Goal: Task Accomplishment & Management: Complete application form

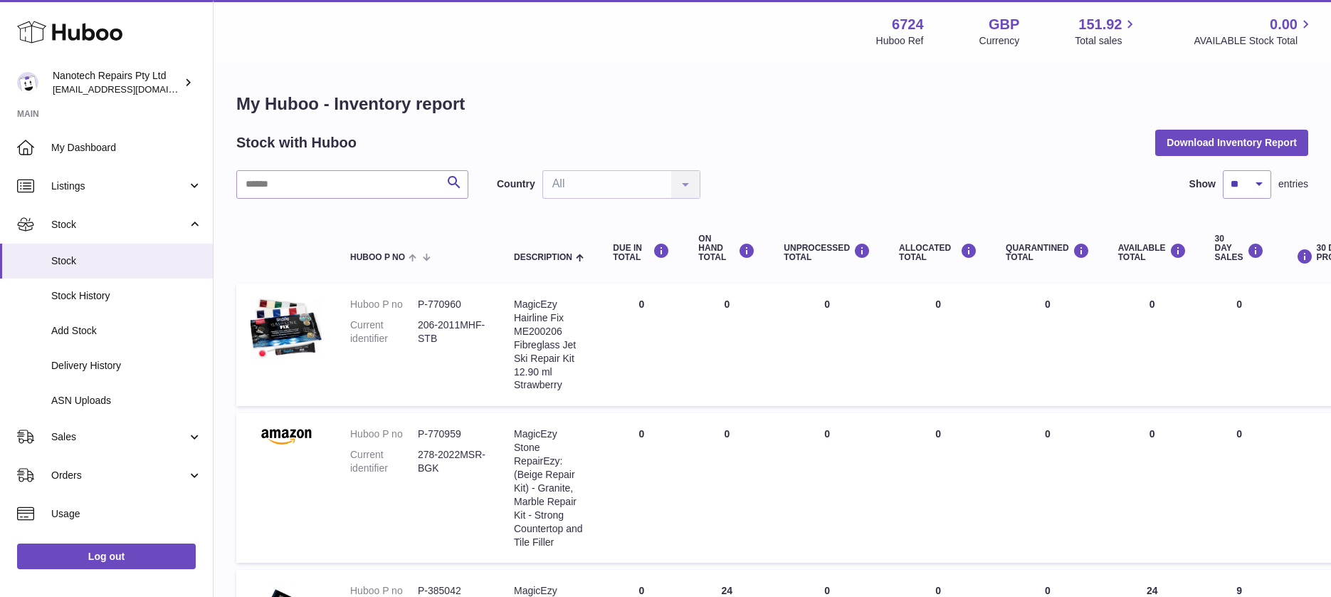
click at [104, 83] on div "Nanotech Repairs Pty Ltd [EMAIL_ADDRESS][DOMAIN_NAME]" at bounding box center [117, 82] width 128 height 27
click at [104, 80] on div "Nanotech Repairs Pty Ltd [EMAIL_ADDRESS][DOMAIN_NAME]" at bounding box center [117, 82] width 128 height 27
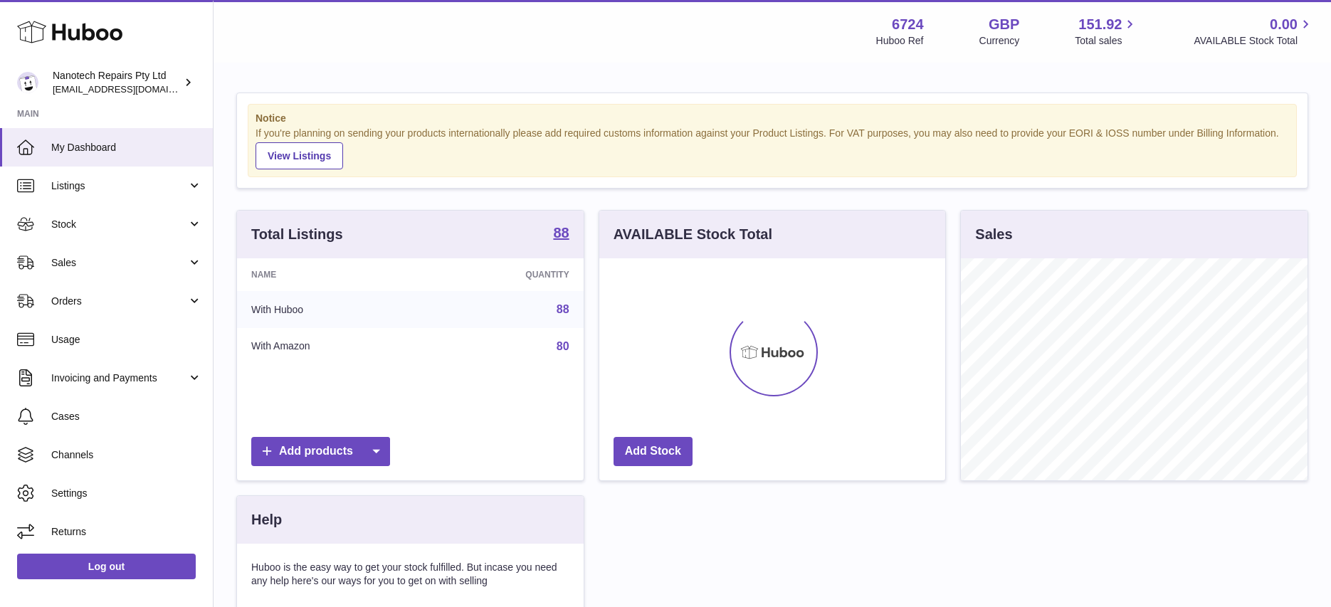
scroll to position [222, 346]
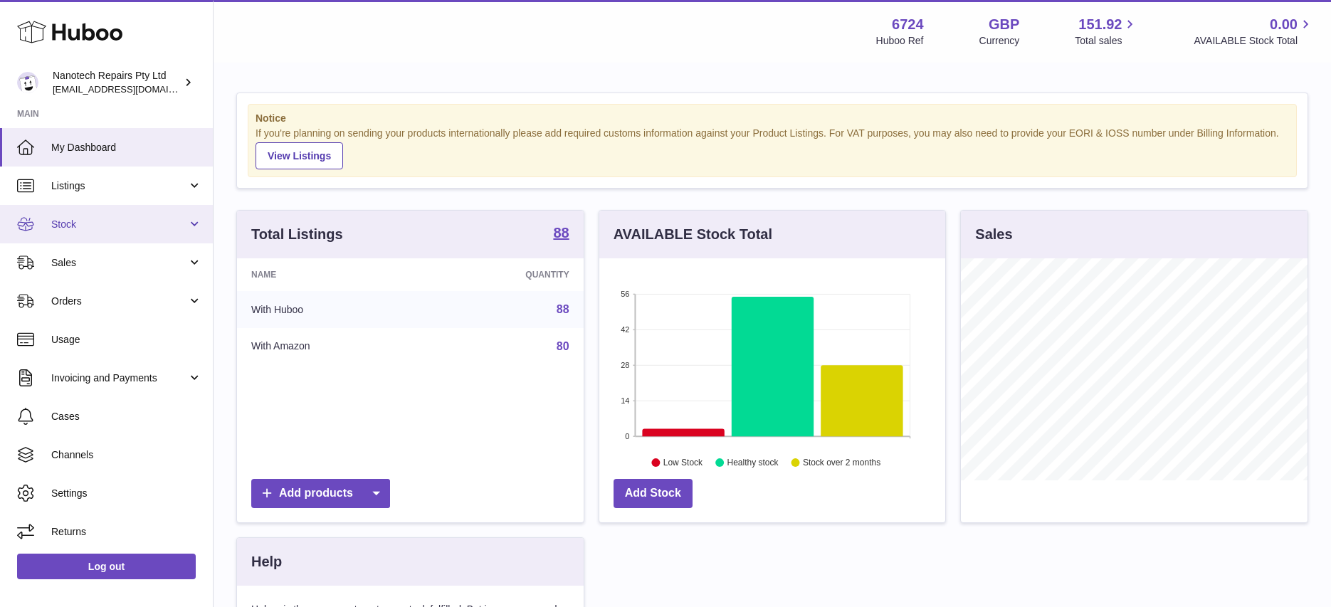
click at [98, 225] on span "Stock" at bounding box center [119, 225] width 136 height 14
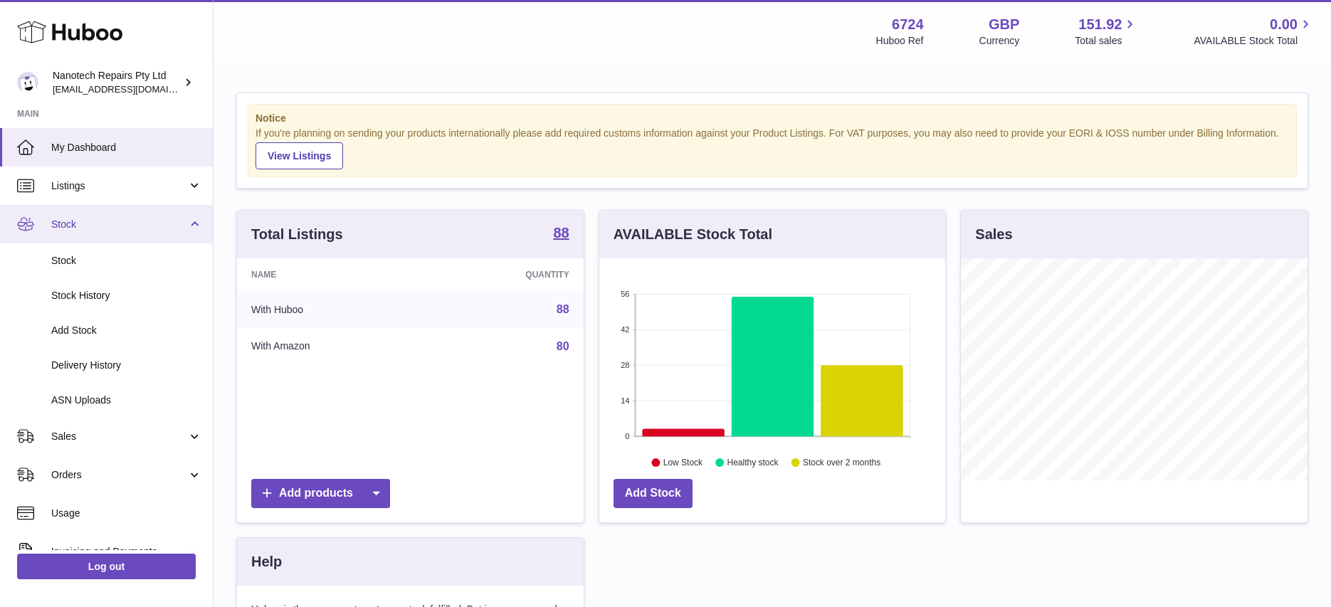
click at [98, 225] on span "Stock" at bounding box center [119, 225] width 136 height 14
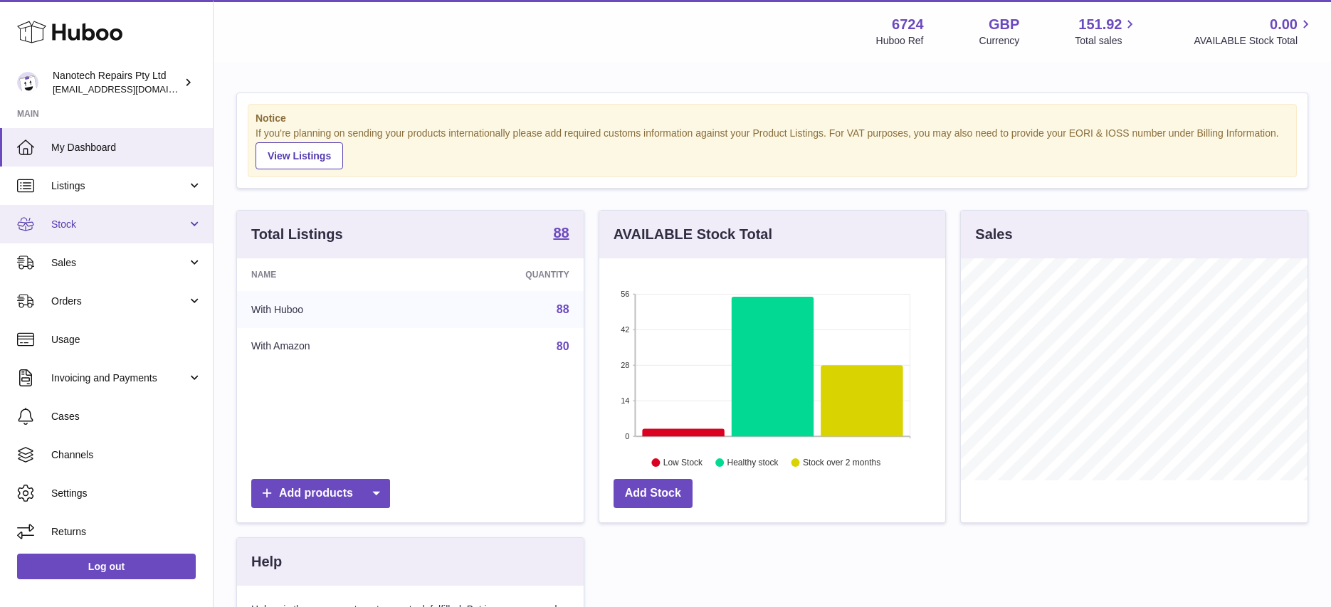
click at [120, 226] on span "Stock" at bounding box center [119, 225] width 136 height 14
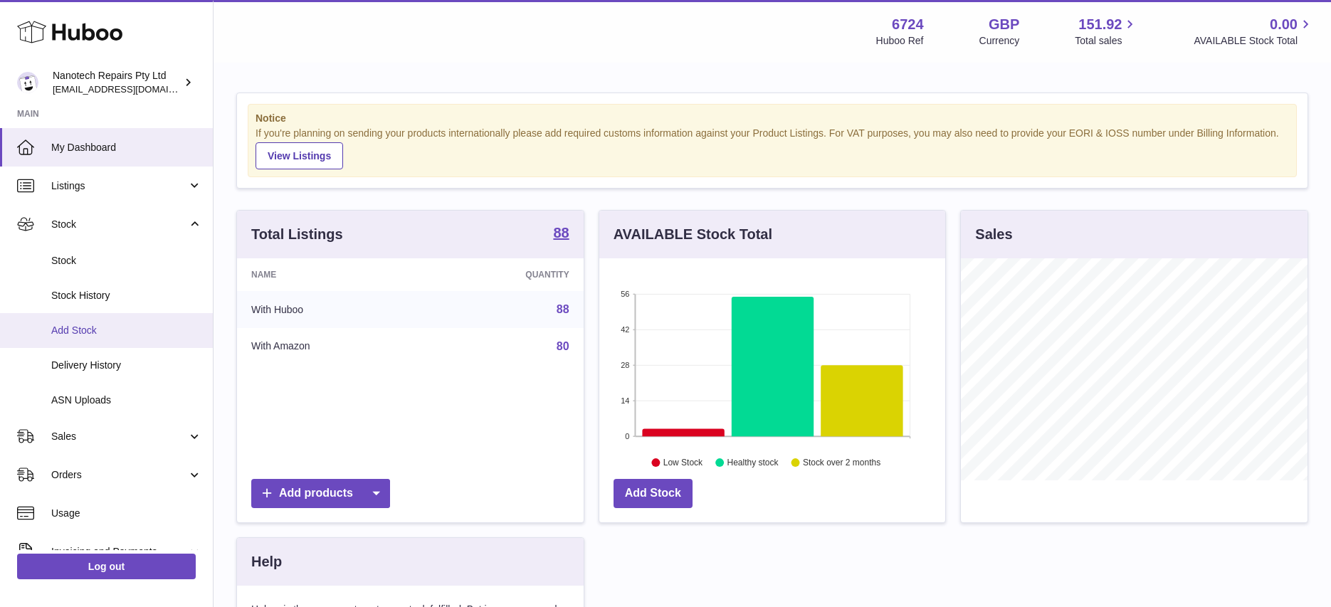
click at [111, 330] on span "Add Stock" at bounding box center [126, 331] width 151 height 14
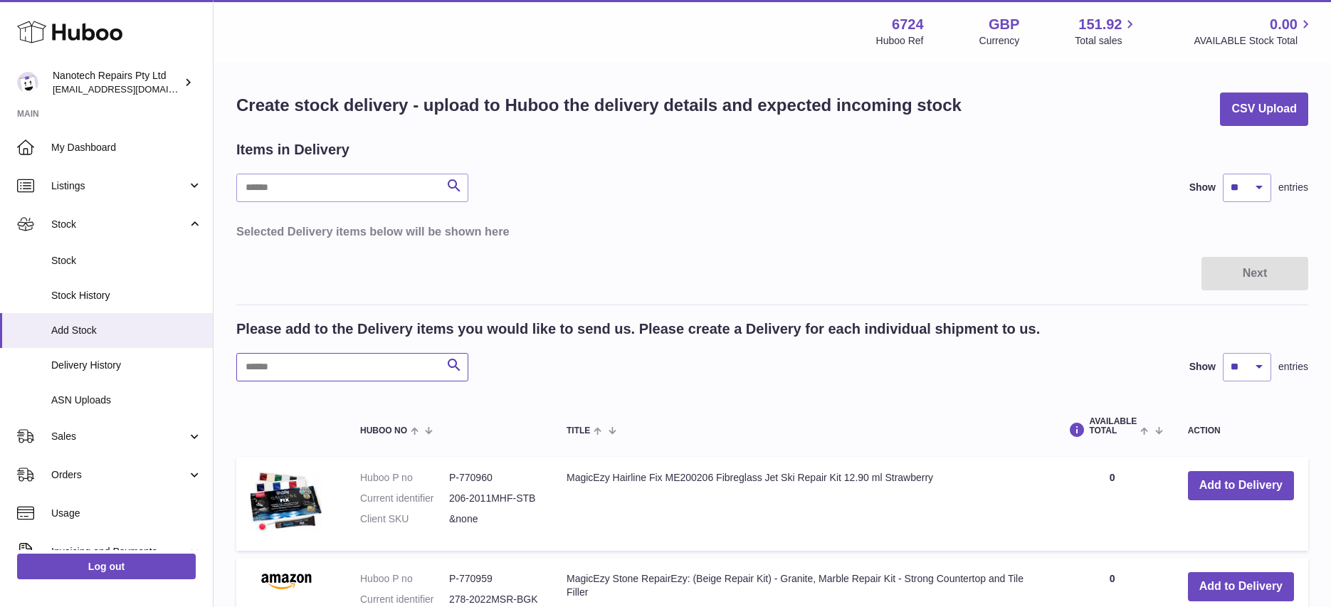
click at [321, 364] on input "text" at bounding box center [352, 367] width 232 height 28
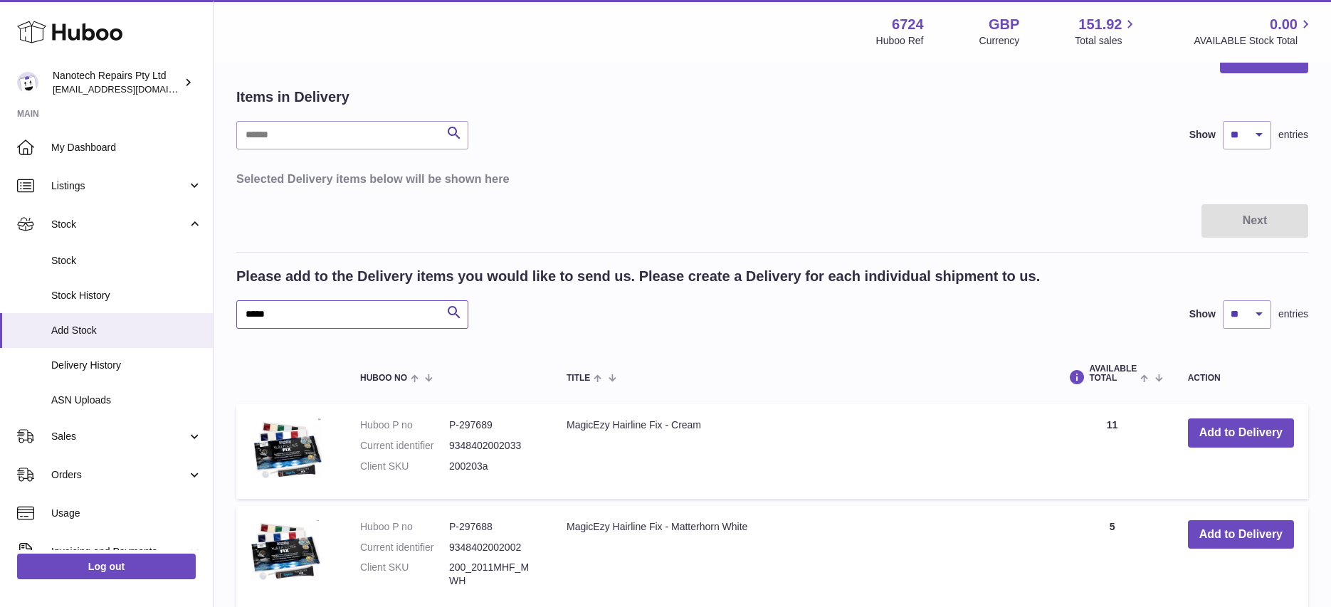
scroll to position [124, 0]
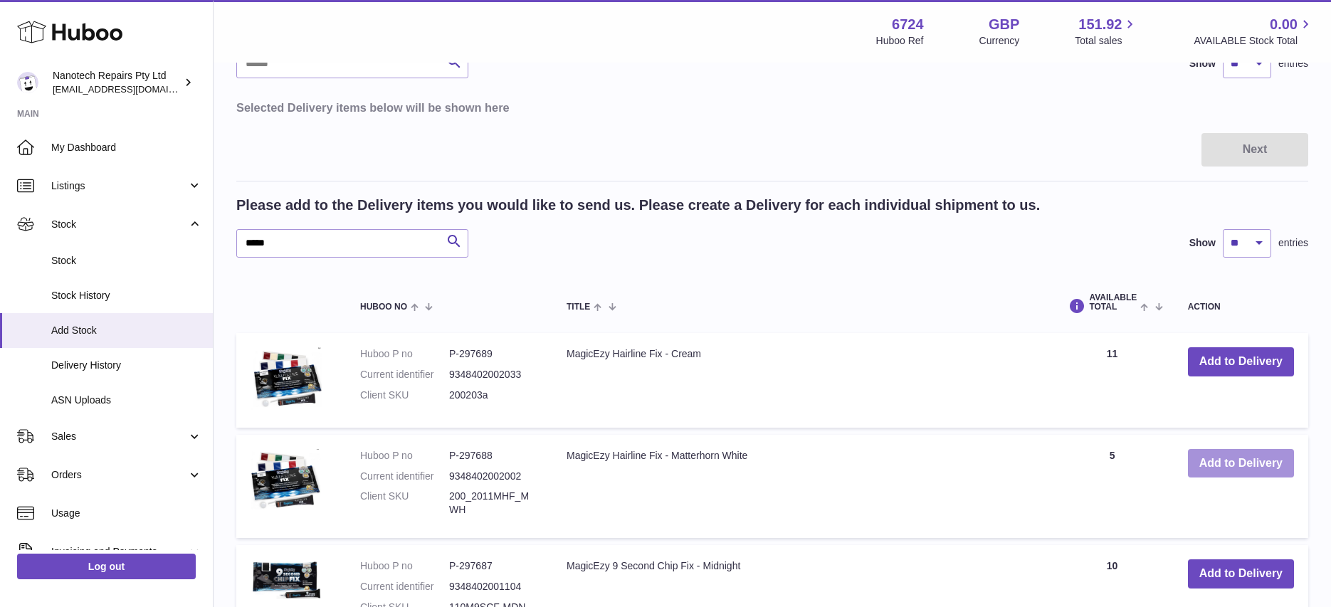
click at [1228, 461] on button "Add to Delivery" at bounding box center [1241, 463] width 106 height 29
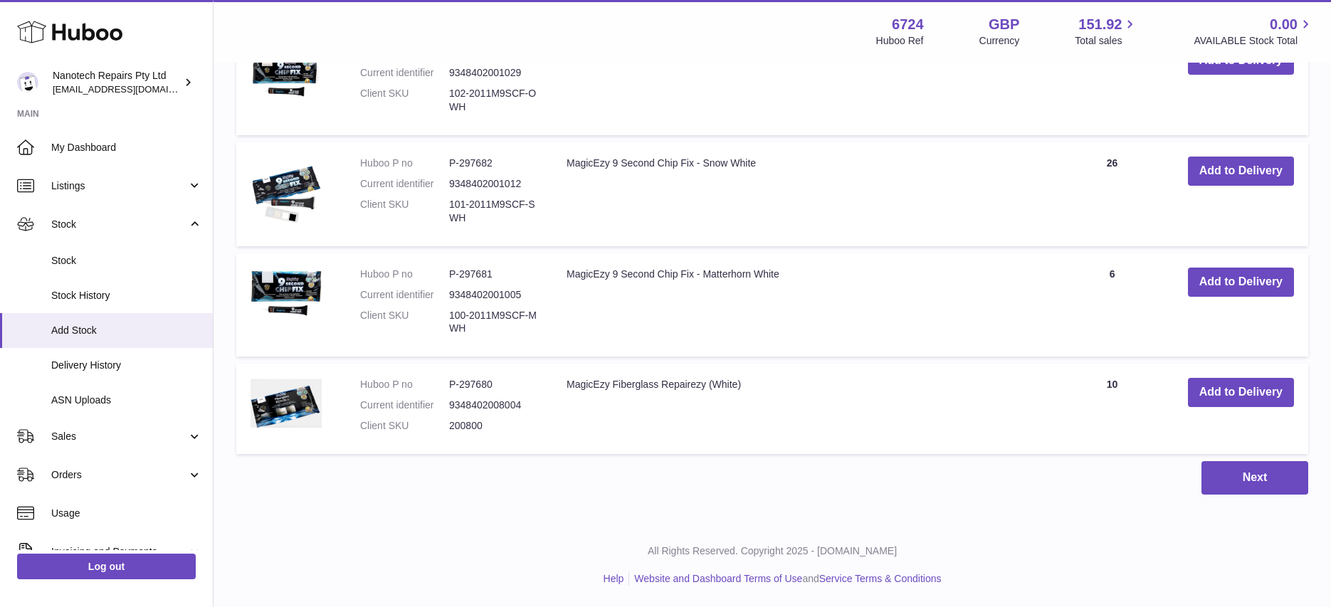
scroll to position [869, 0]
click at [1243, 279] on button "Add to Delivery" at bounding box center [1241, 282] width 106 height 29
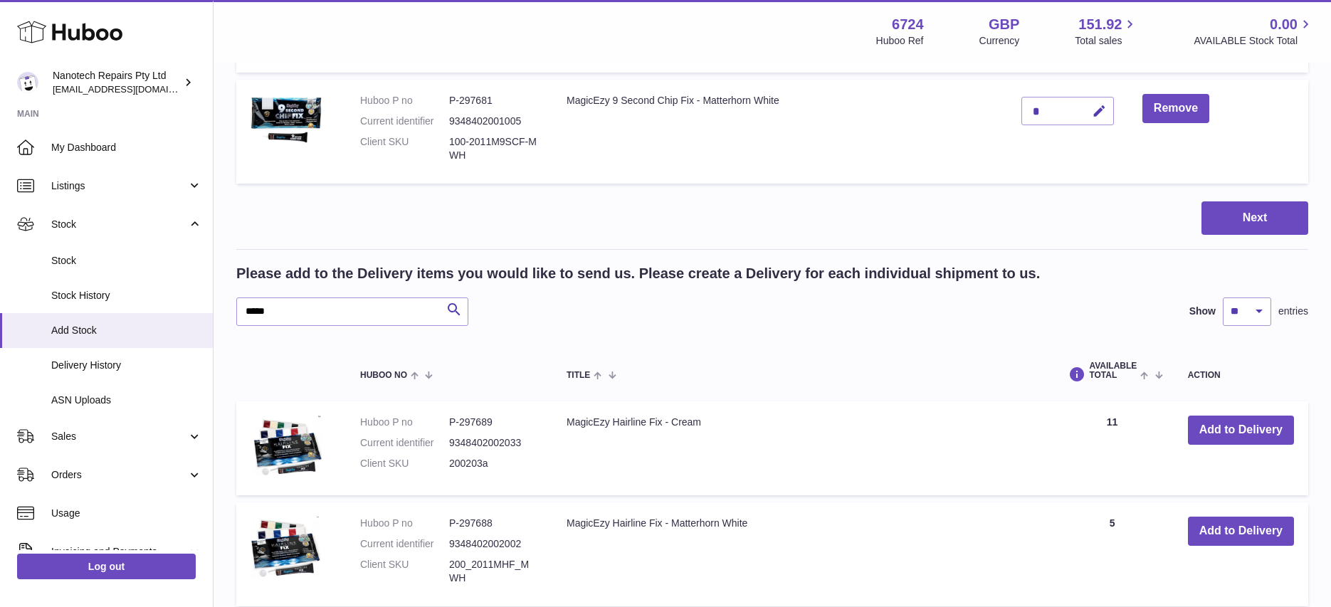
scroll to position [298, 0]
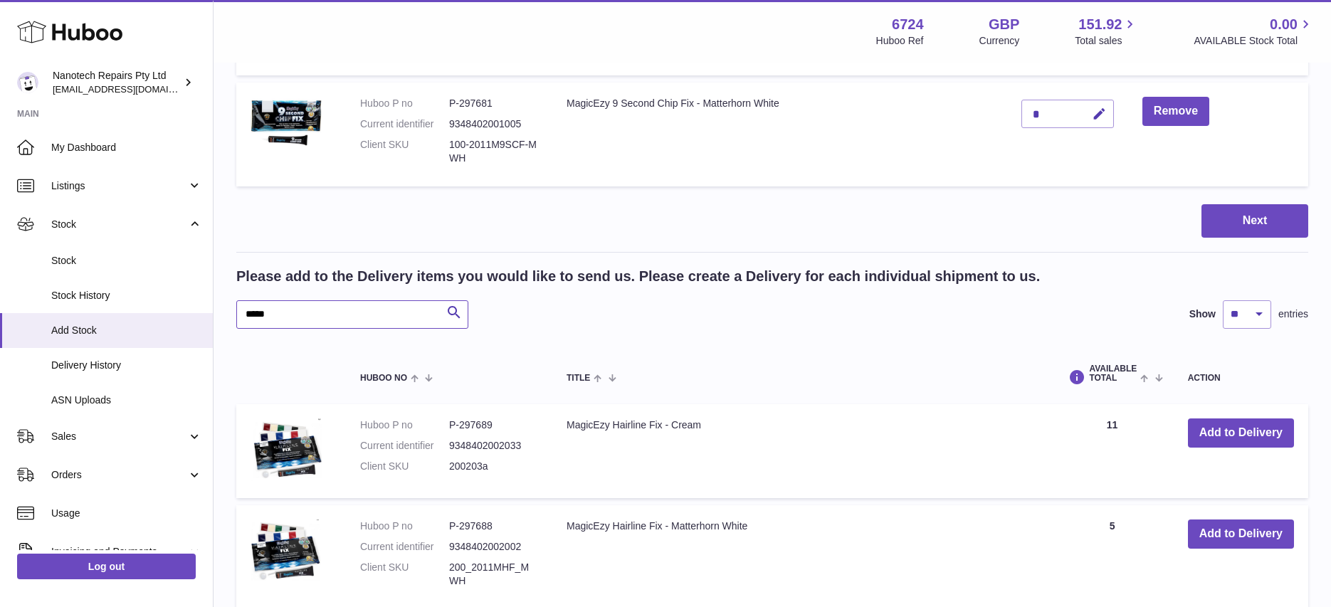
click at [308, 315] on input "*****" at bounding box center [352, 314] width 232 height 28
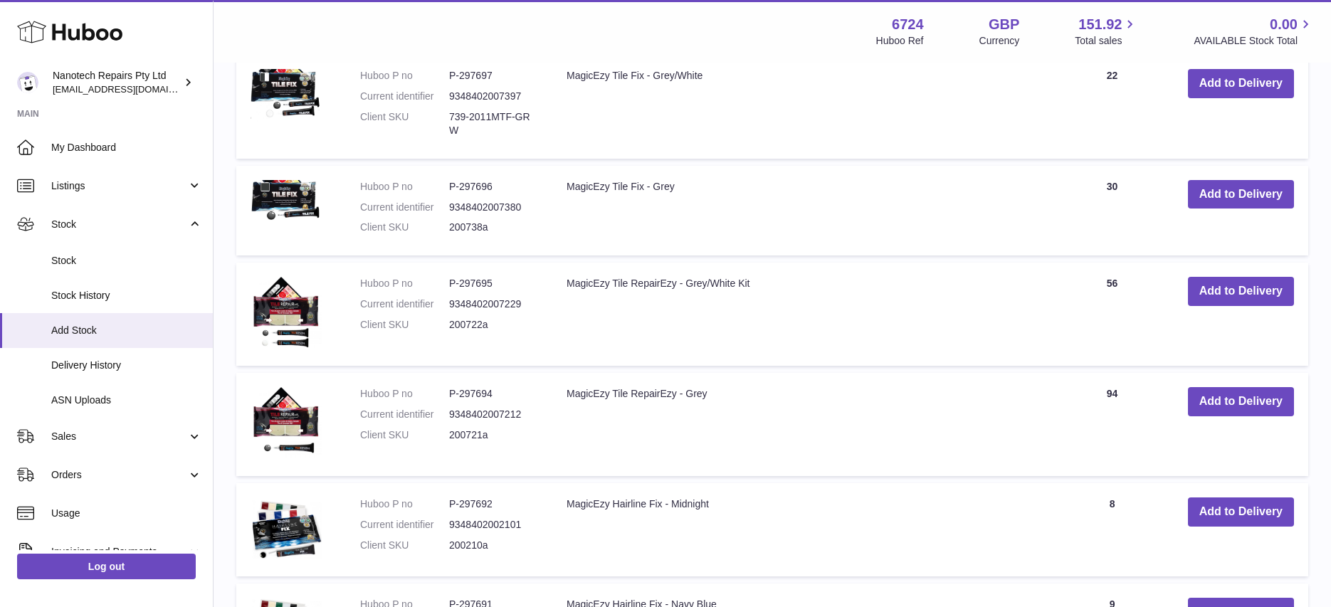
scroll to position [872, 0]
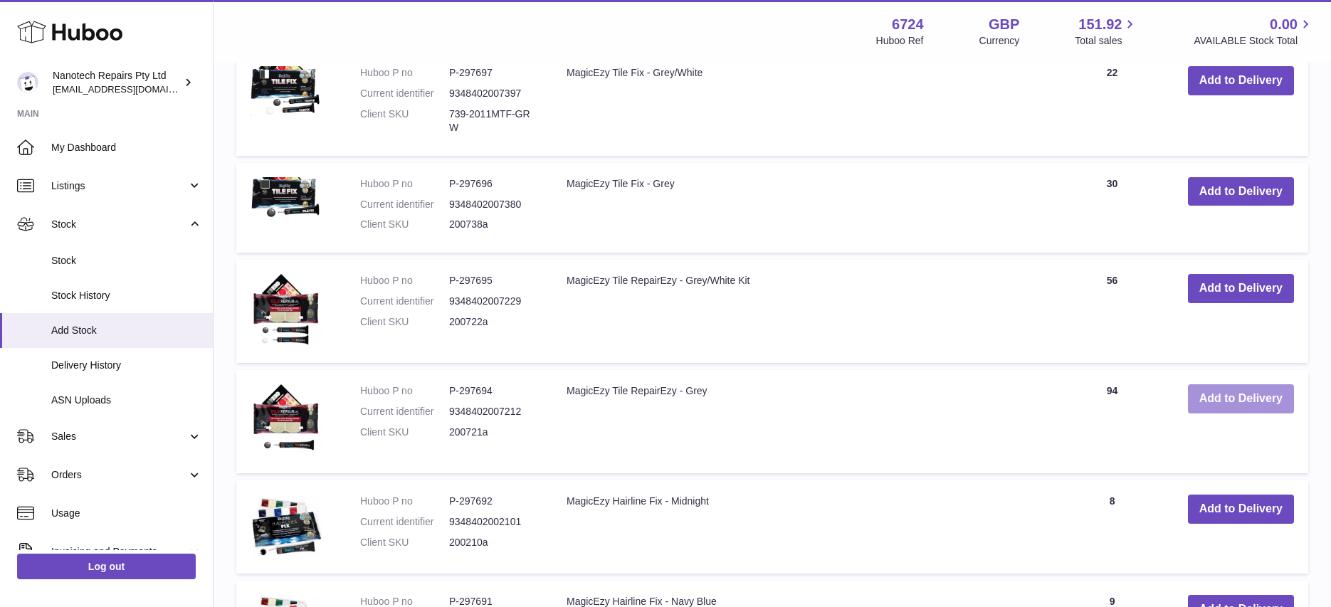
click at [1290, 398] on button "Add to Delivery" at bounding box center [1241, 398] width 106 height 29
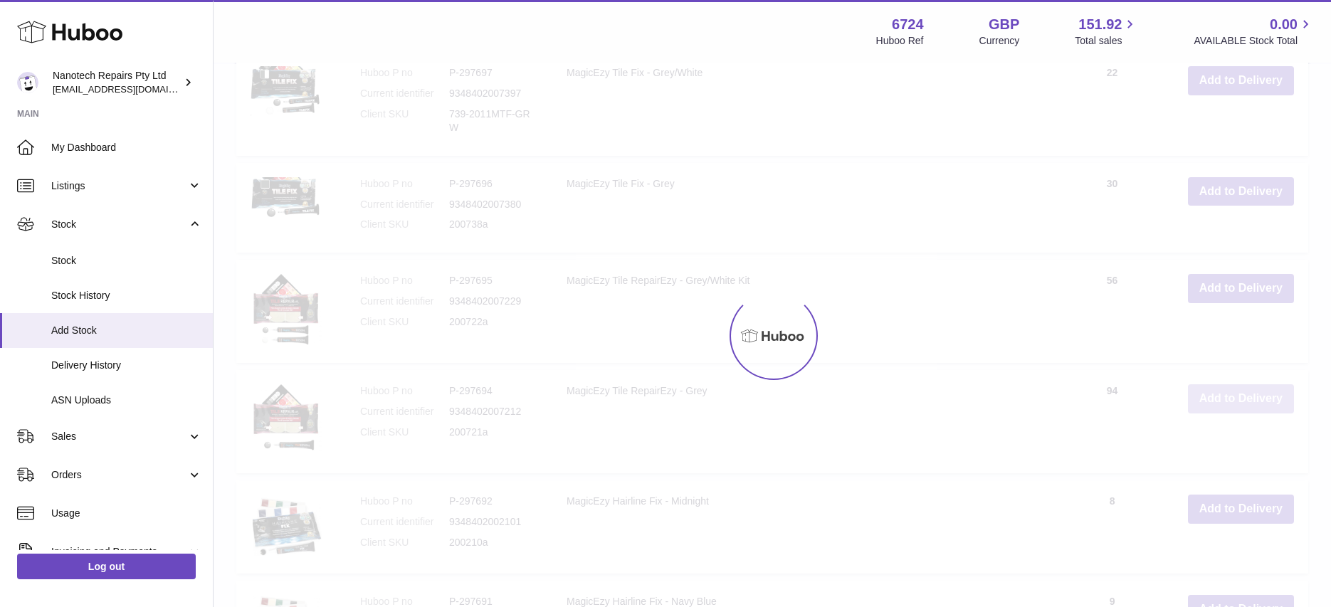
scroll to position [982, 0]
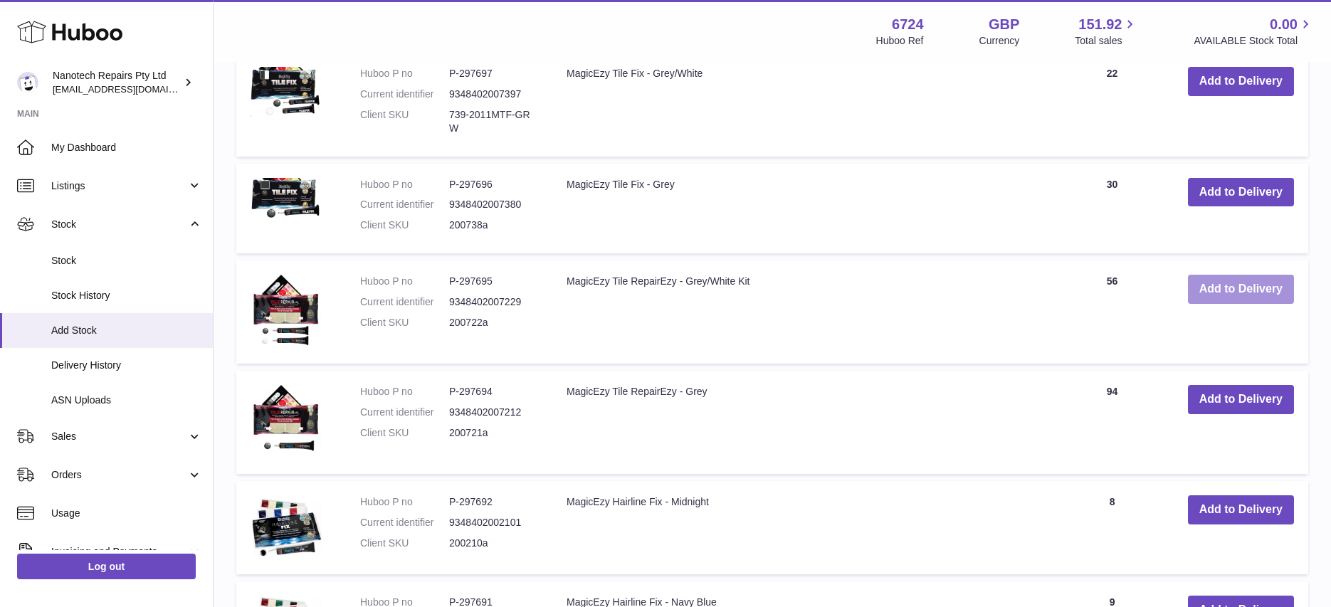
click at [1235, 294] on button "Add to Delivery" at bounding box center [1241, 289] width 106 height 29
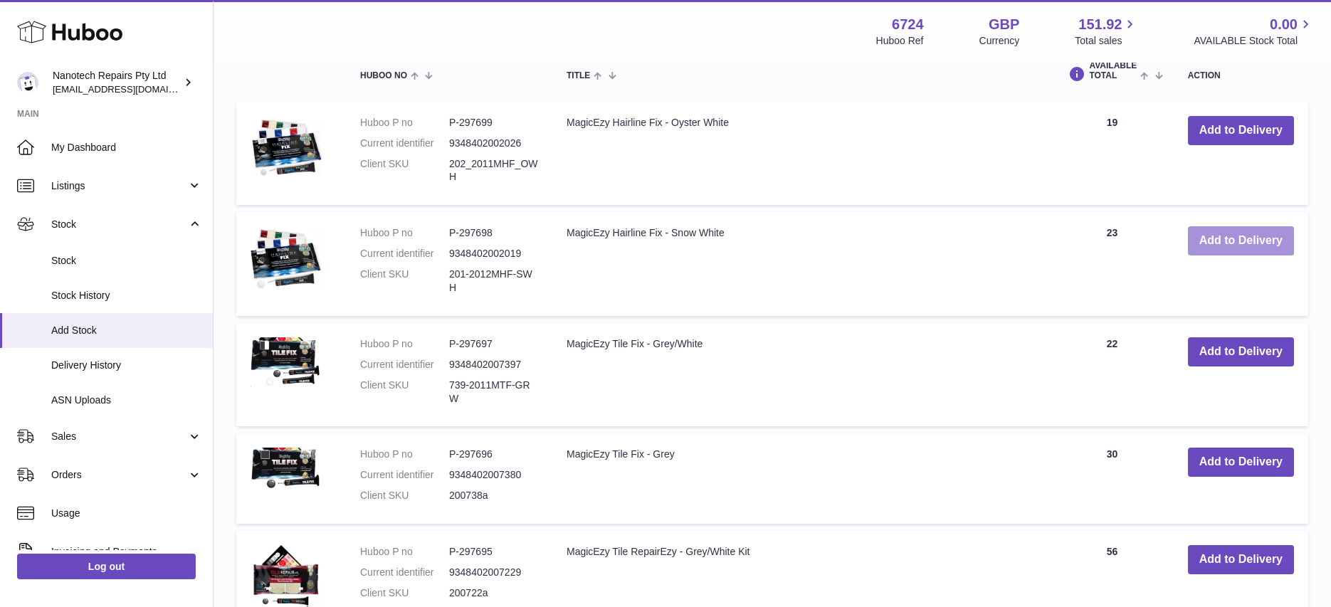
click at [1229, 242] on button "Add to Delivery" at bounding box center [1241, 240] width 106 height 29
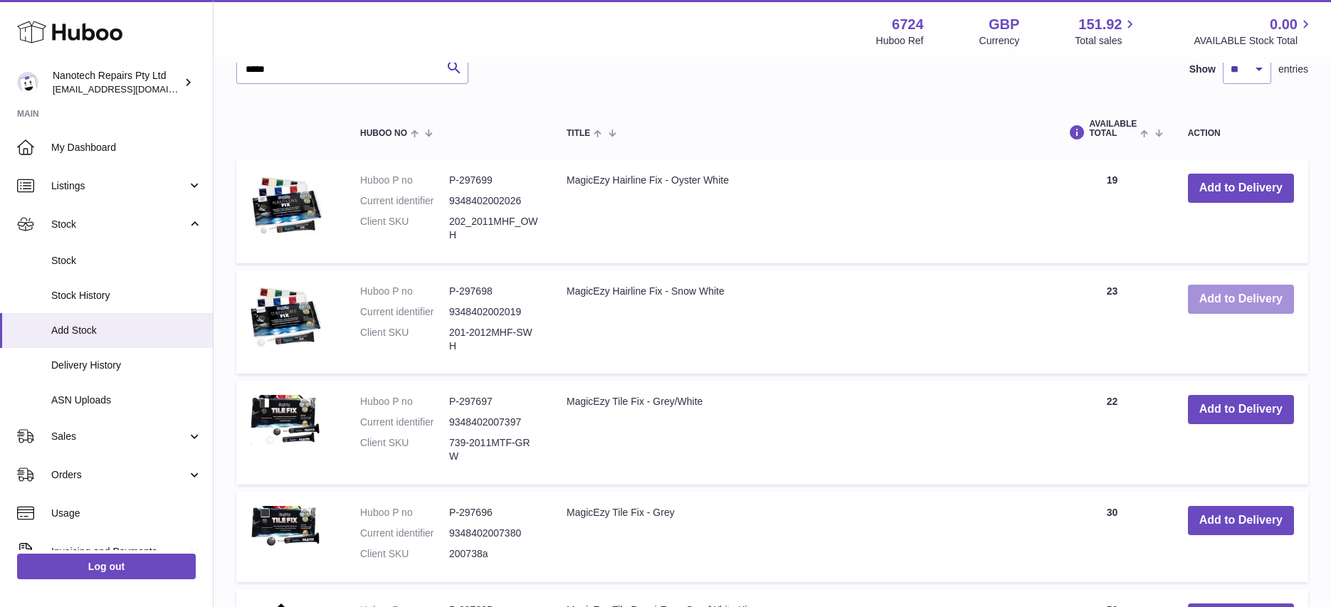
scroll to position [807, 0]
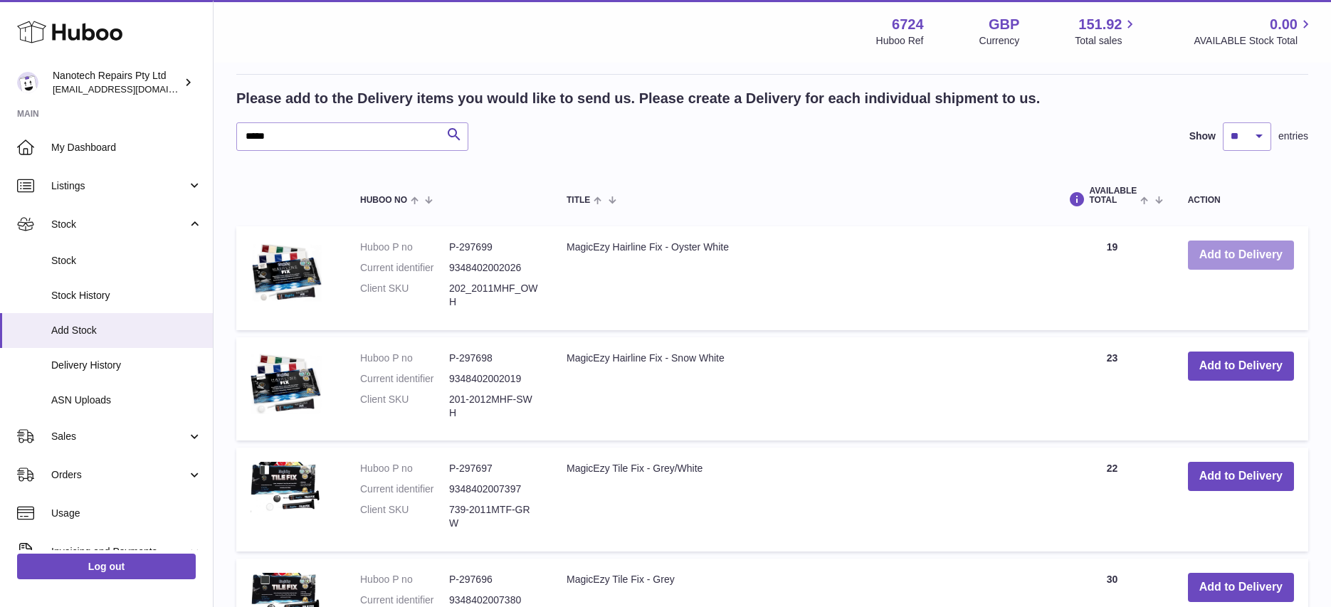
click at [1222, 251] on button "Add to Delivery" at bounding box center [1241, 255] width 106 height 29
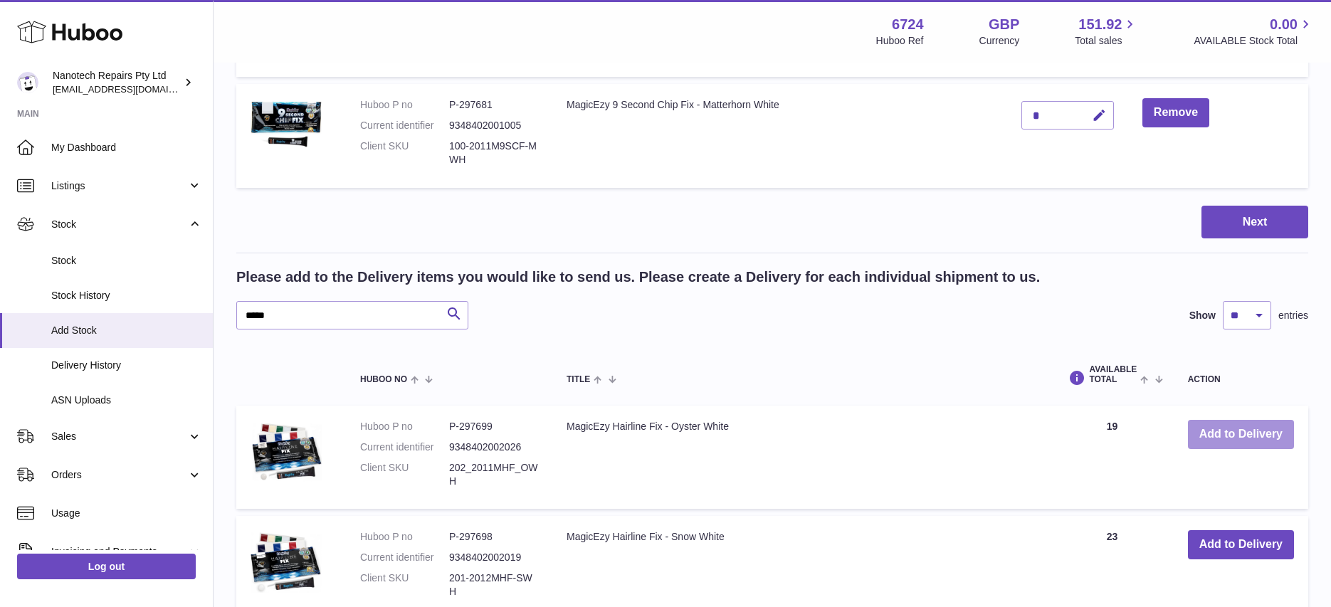
scroll to position [628, 0]
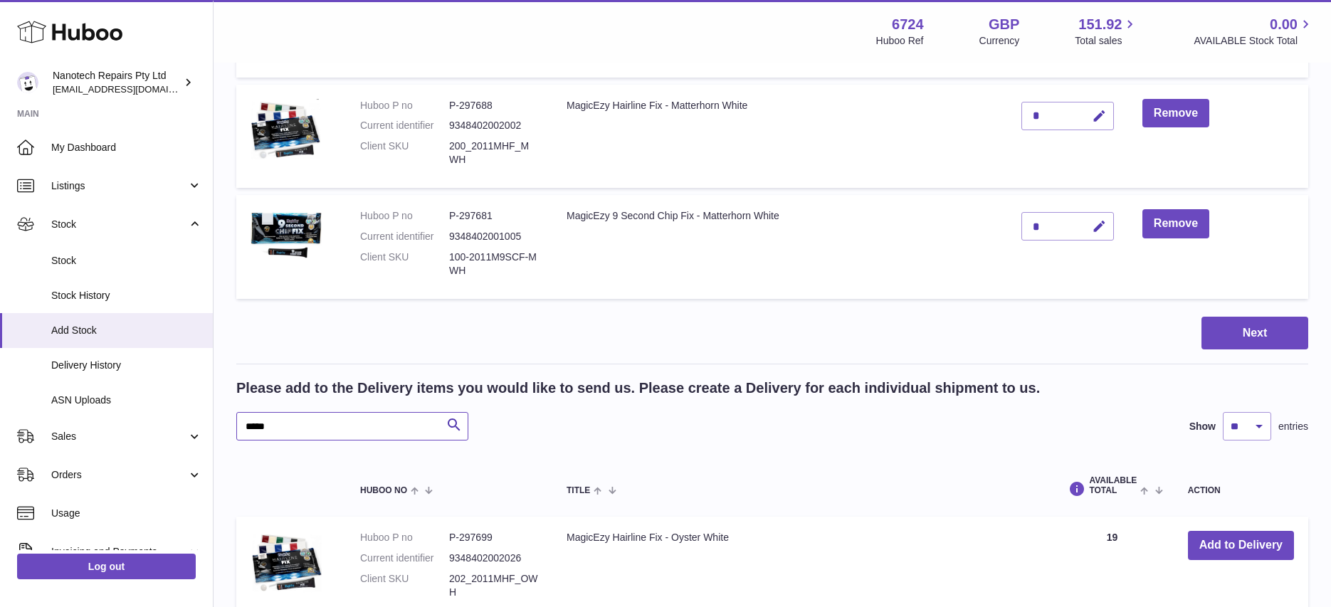
click at [355, 429] on input "*****" at bounding box center [352, 426] width 232 height 28
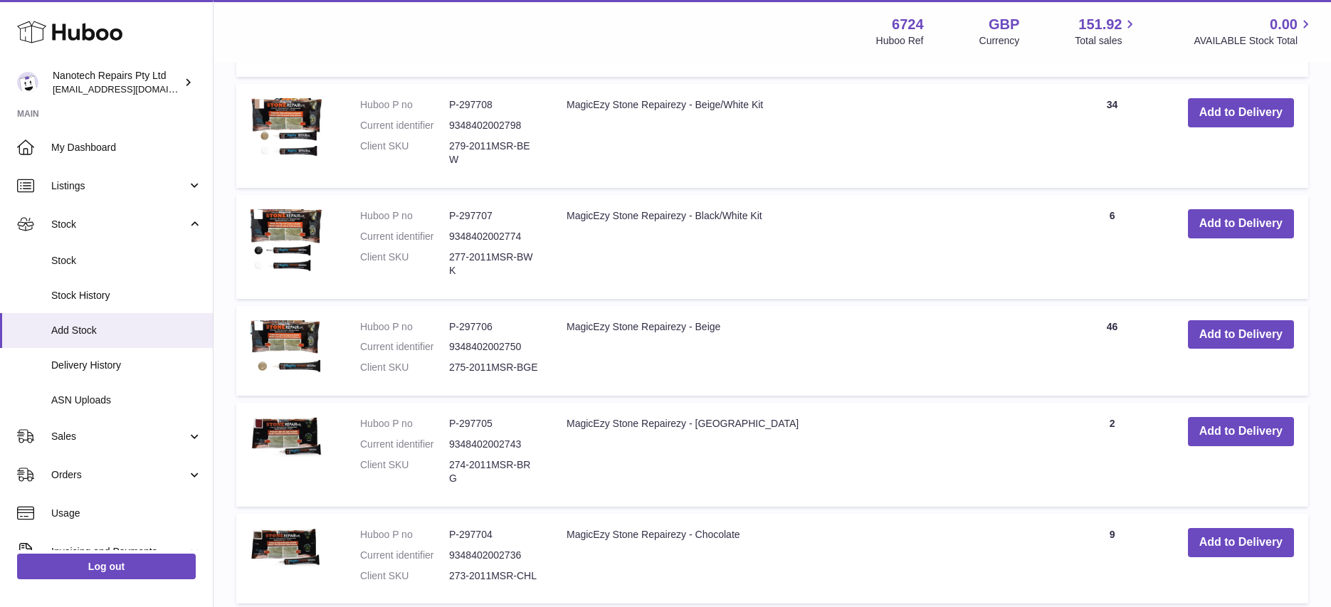
scroll to position [1176, 0]
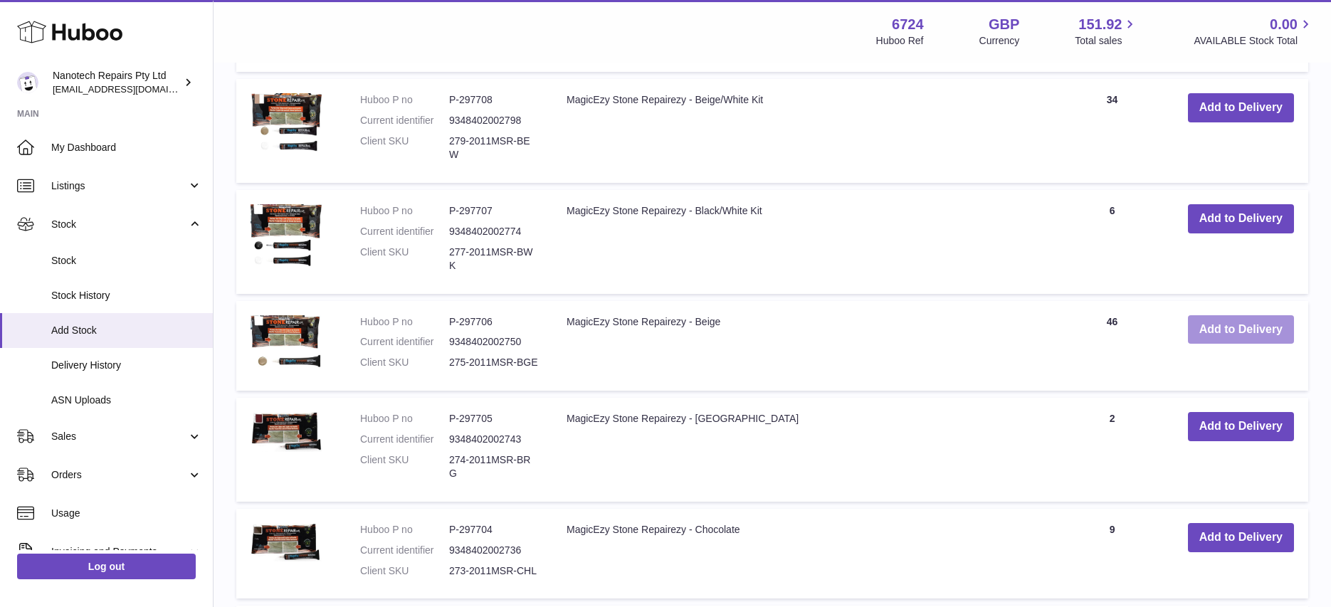
click at [1213, 332] on button "Add to Delivery" at bounding box center [1241, 329] width 106 height 29
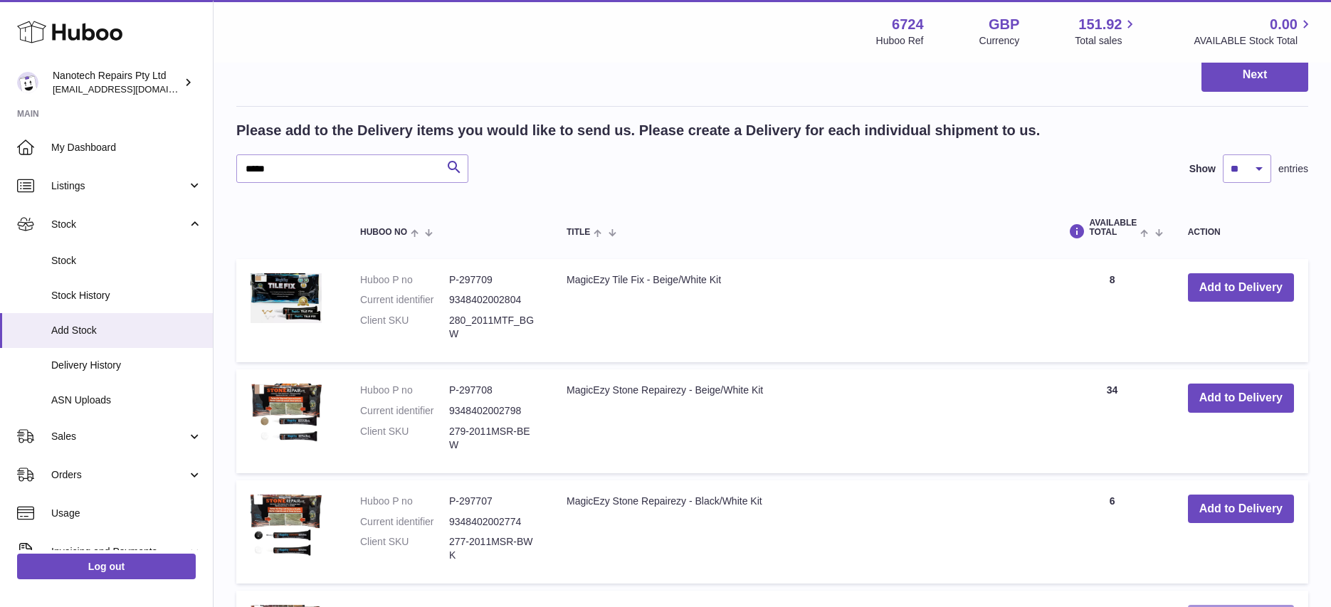
scroll to position [1081, 0]
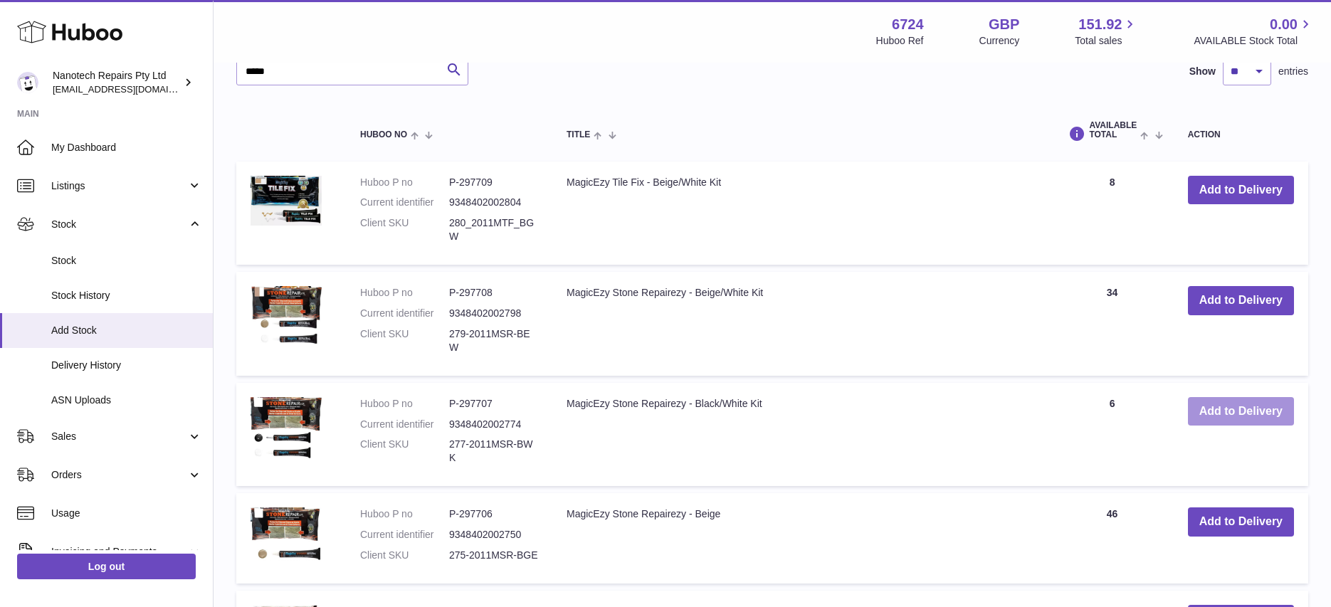
click at [1213, 407] on button "Add to Delivery" at bounding box center [1241, 411] width 106 height 29
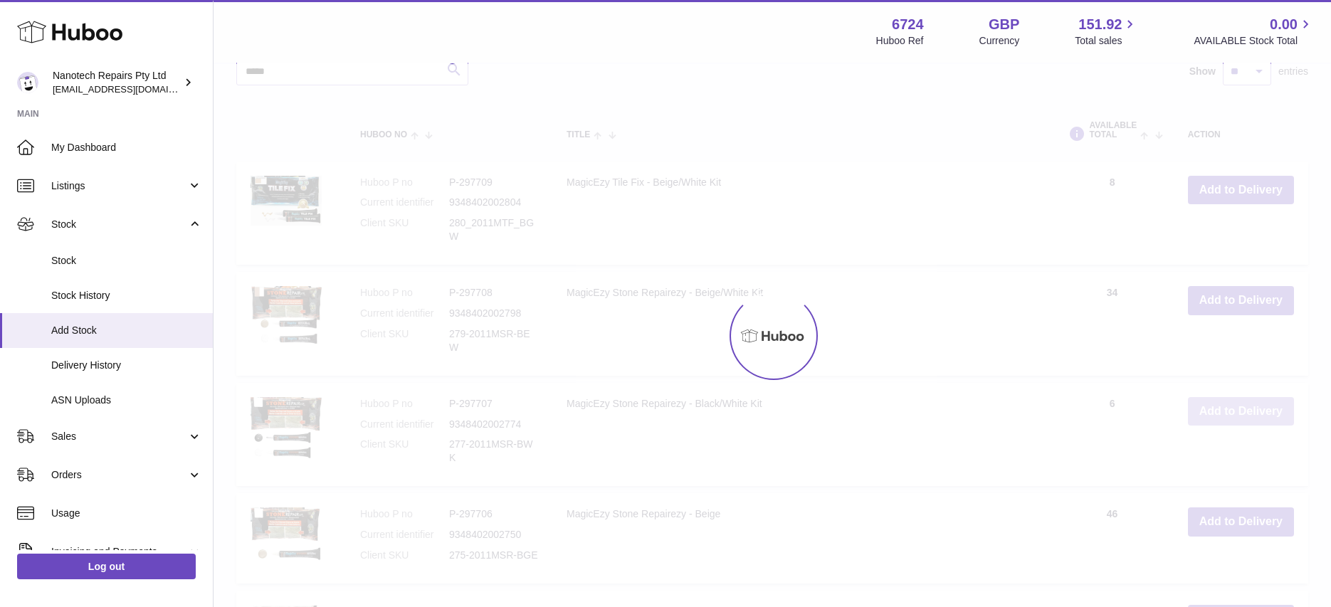
scroll to position [1192, 0]
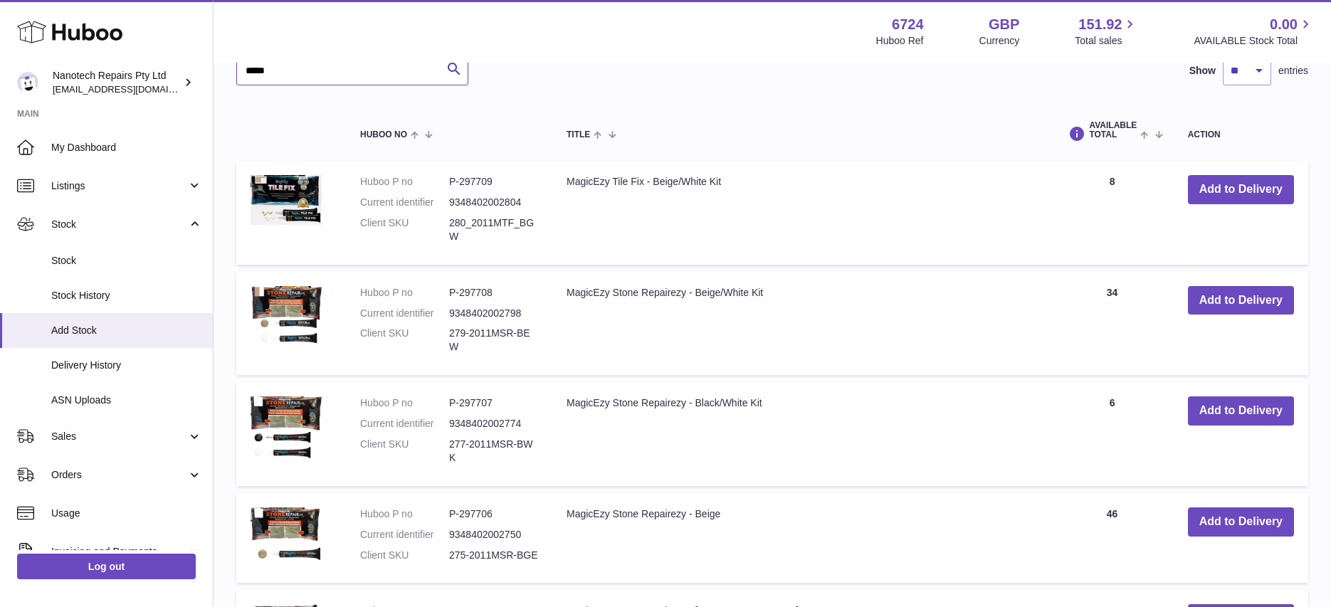
click at [310, 67] on input "*****" at bounding box center [352, 71] width 232 height 28
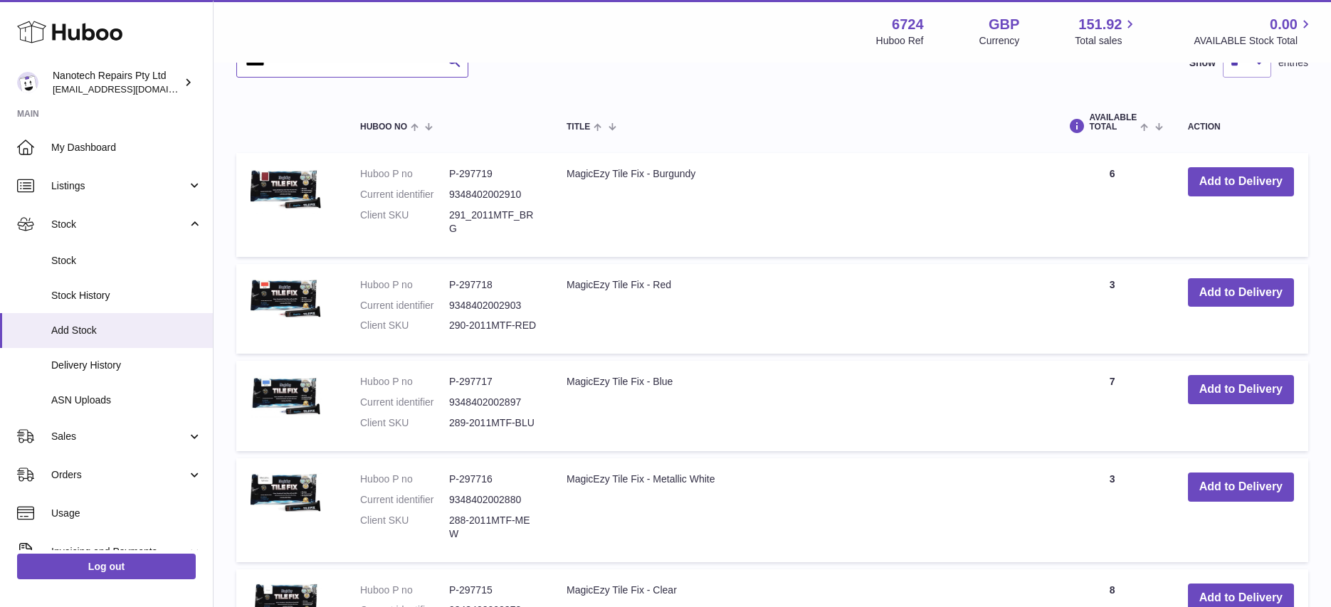
scroll to position [1212, 0]
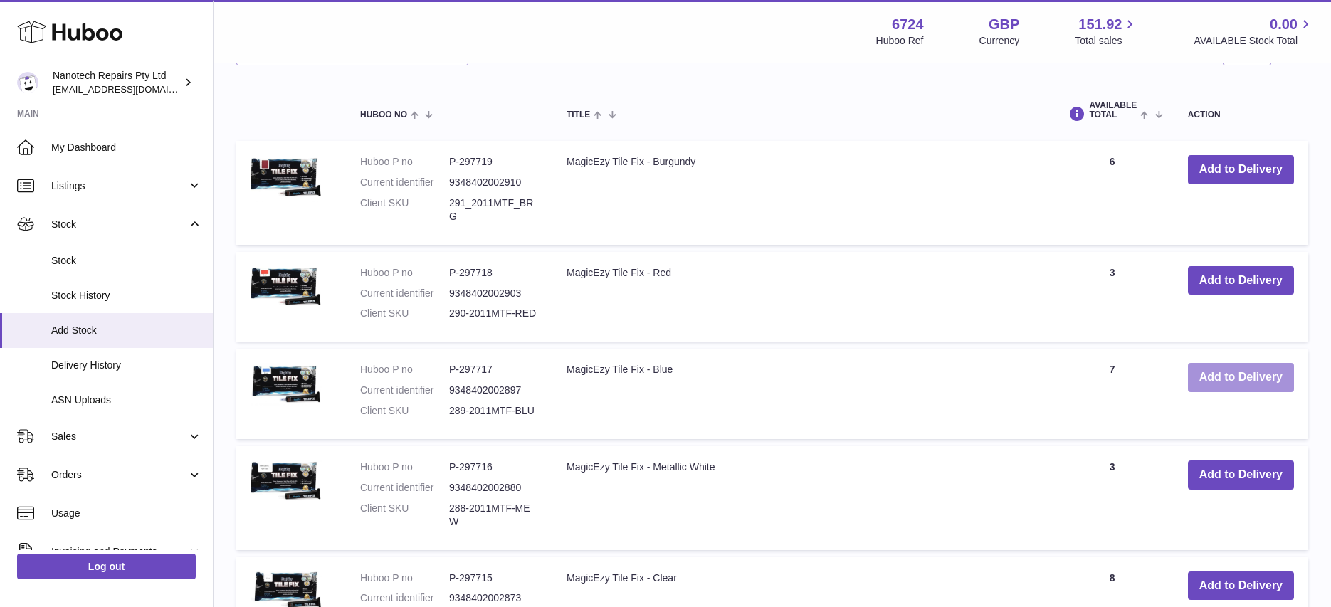
click at [1259, 379] on button "Add to Delivery" at bounding box center [1241, 377] width 106 height 29
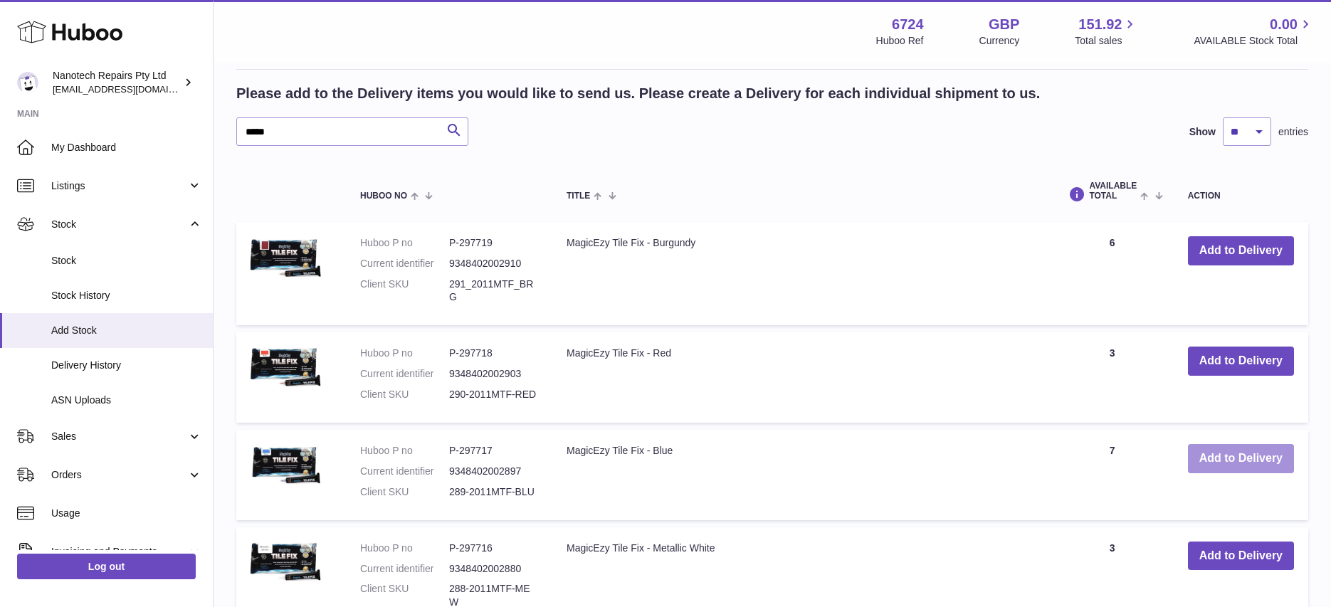
scroll to position [1220, 0]
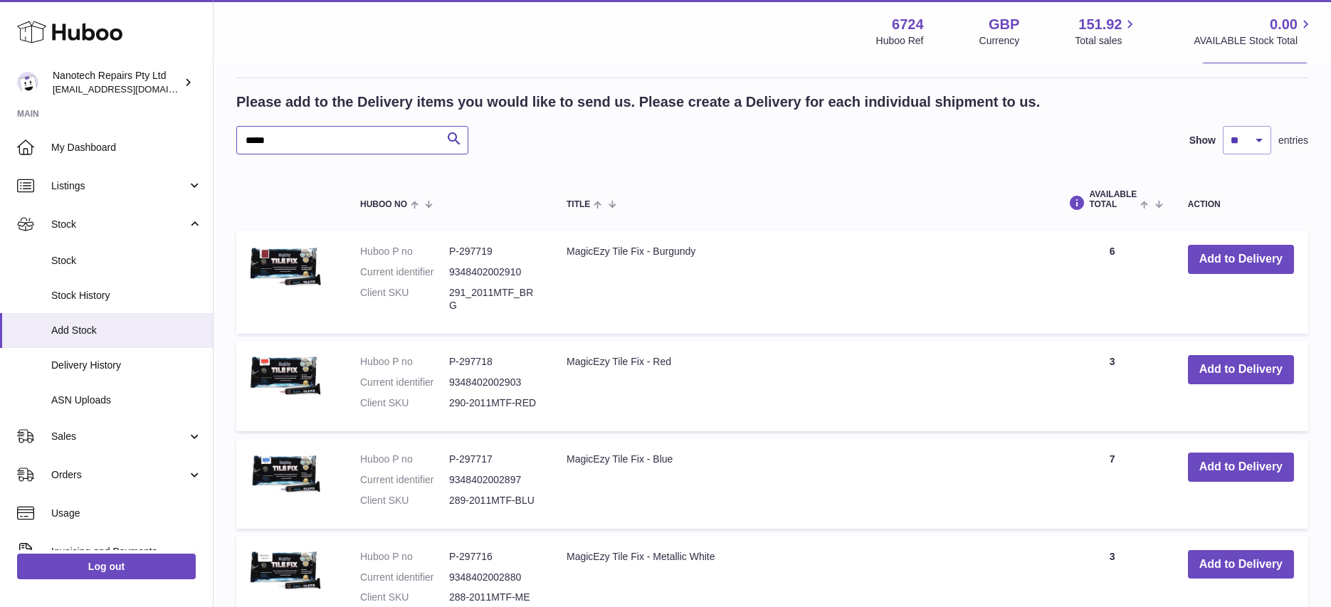
click at [314, 146] on input "*****" at bounding box center [352, 140] width 232 height 28
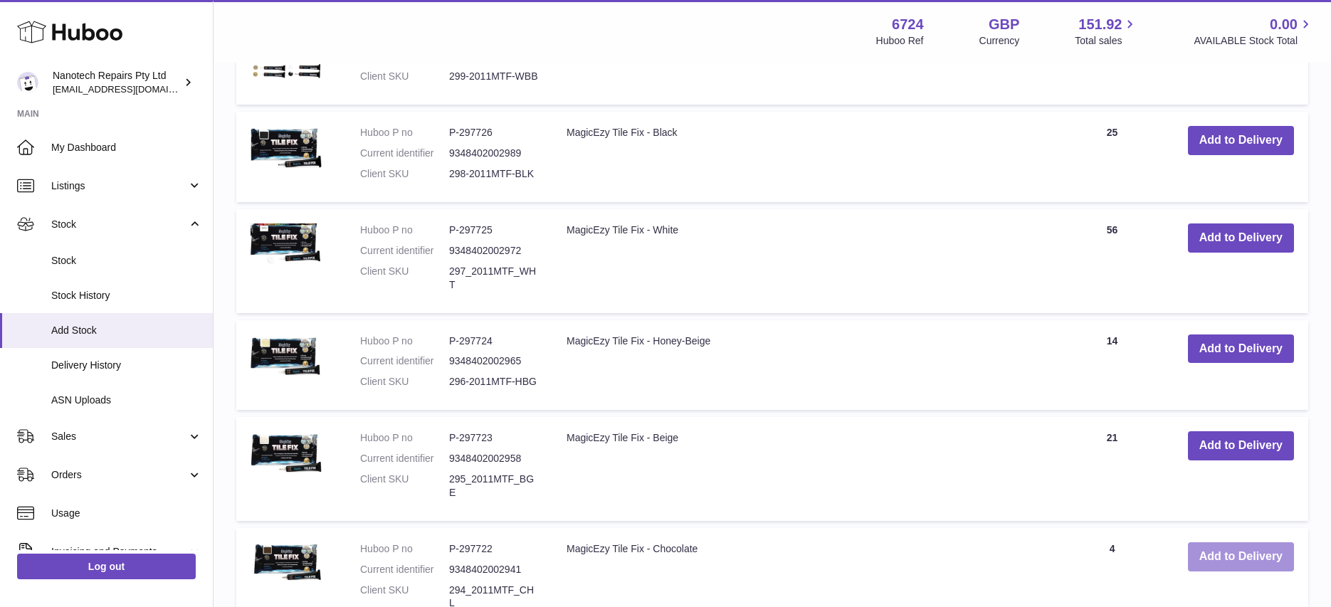
scroll to position [1670, 0]
click at [1231, 560] on button "Add to Delivery" at bounding box center [1241, 556] width 106 height 29
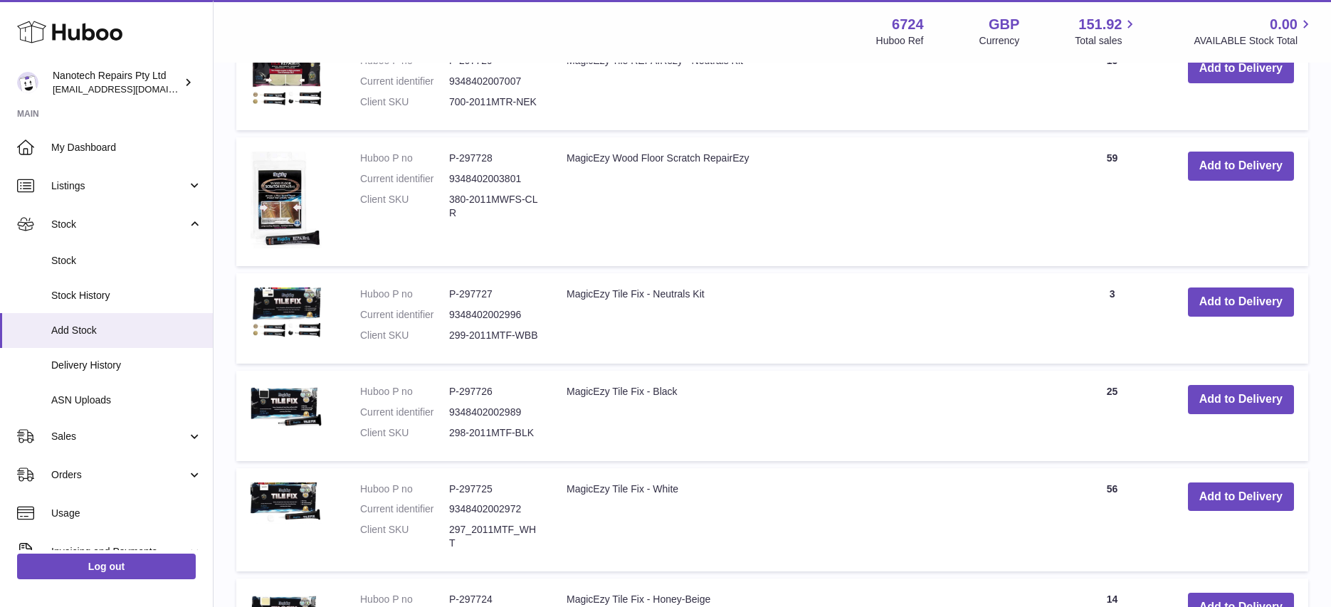
scroll to position [1313, 0]
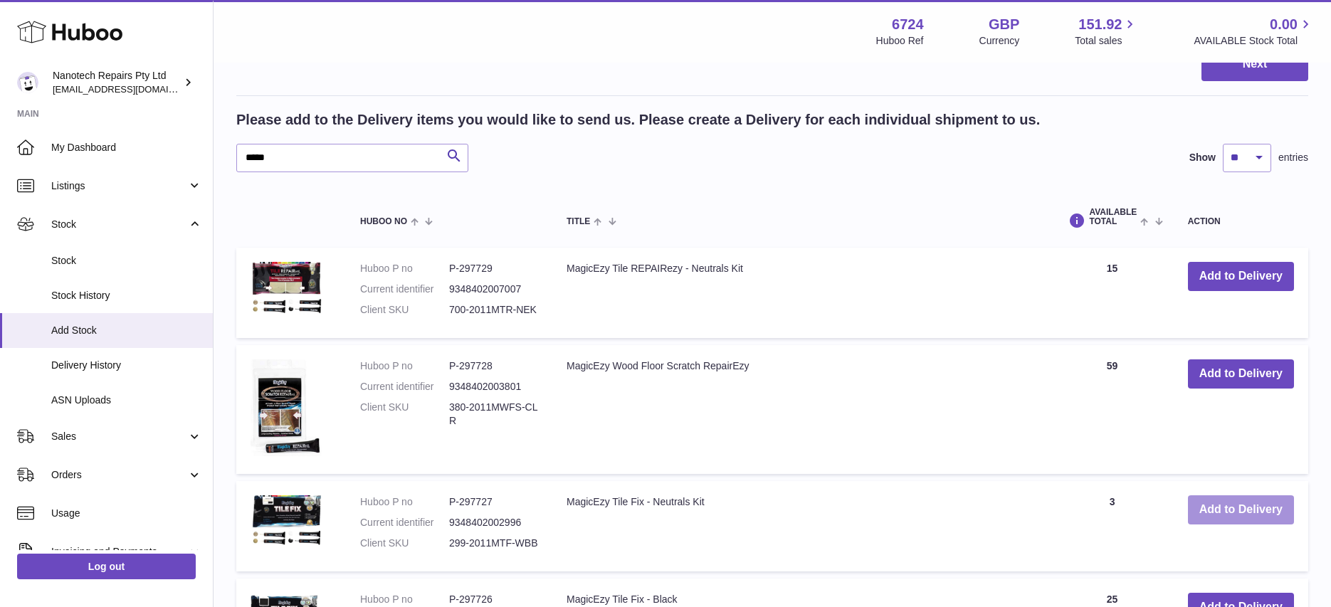
click at [1227, 506] on button "Add to Delivery" at bounding box center [1241, 510] width 106 height 29
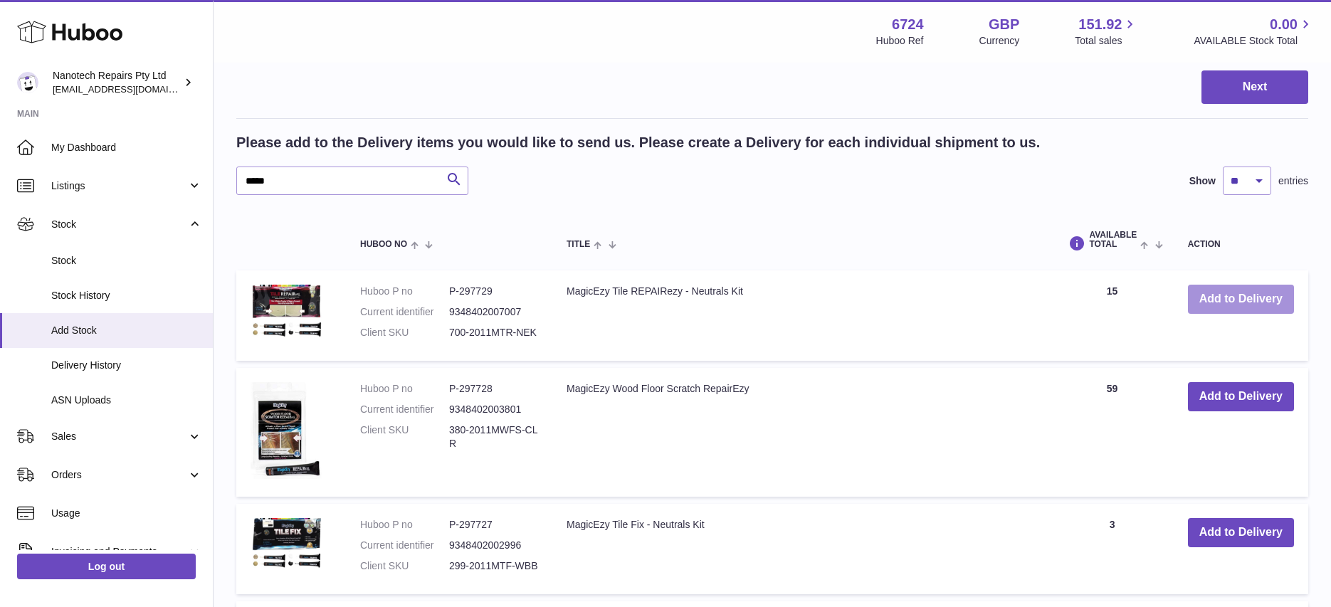
click at [1218, 303] on button "Add to Delivery" at bounding box center [1241, 299] width 106 height 29
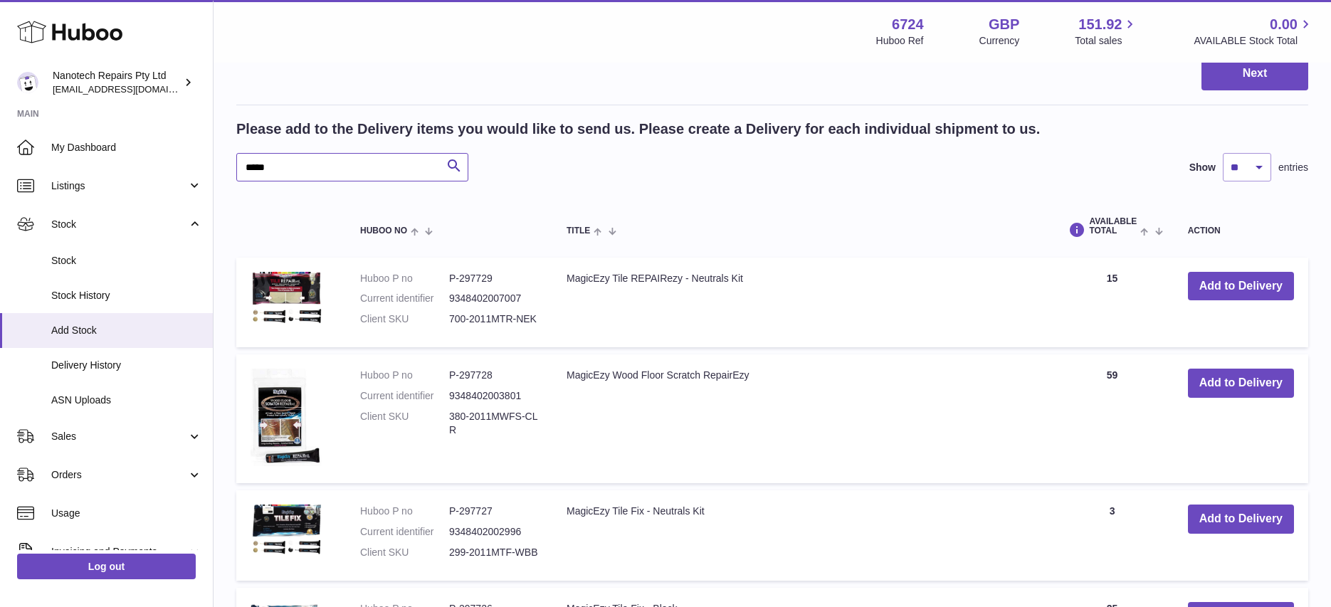
click at [323, 171] on input "*****" at bounding box center [352, 167] width 232 height 28
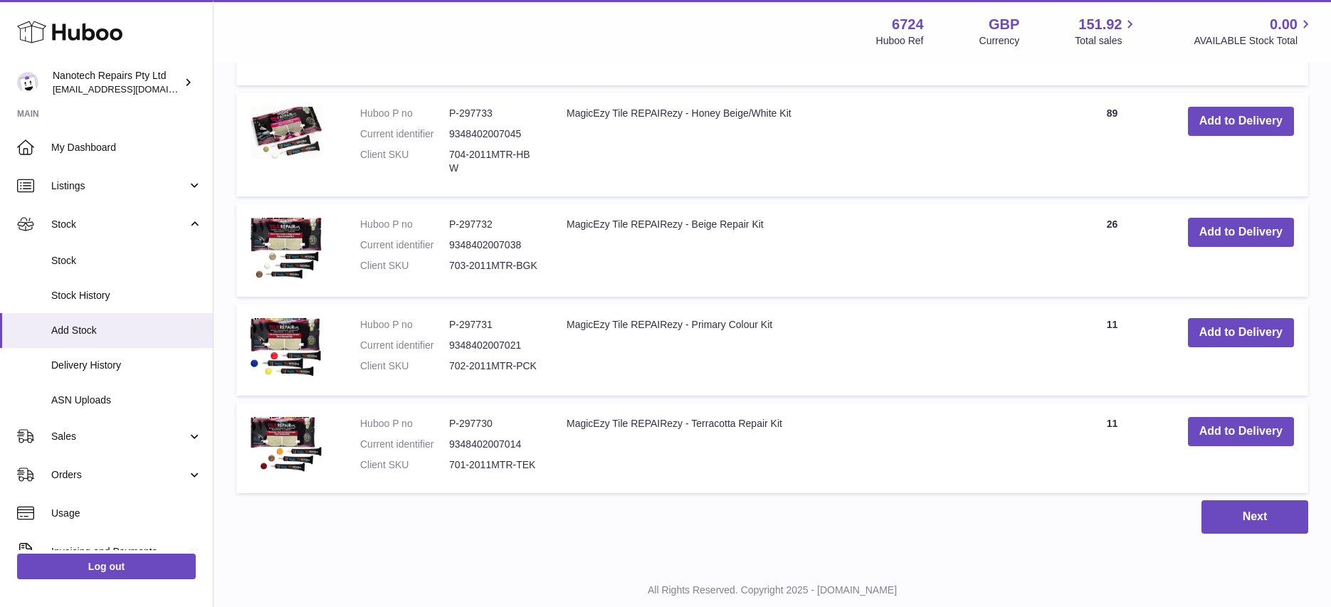
scroll to position [2102, 0]
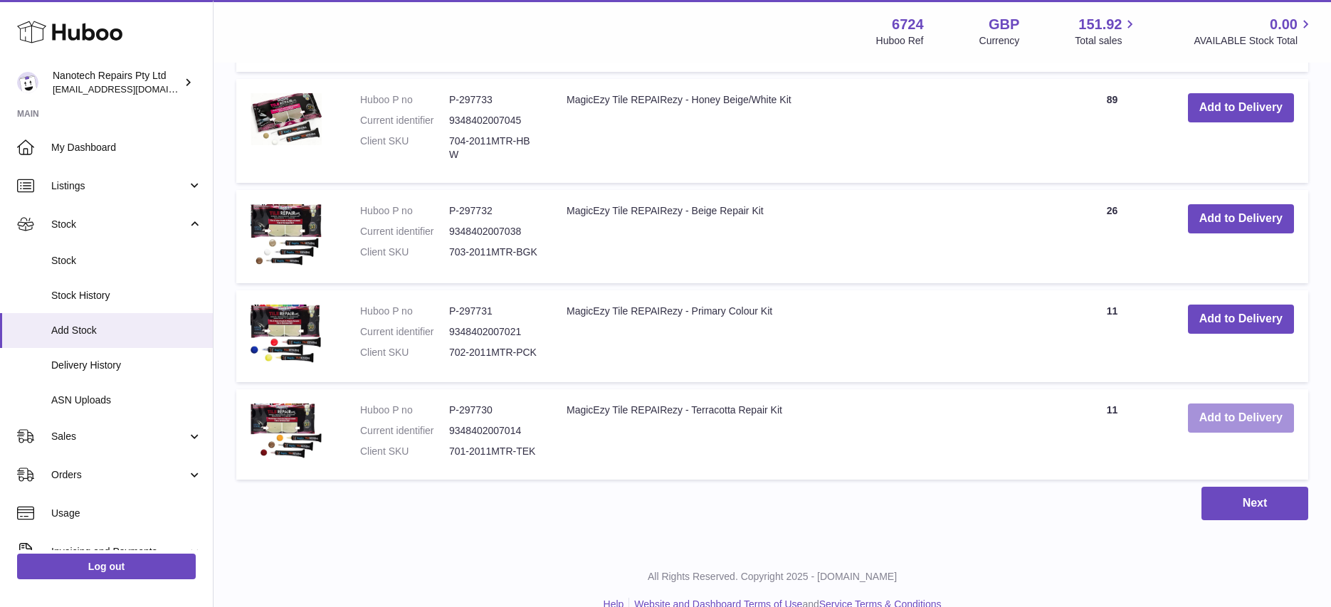
click at [1246, 404] on button "Add to Delivery" at bounding box center [1241, 418] width 106 height 29
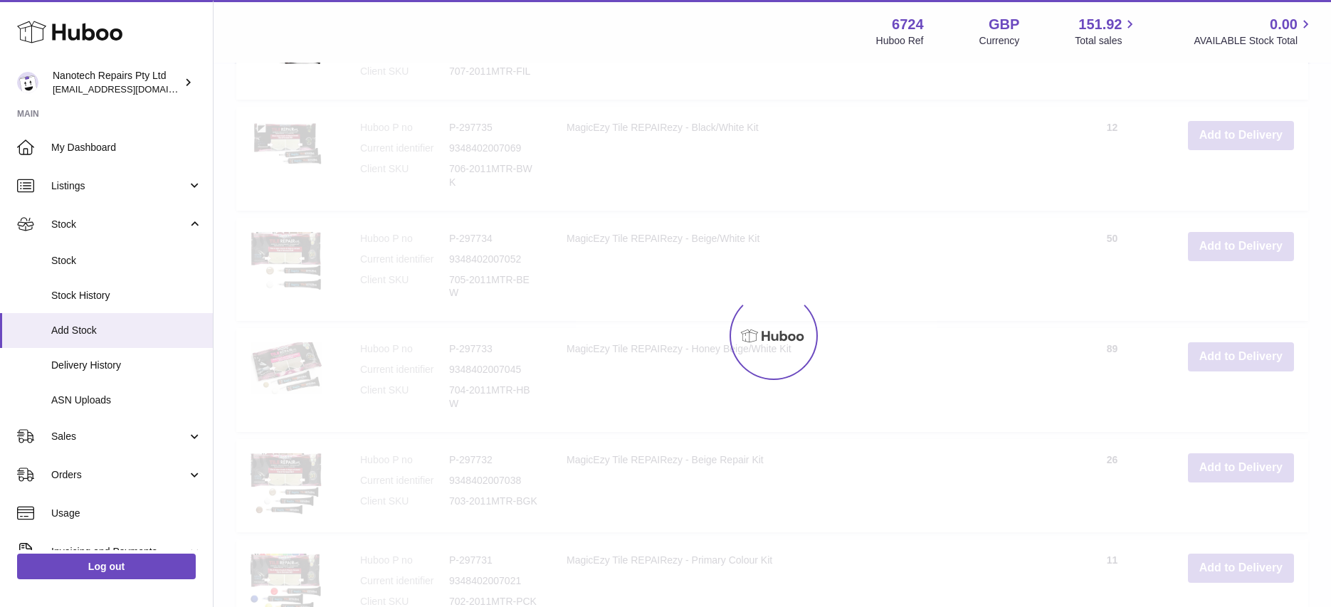
scroll to position [1839, 0]
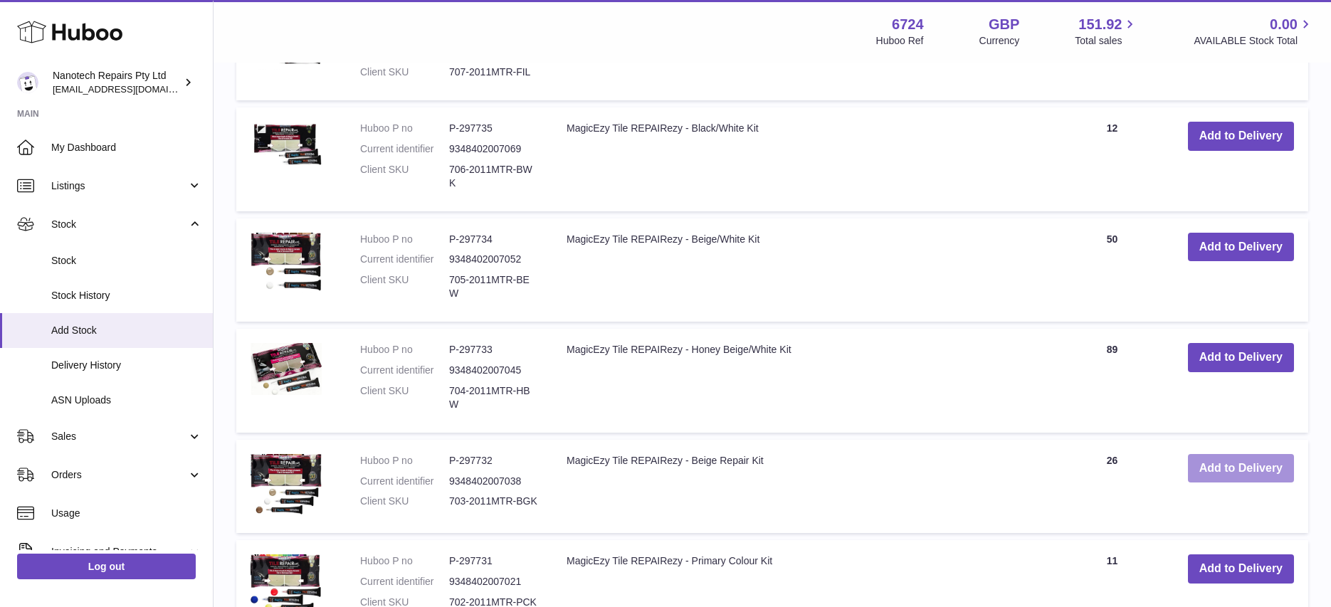
click at [1237, 454] on button "Add to Delivery" at bounding box center [1241, 468] width 106 height 29
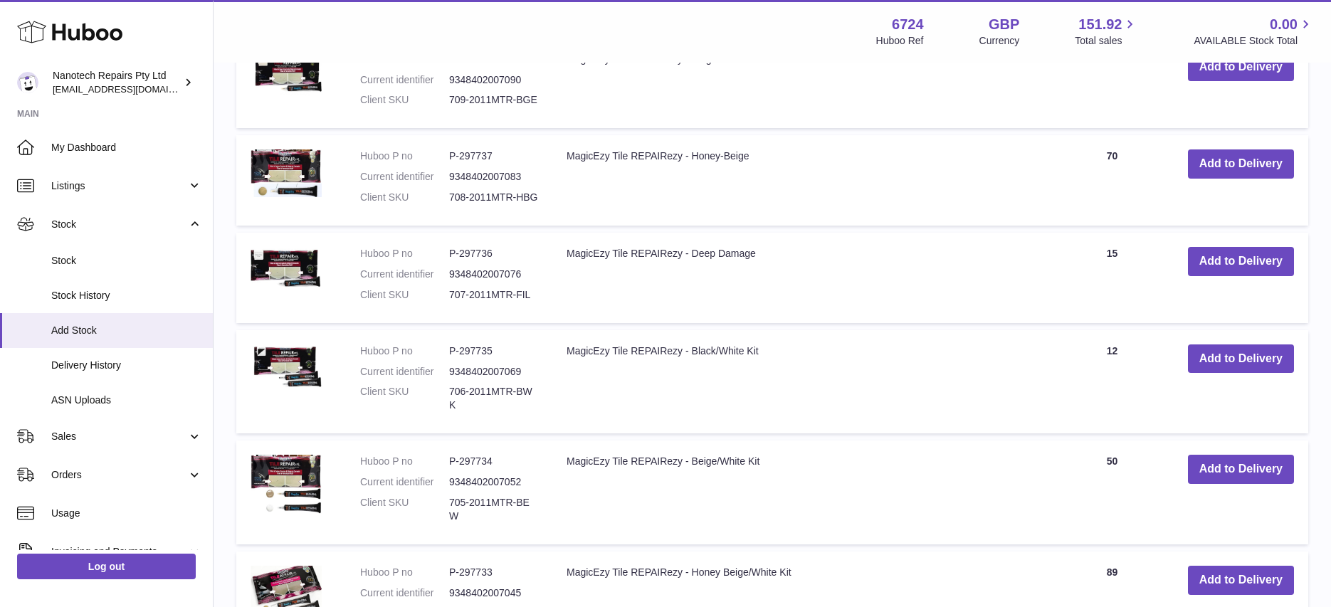
scroll to position [1598, 0]
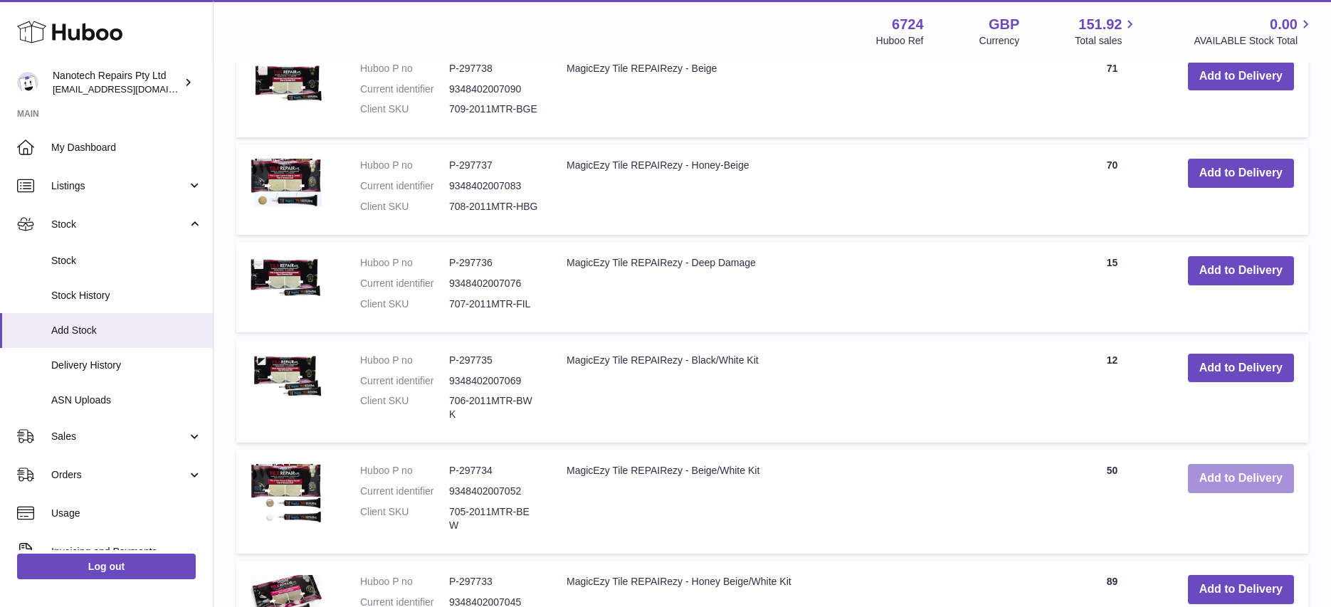
click at [1240, 464] on button "Add to Delivery" at bounding box center [1241, 478] width 106 height 29
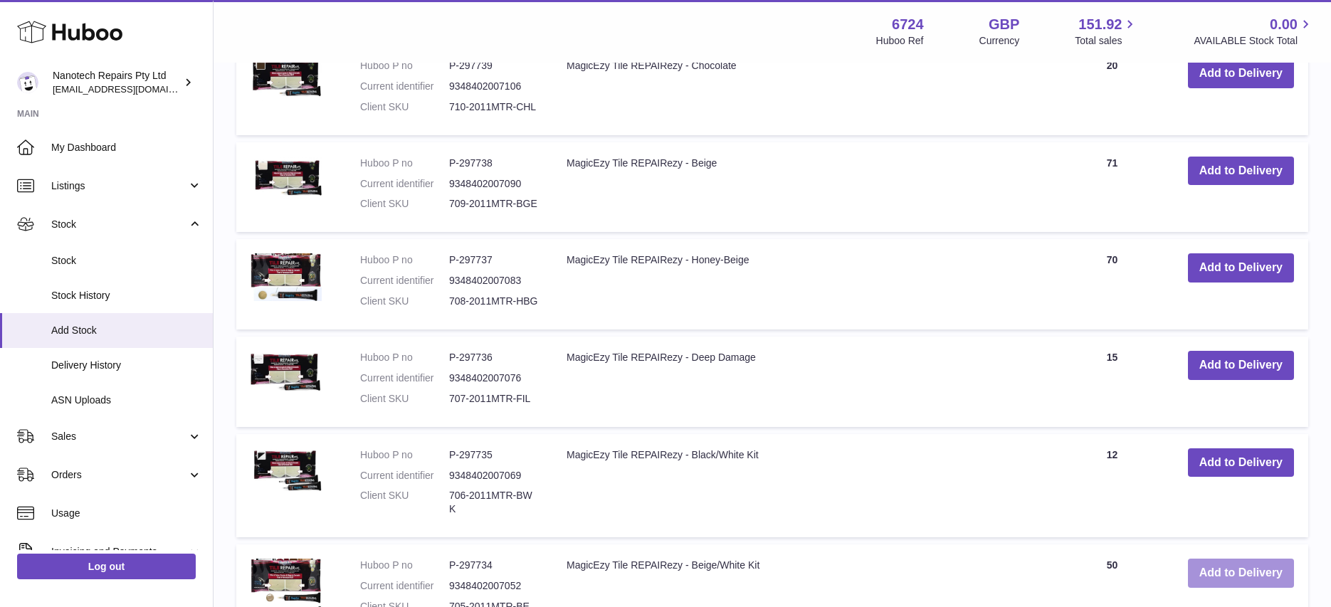
scroll to position [1500, 0]
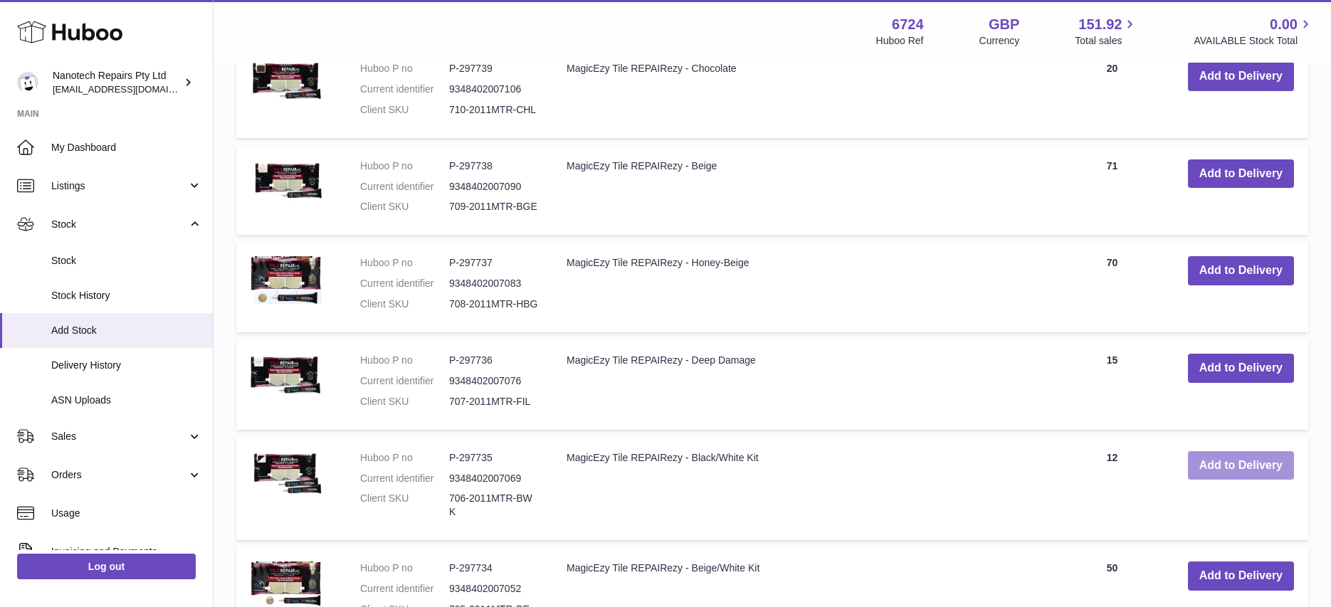
click at [1238, 453] on button "Add to Delivery" at bounding box center [1241, 465] width 106 height 29
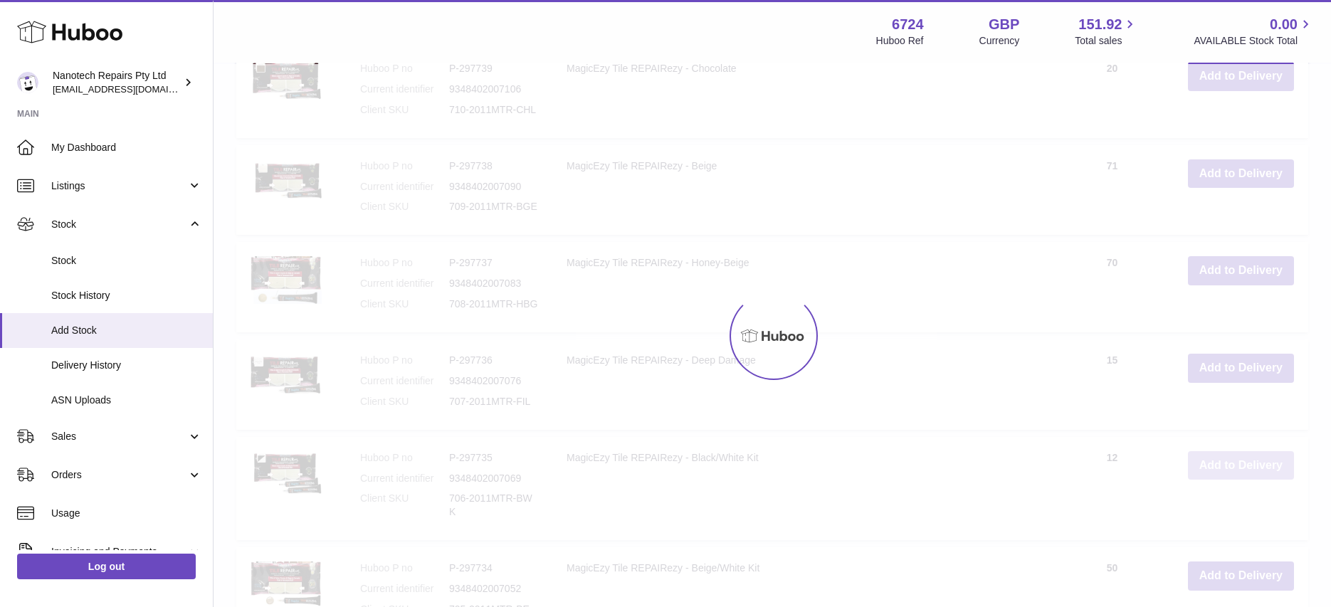
scroll to position [1487, 0]
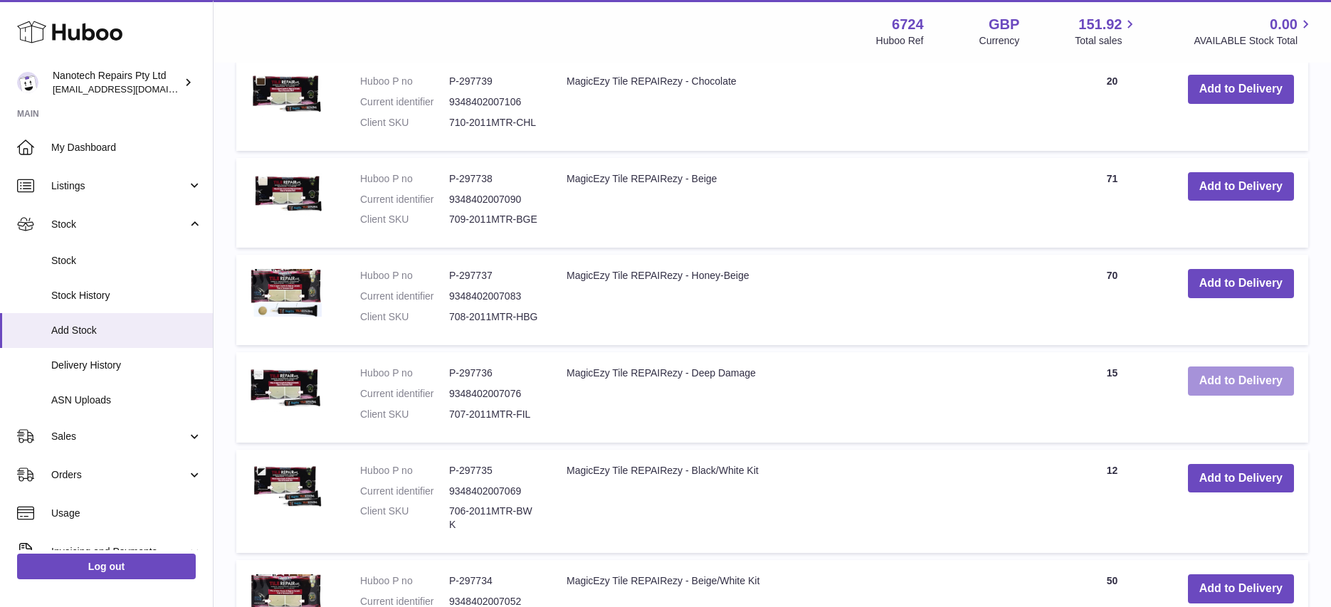
click at [1237, 367] on button "Add to Delivery" at bounding box center [1241, 381] width 106 height 29
click at [1228, 269] on button "Add to Delivery" at bounding box center [1241, 283] width 106 height 29
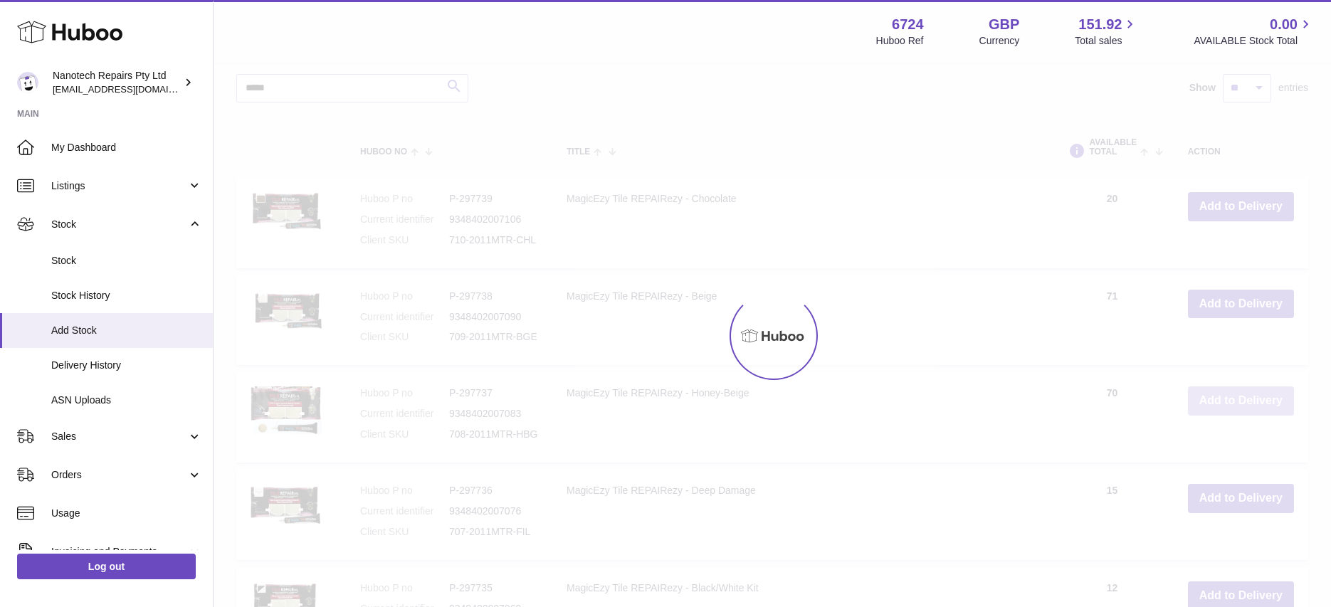
scroll to position [1262, 0]
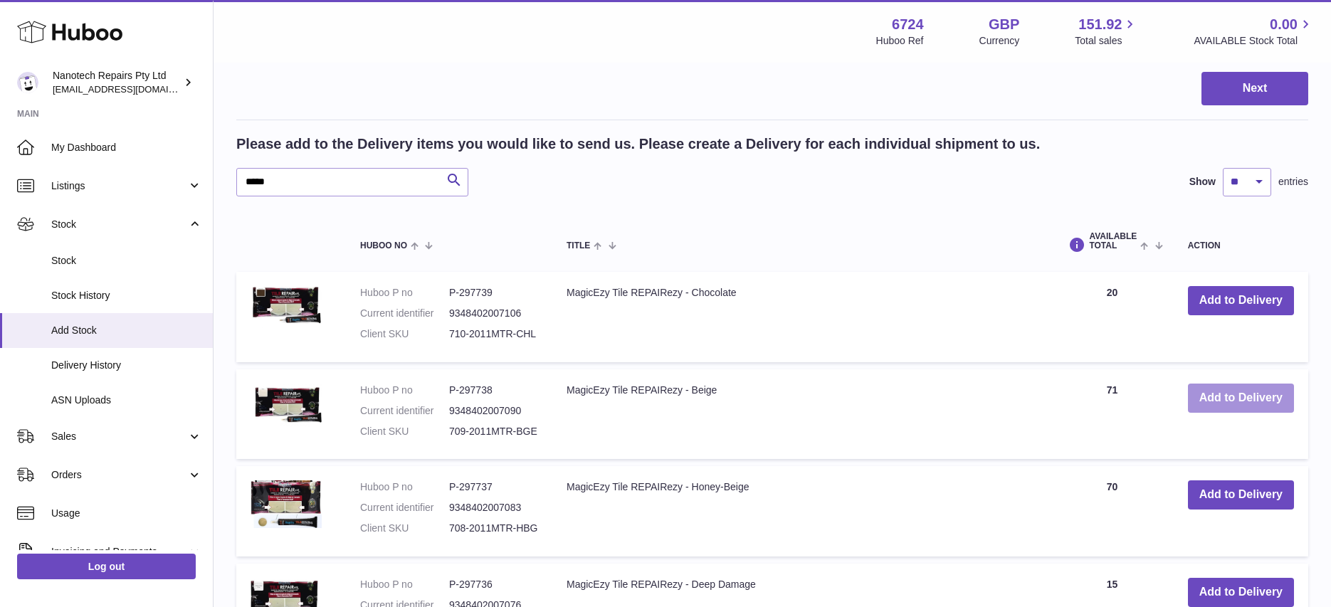
click at [1239, 384] on button "Add to Delivery" at bounding box center [1241, 398] width 106 height 29
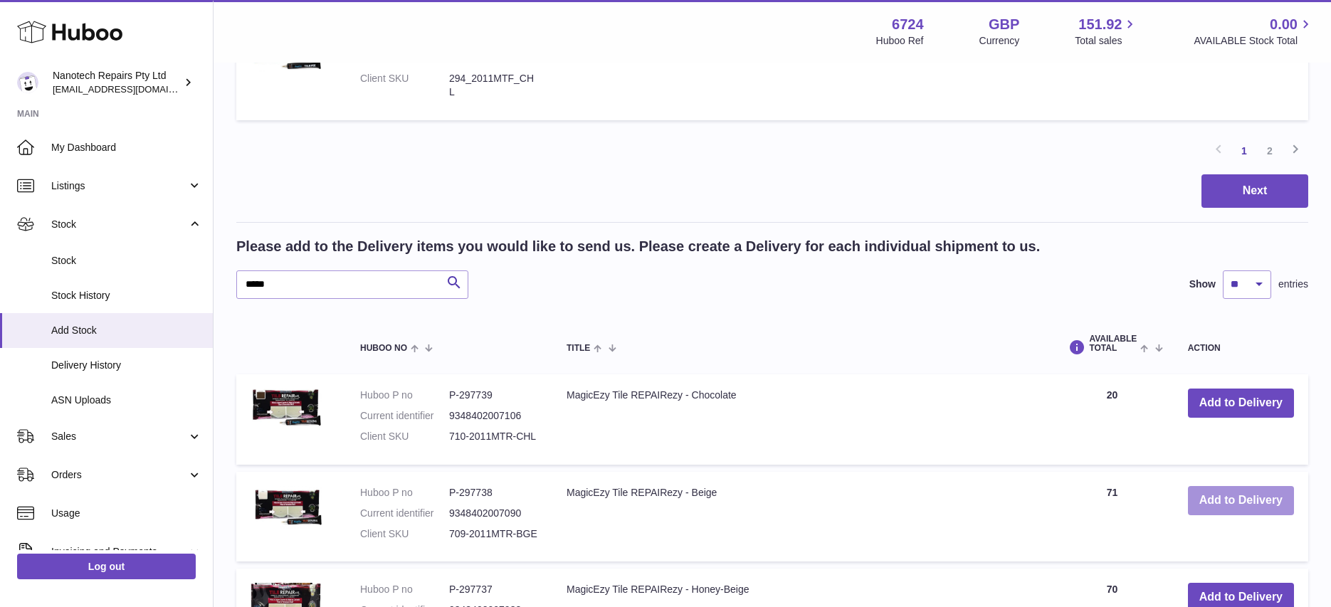
scroll to position [1158, 0]
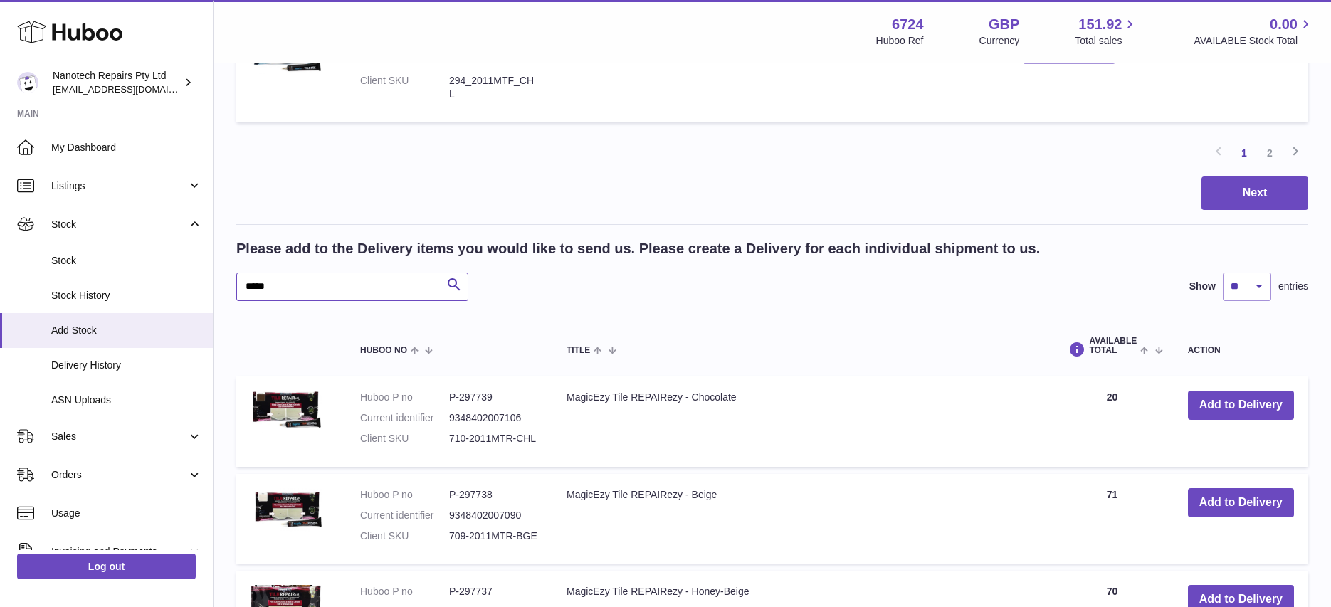
click at [305, 273] on input "*****" at bounding box center [352, 287] width 232 height 28
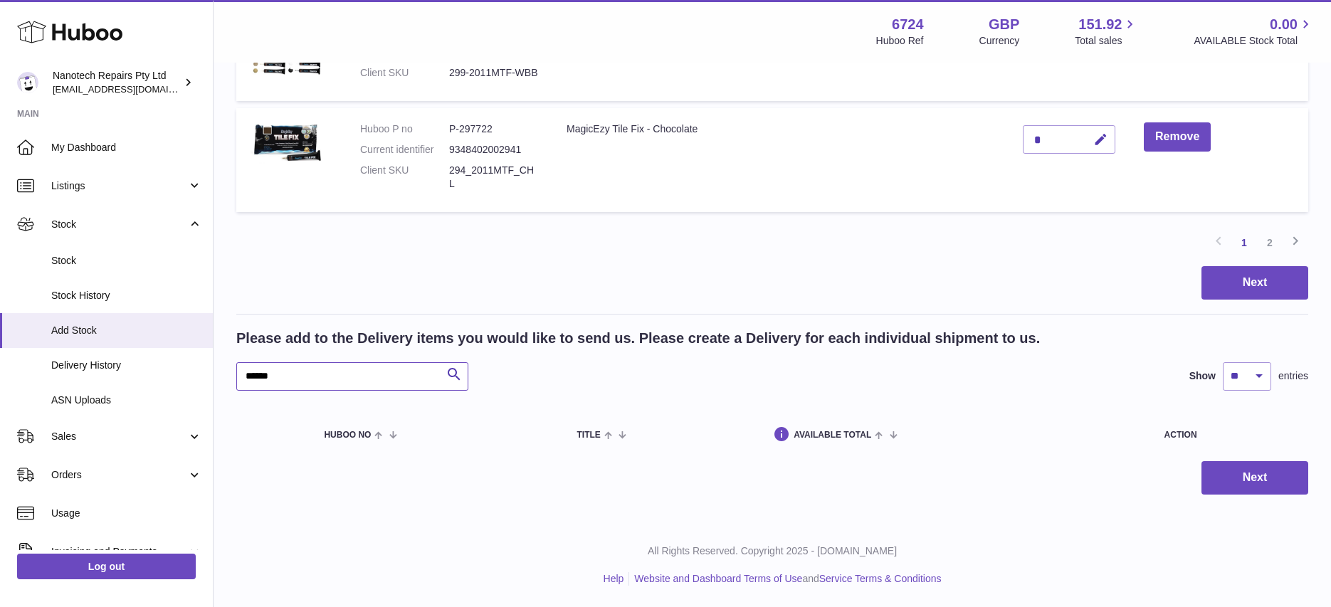
scroll to position [1043, 0]
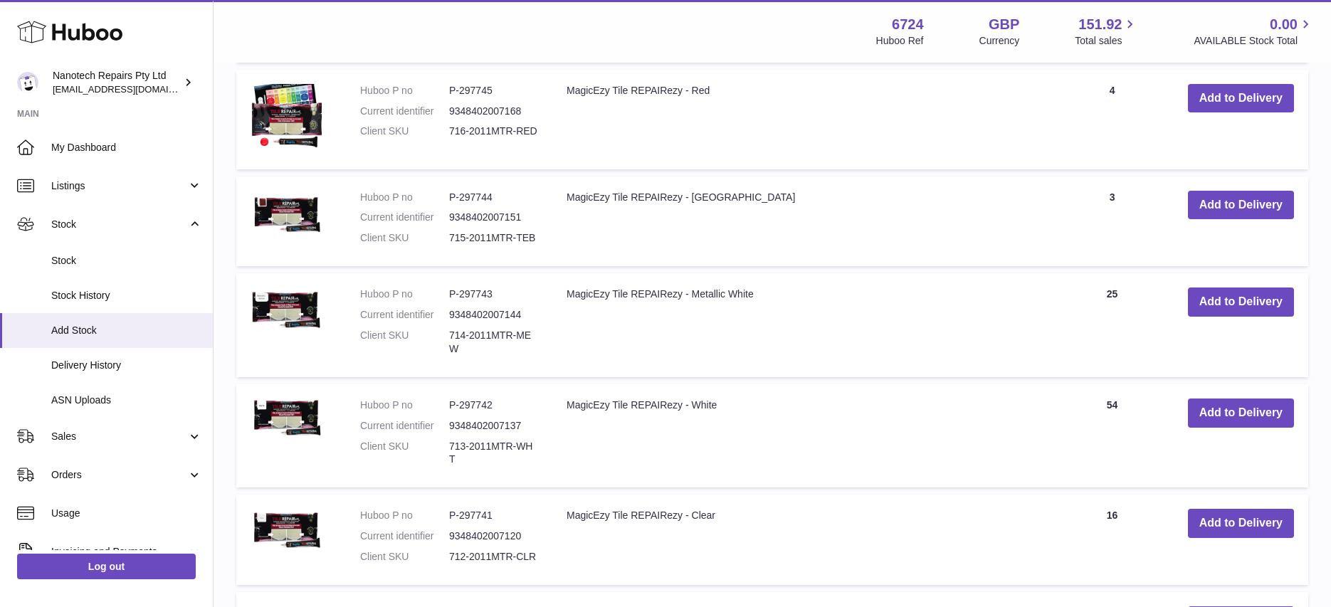
scroll to position [2061, 0]
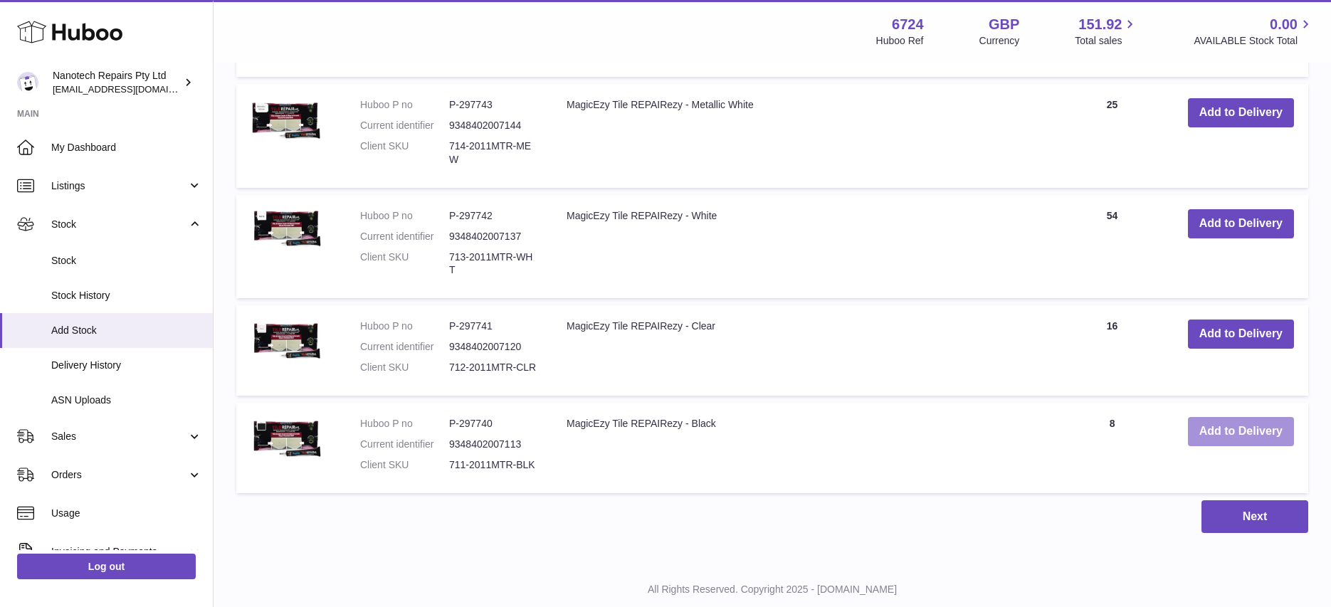
click at [1272, 417] on button "Add to Delivery" at bounding box center [1241, 431] width 106 height 29
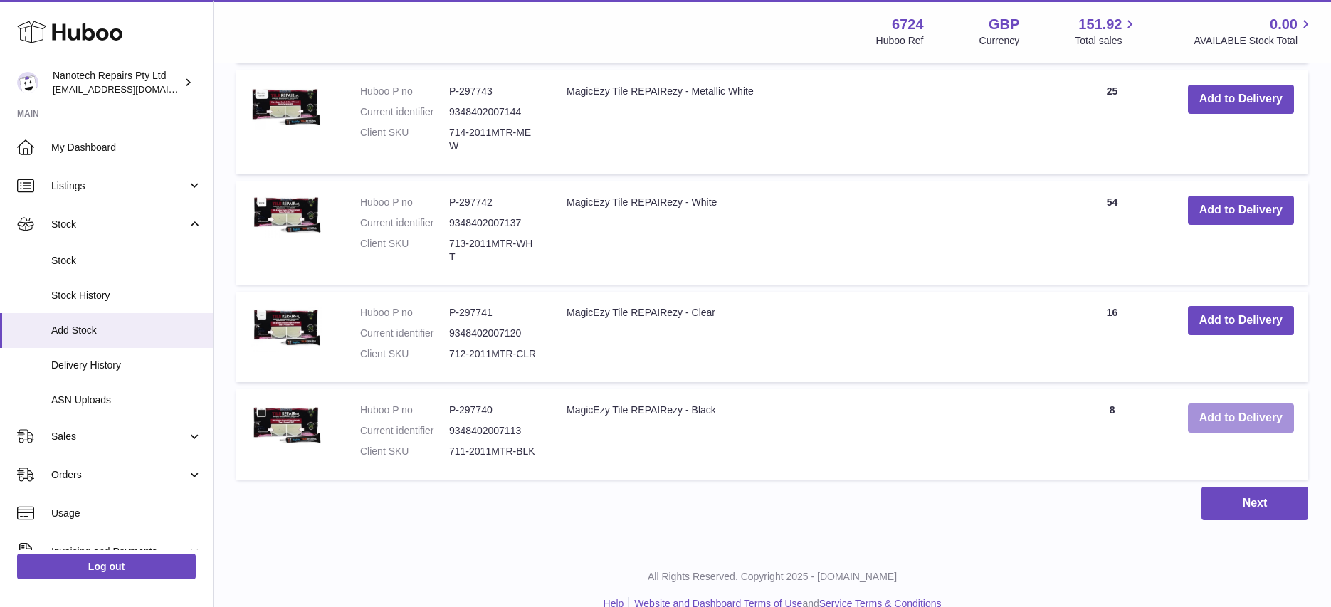
scroll to position [2048, 0]
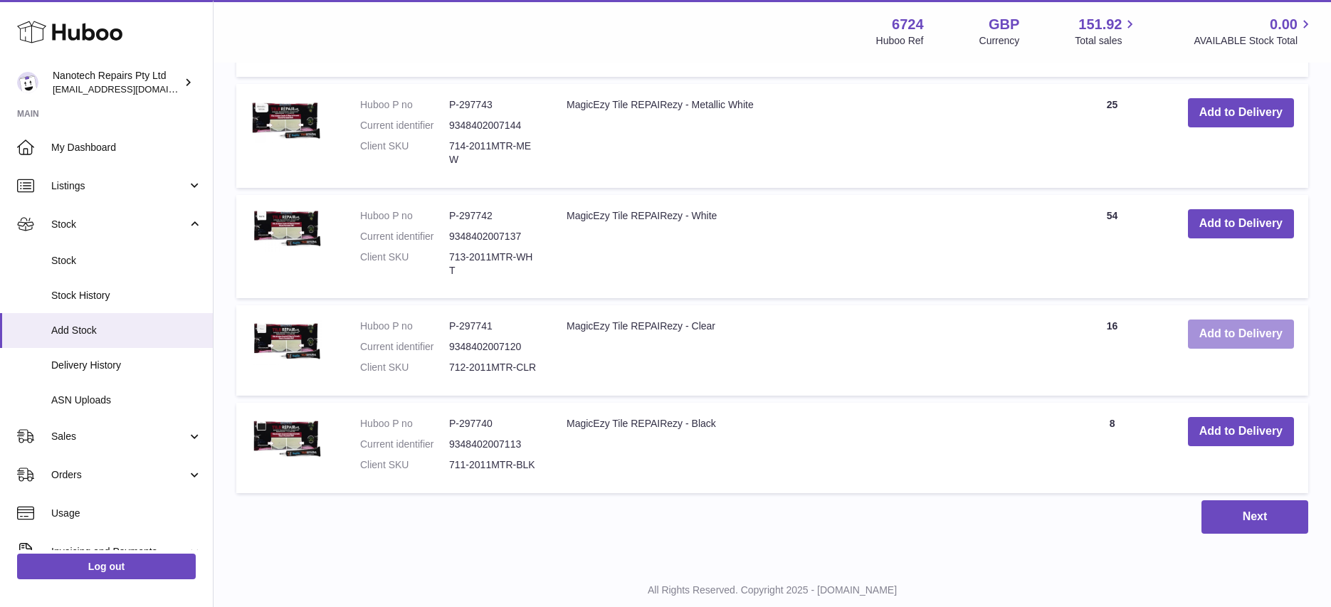
click at [1240, 320] on button "Add to Delivery" at bounding box center [1241, 334] width 106 height 29
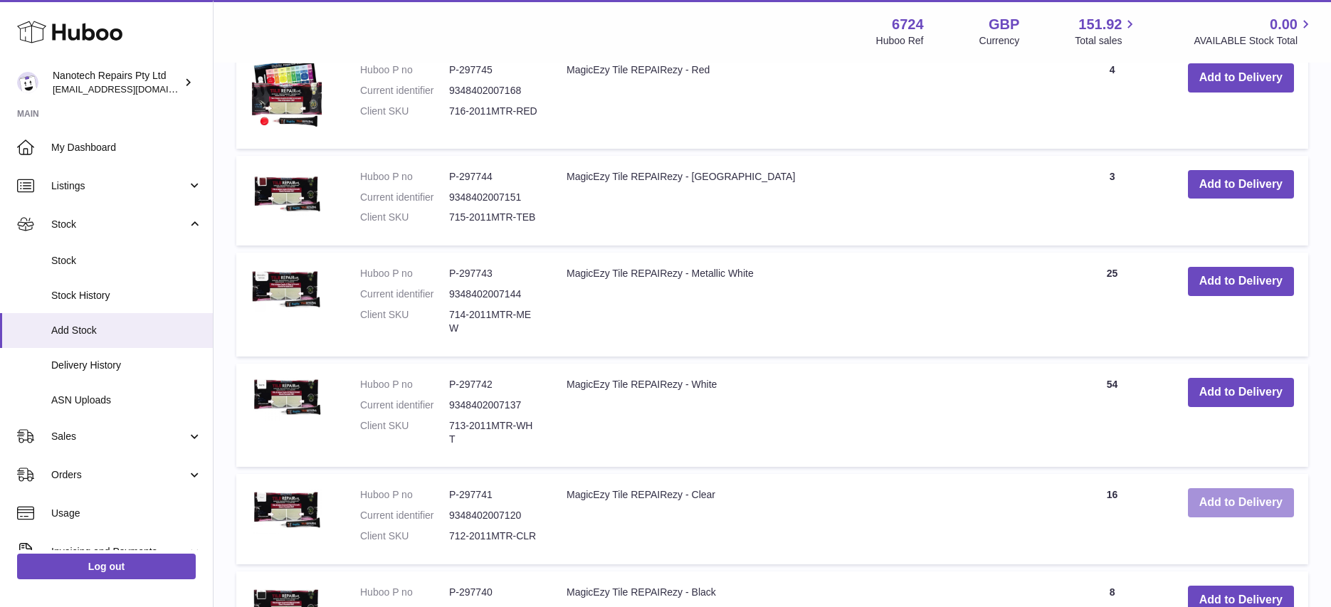
scroll to position [1820, 0]
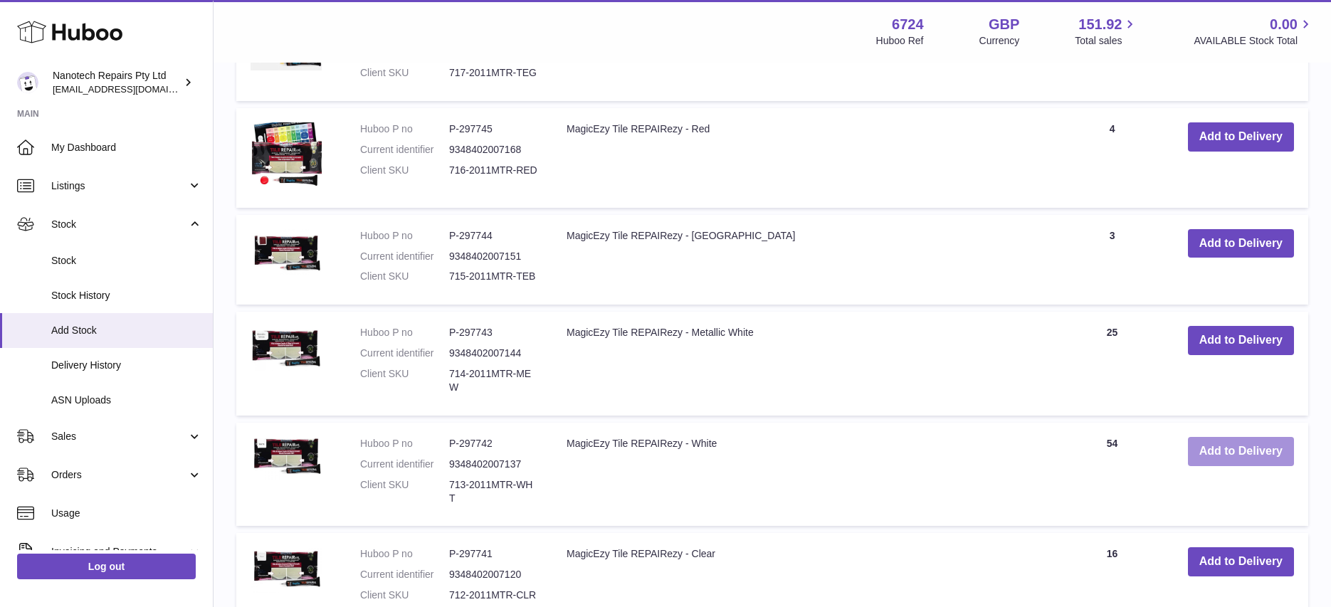
click at [1258, 437] on button "Add to Delivery" at bounding box center [1241, 451] width 106 height 29
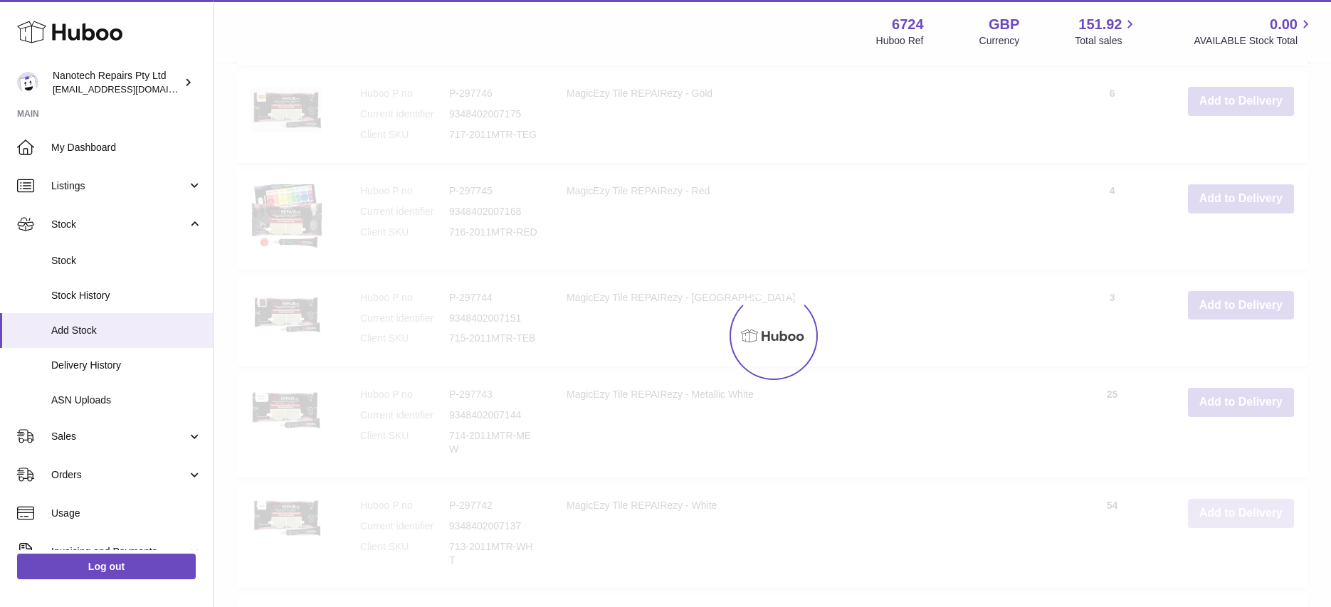
scroll to position [1741, 0]
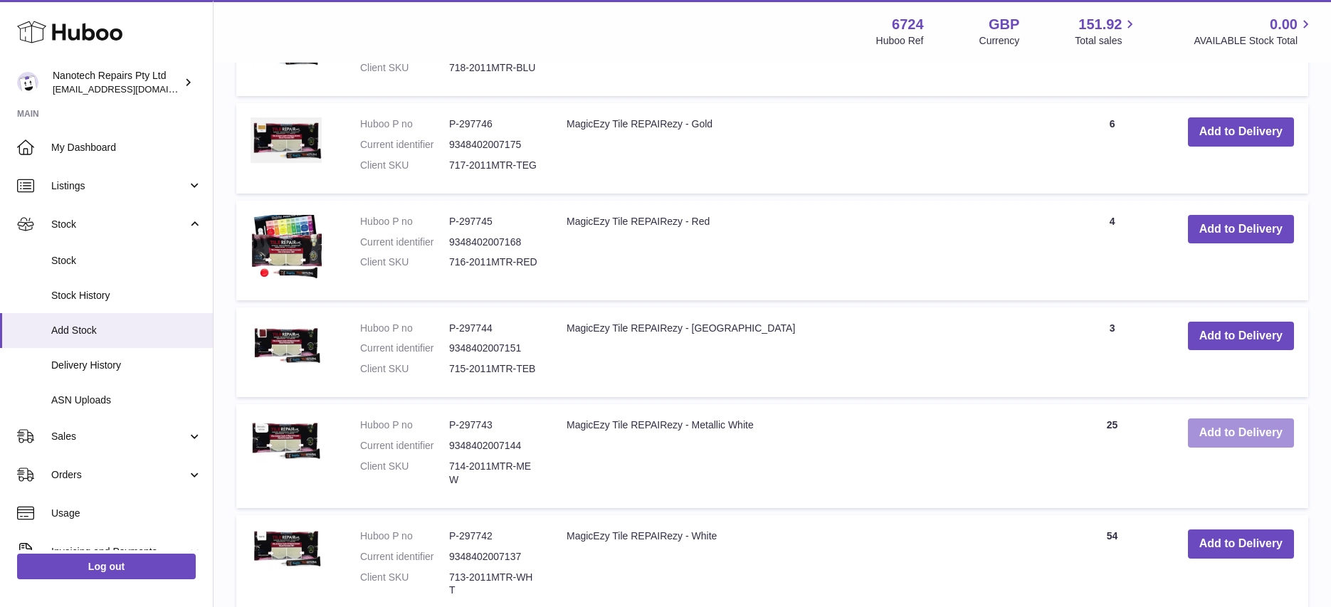
click at [1250, 419] on button "Add to Delivery" at bounding box center [1241, 433] width 106 height 29
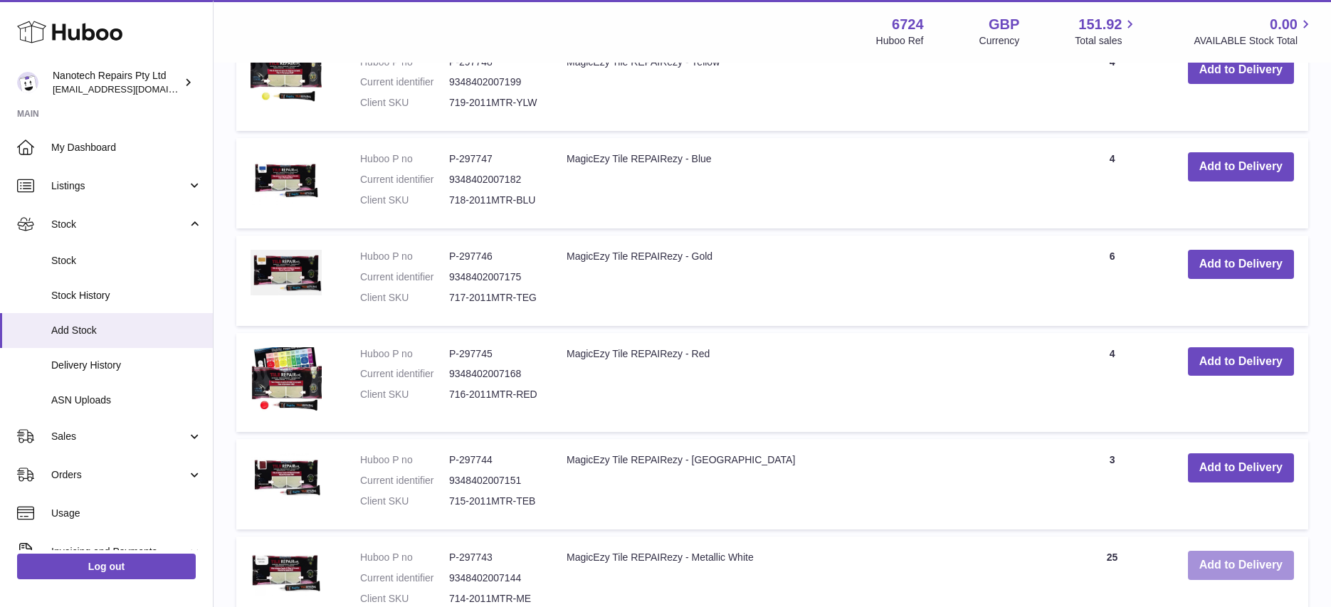
scroll to position [1606, 0]
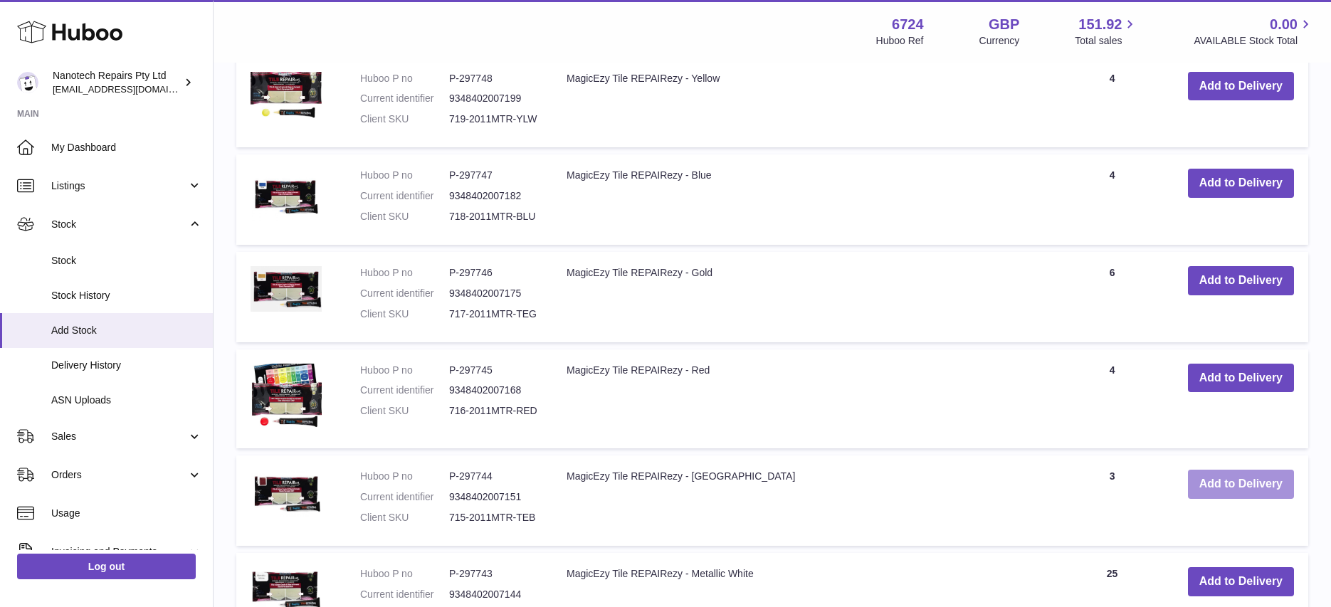
click at [1245, 470] on button "Add to Delivery" at bounding box center [1241, 484] width 106 height 29
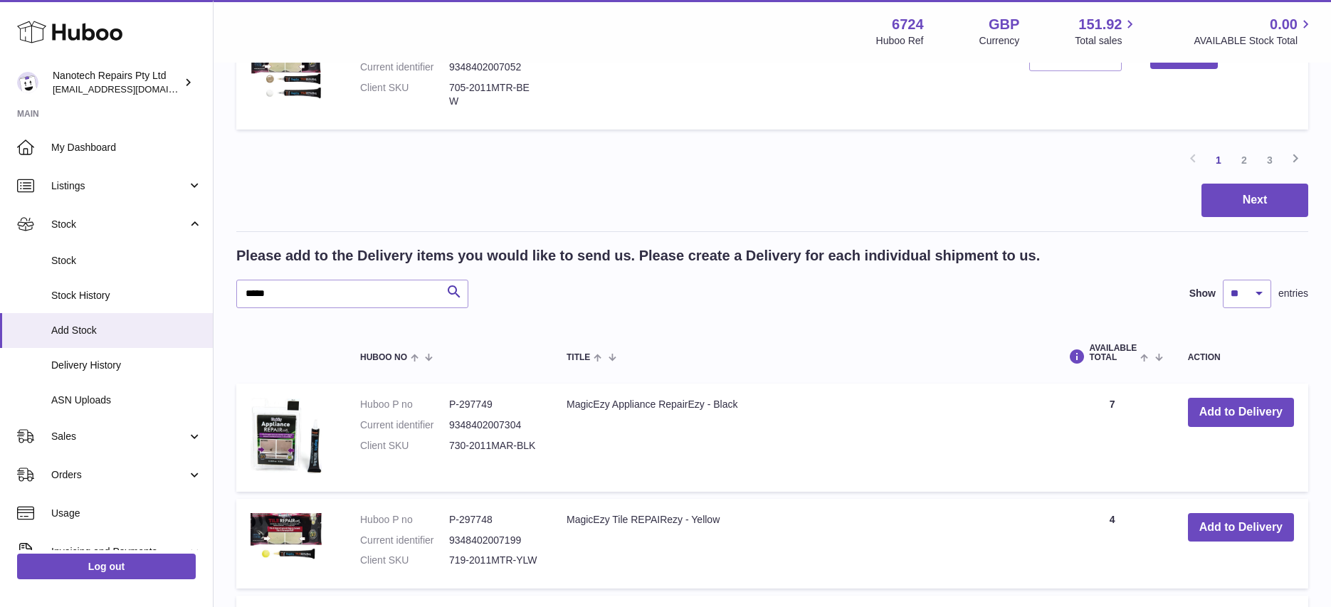
scroll to position [1157, 0]
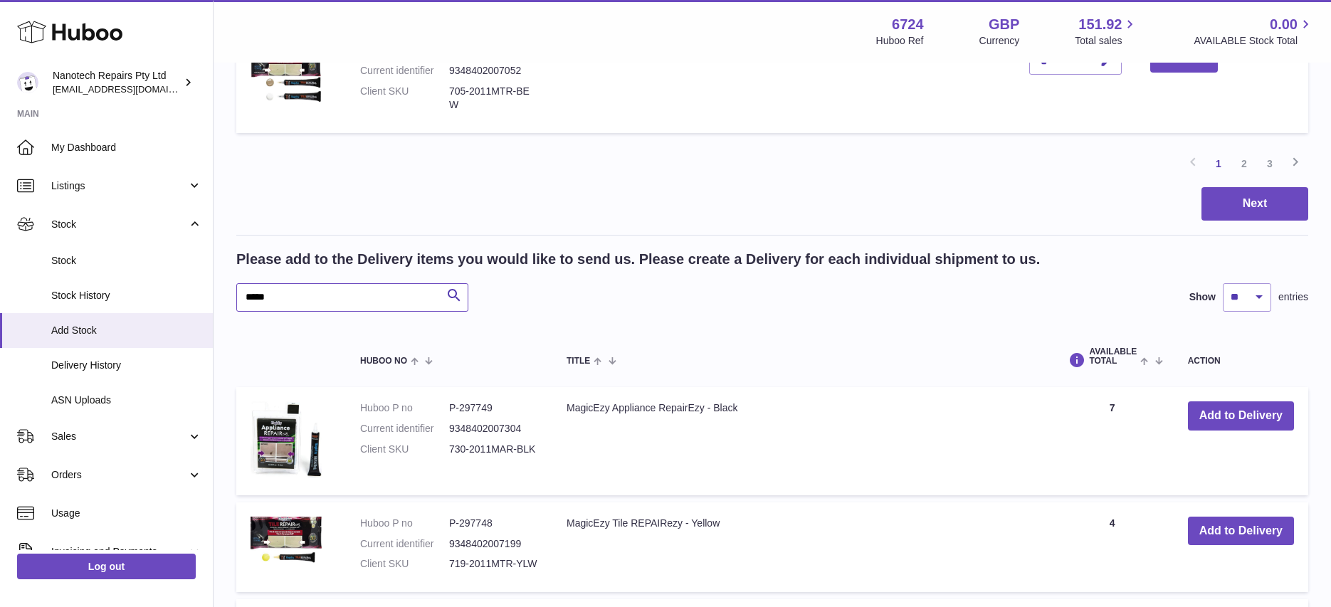
click at [341, 283] on input "*****" at bounding box center [352, 297] width 232 height 28
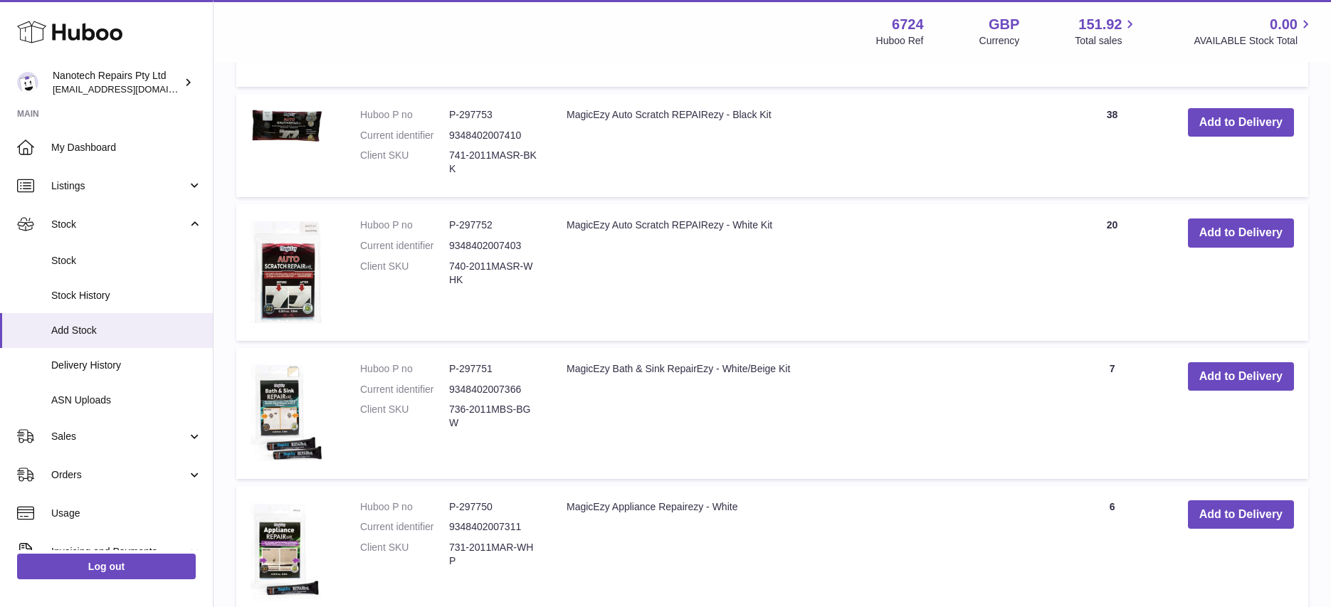
scroll to position [2216, 0]
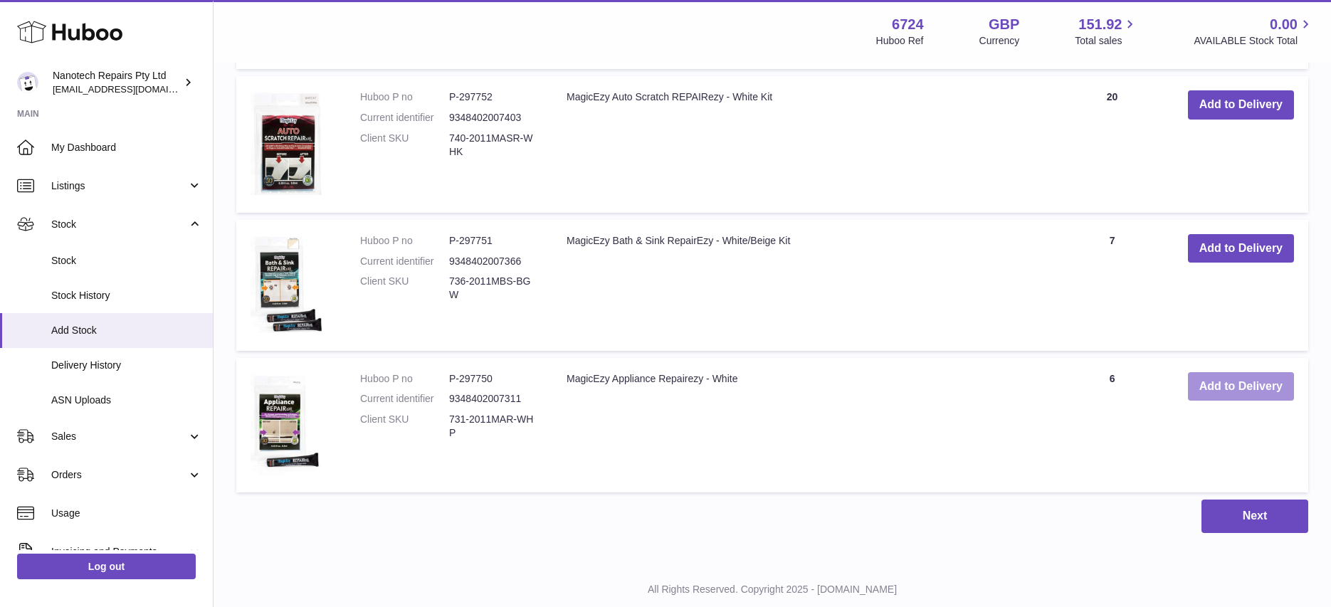
click at [1203, 372] on button "Add to Delivery" at bounding box center [1241, 386] width 106 height 29
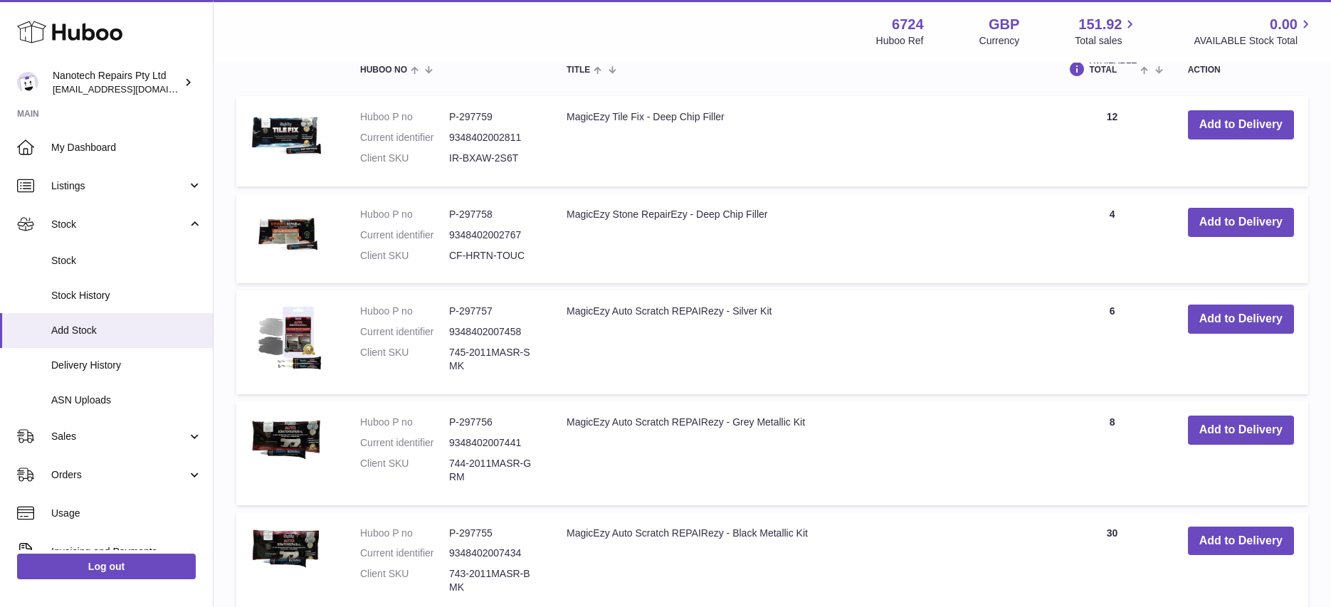
scroll to position [1479, 0]
click at [1196, 209] on button "Add to Delivery" at bounding box center [1241, 223] width 106 height 29
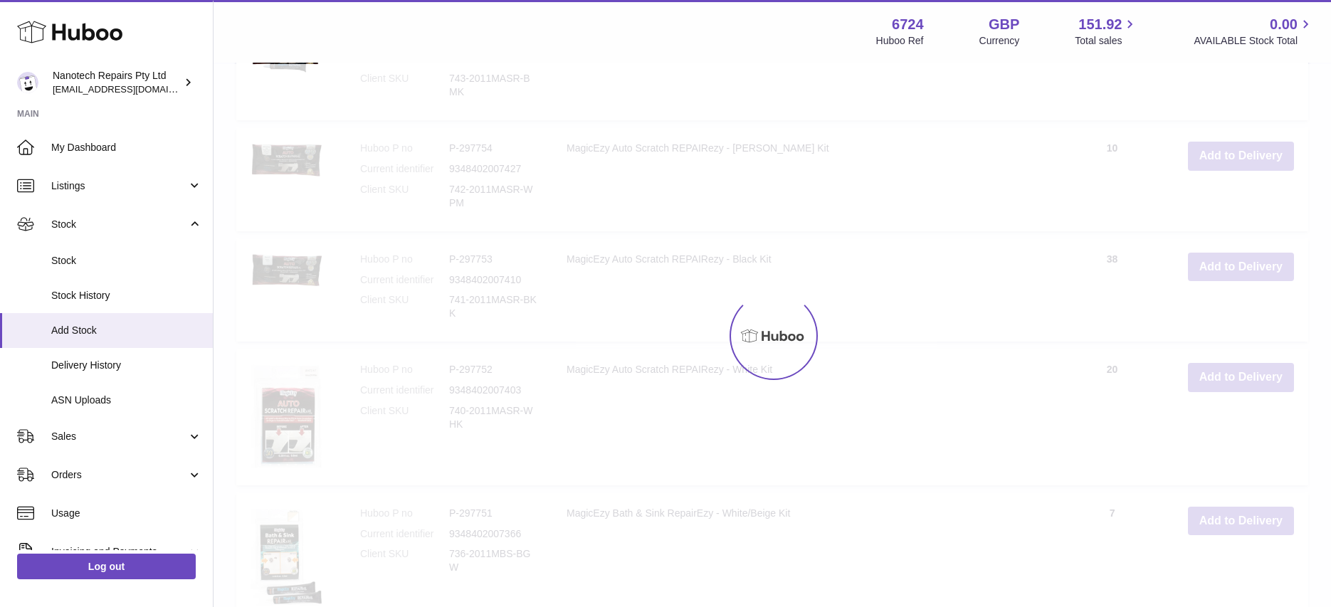
scroll to position [1987, 0]
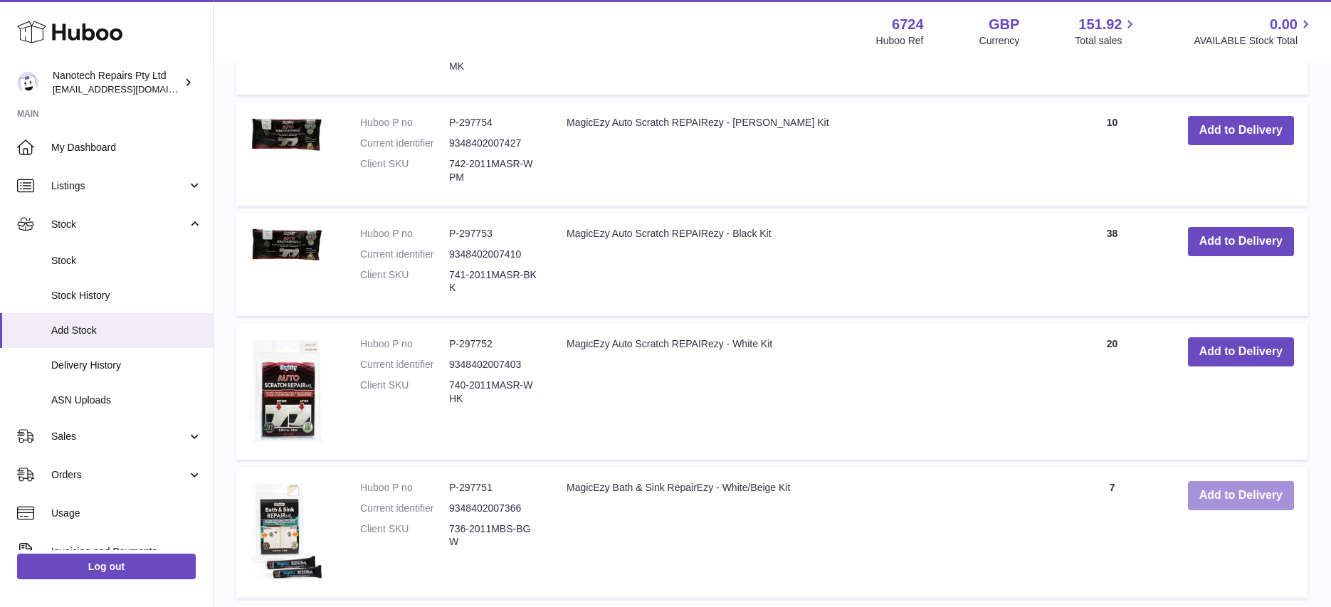
click at [1203, 485] on button "Add to Delivery" at bounding box center [1241, 495] width 106 height 29
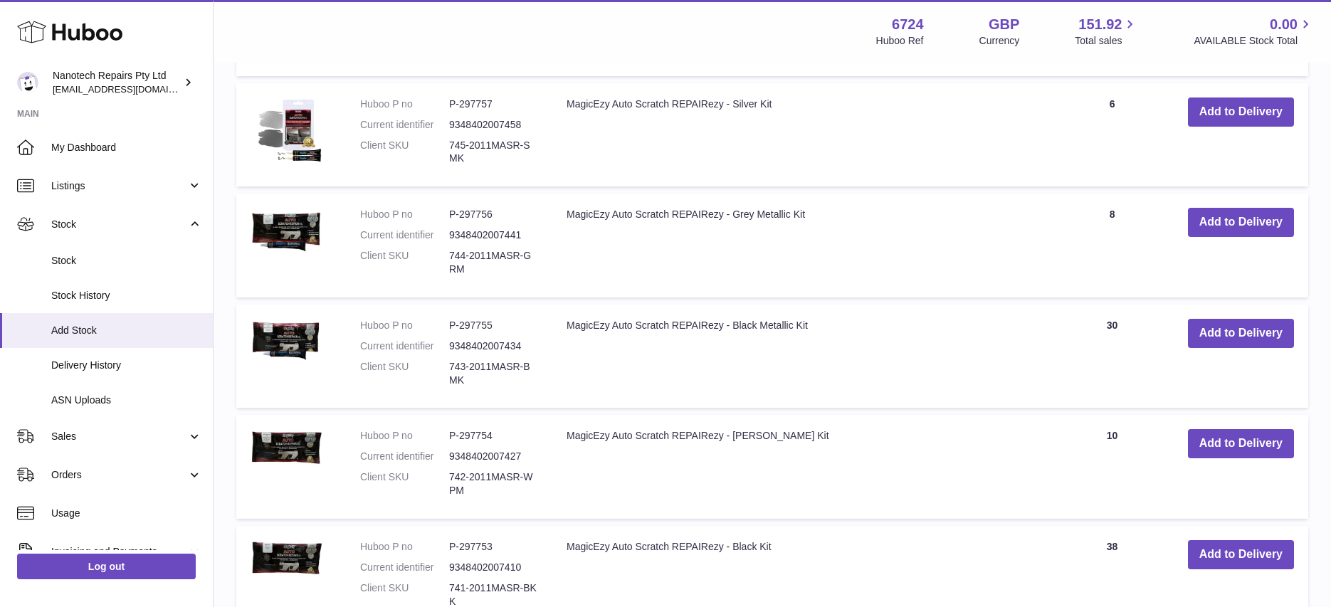
scroll to position [1028, 0]
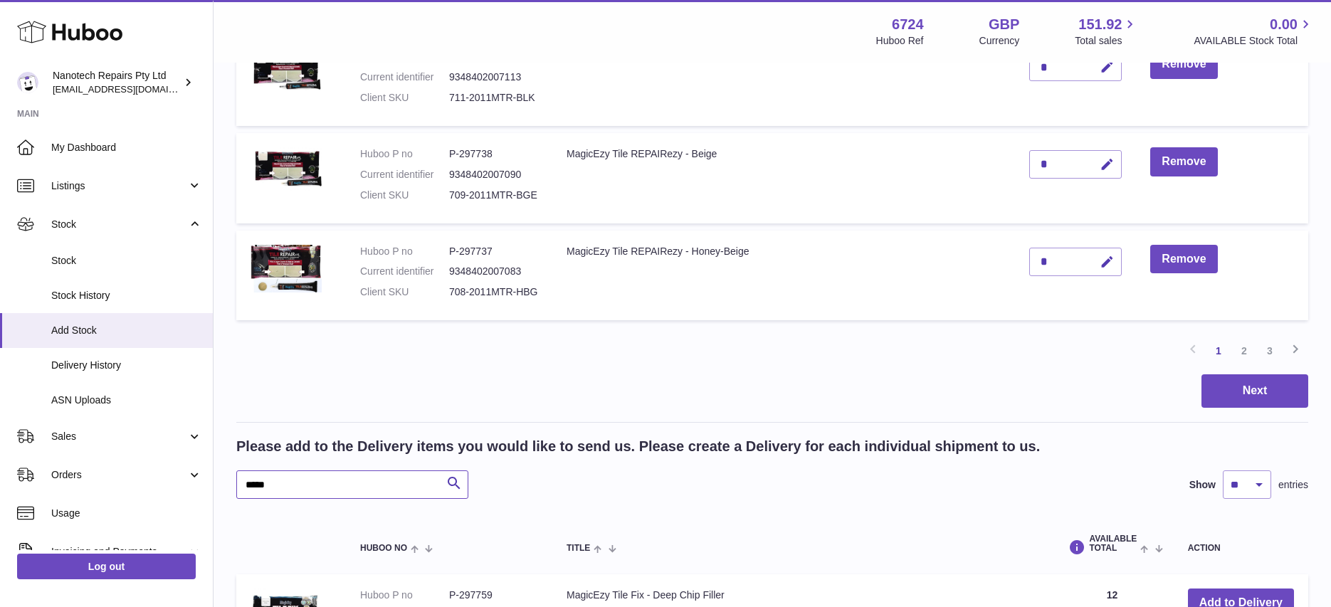
click at [320, 471] on input "*****" at bounding box center [352, 485] width 232 height 28
drag, startPoint x: 320, startPoint y: 470, endPoint x: 202, endPoint y: 461, distance: 118.6
click at [202, 461] on div "Huboo Nanotech Repairs Pty Ltd info@nanotechrepairs.com Main My Dashboard Listi…" at bounding box center [665, 432] width 1331 height 2921
type input "***"
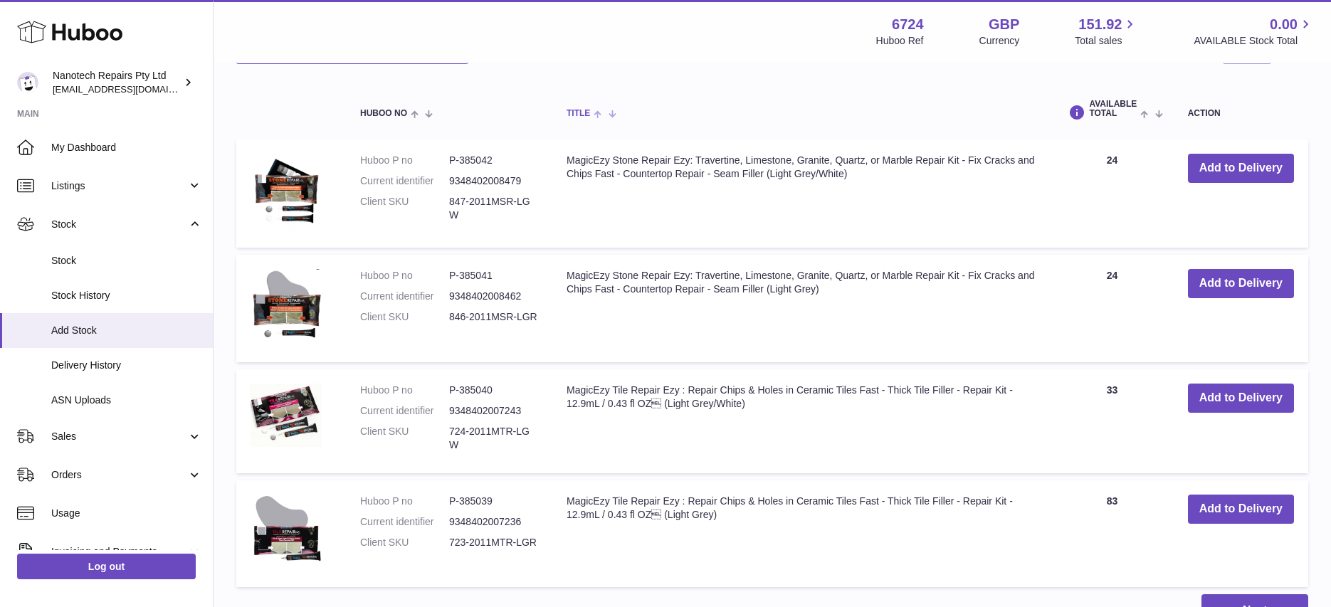
scroll to position [1514, 0]
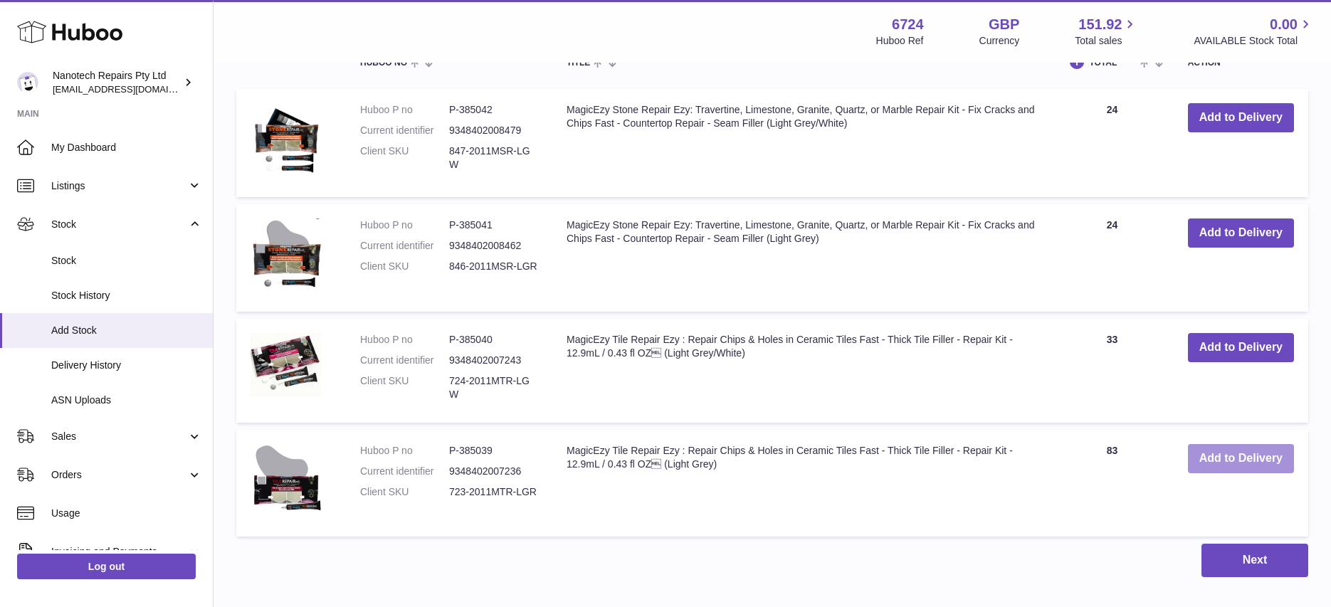
click at [1216, 444] on button "Add to Delivery" at bounding box center [1241, 458] width 106 height 29
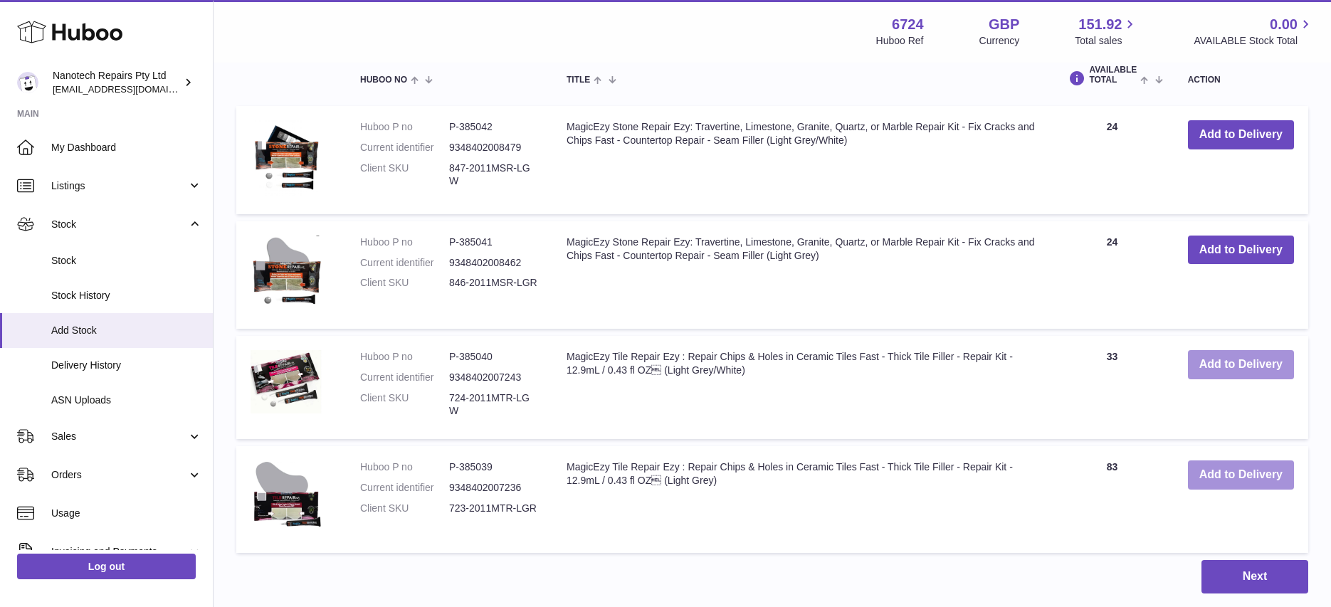
scroll to position [1531, 0]
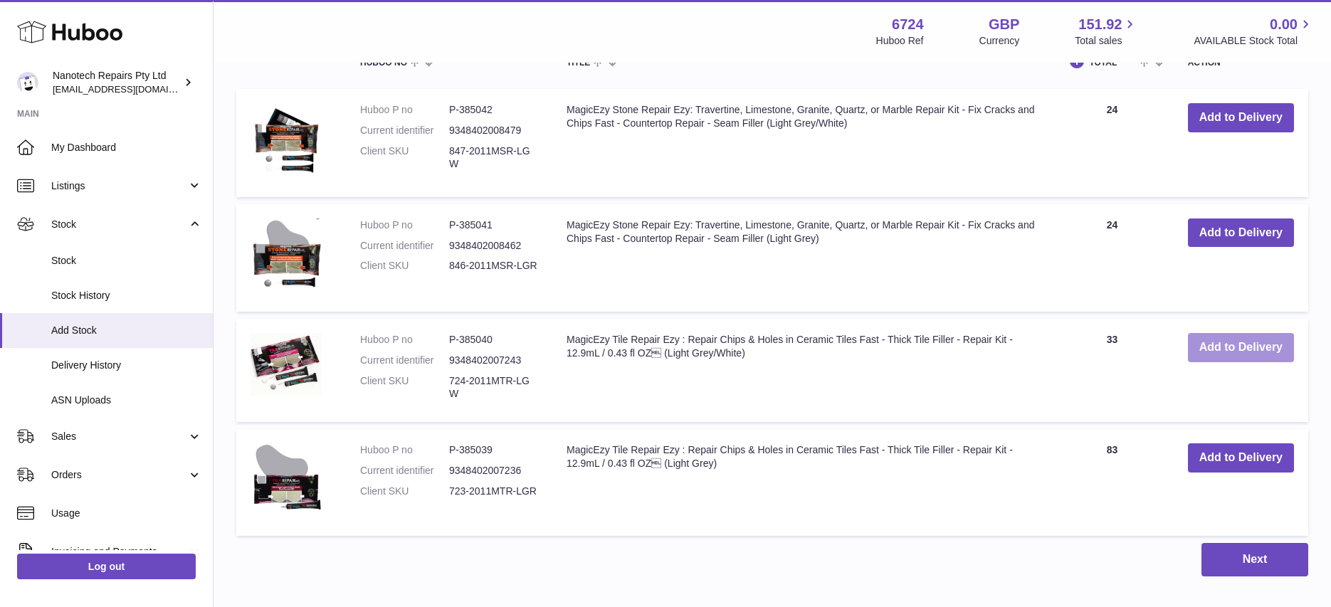
click at [1229, 333] on button "Add to Delivery" at bounding box center [1241, 347] width 106 height 29
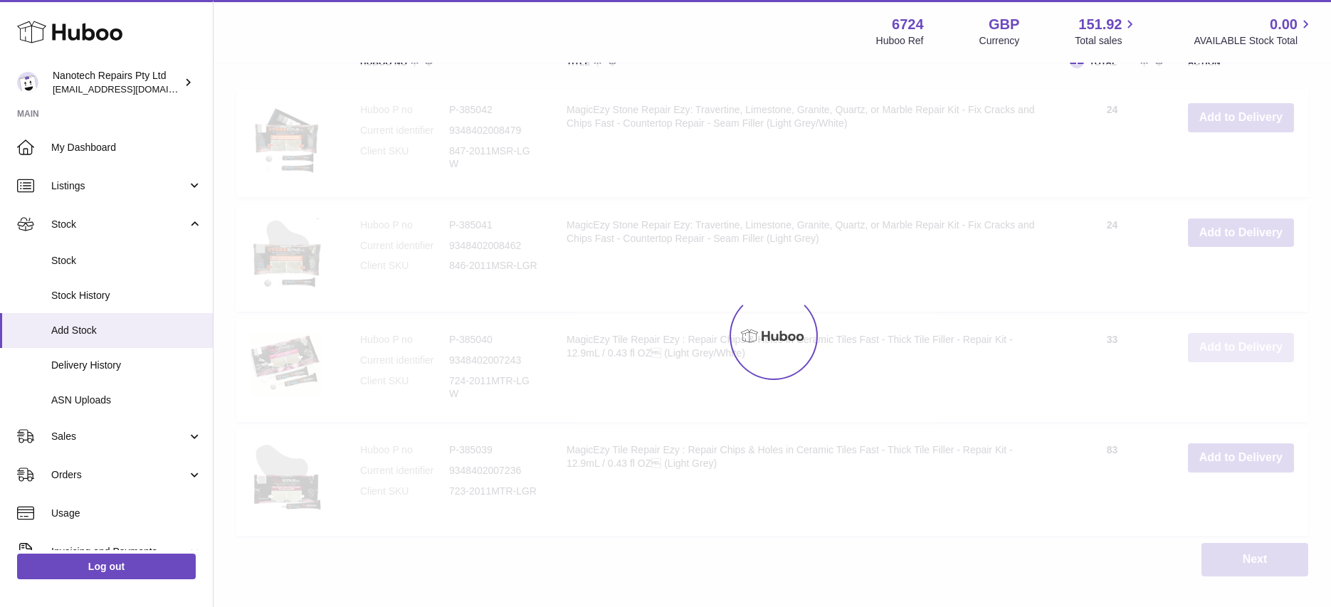
scroll to position [1536, 0]
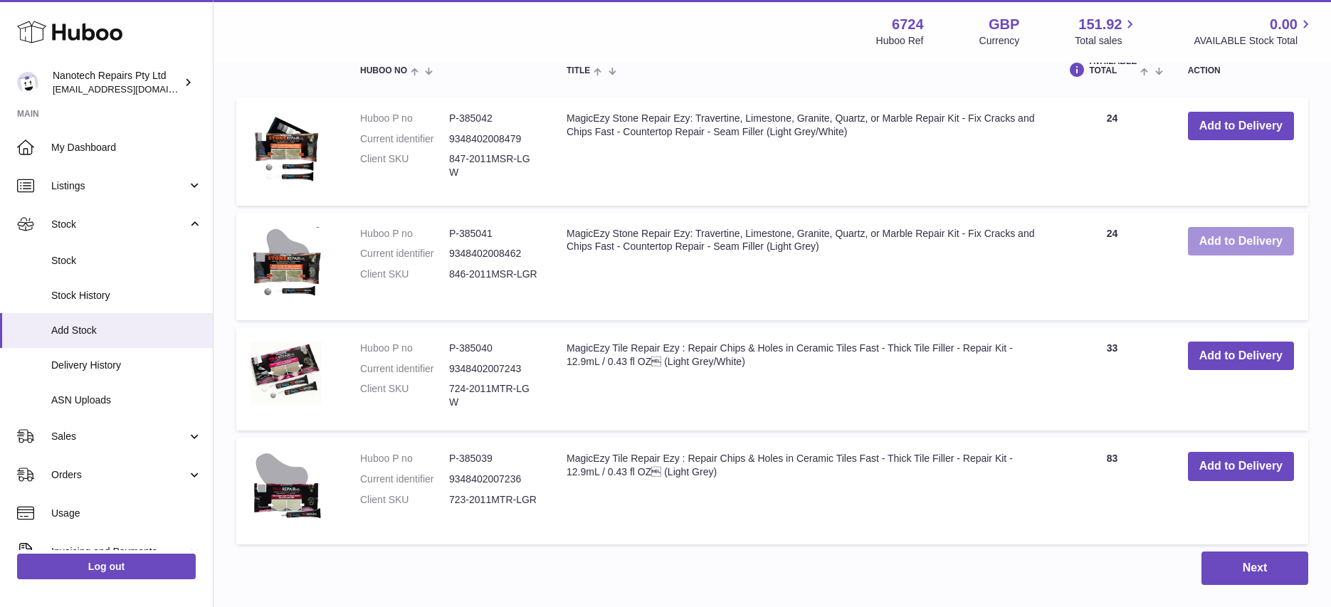
click at [1216, 227] on button "Add to Delivery" at bounding box center [1241, 241] width 106 height 29
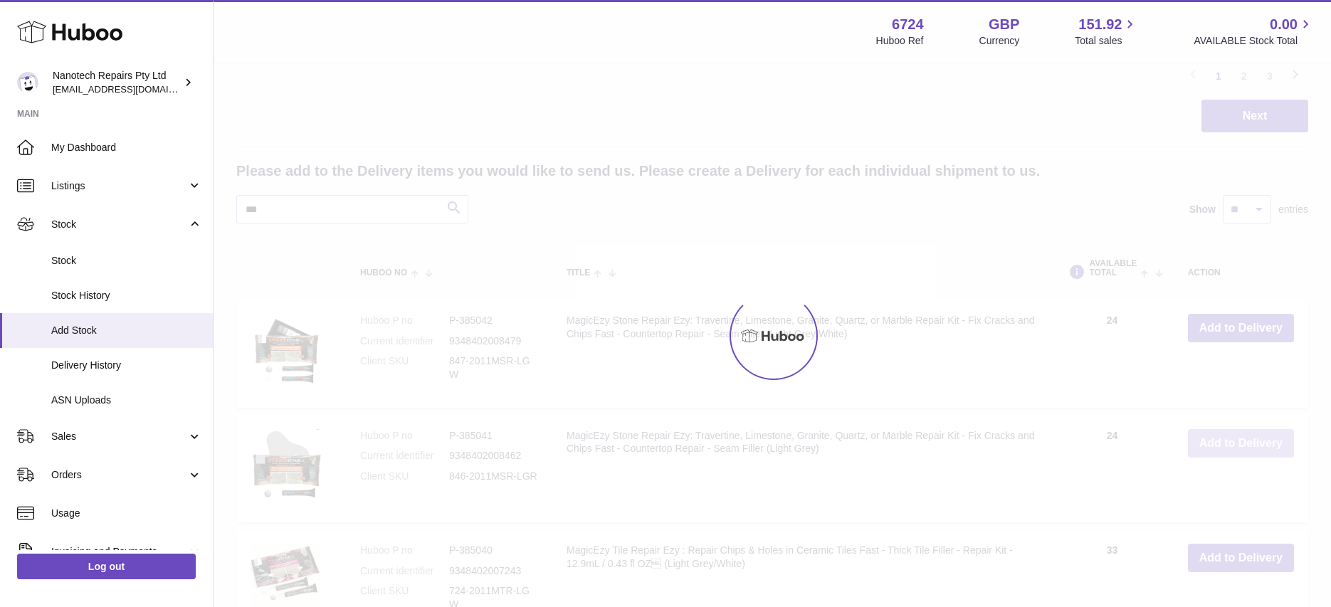
scroll to position [1327, 0]
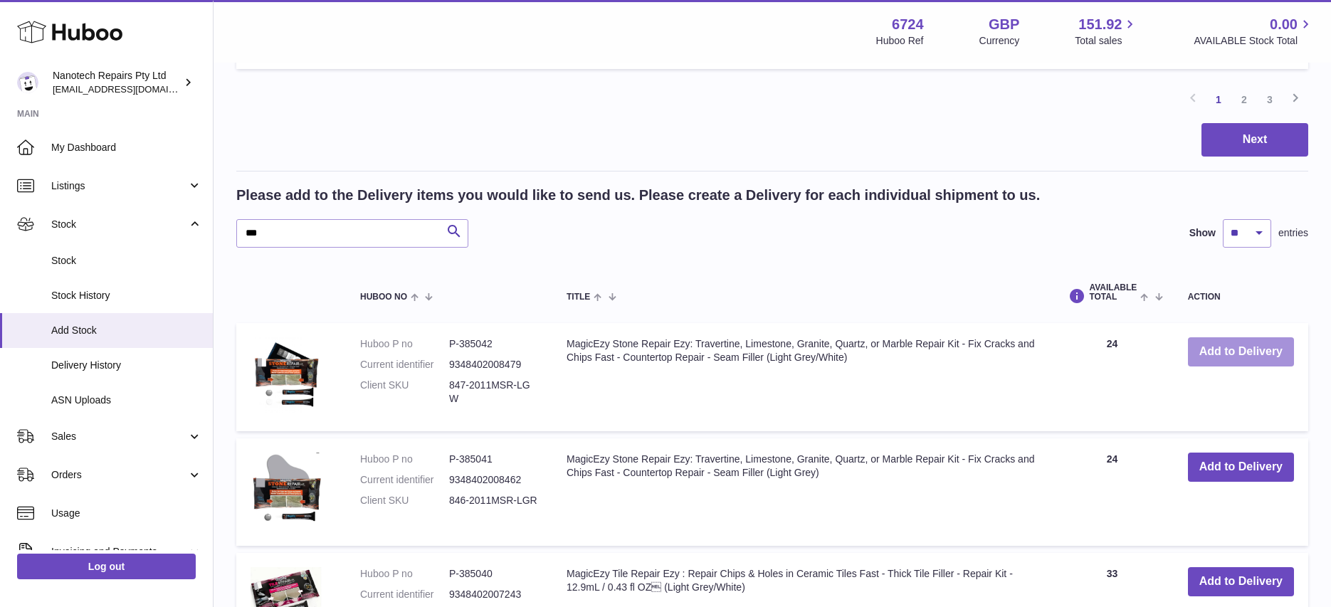
click at [1238, 337] on button "Add to Delivery" at bounding box center [1241, 351] width 106 height 29
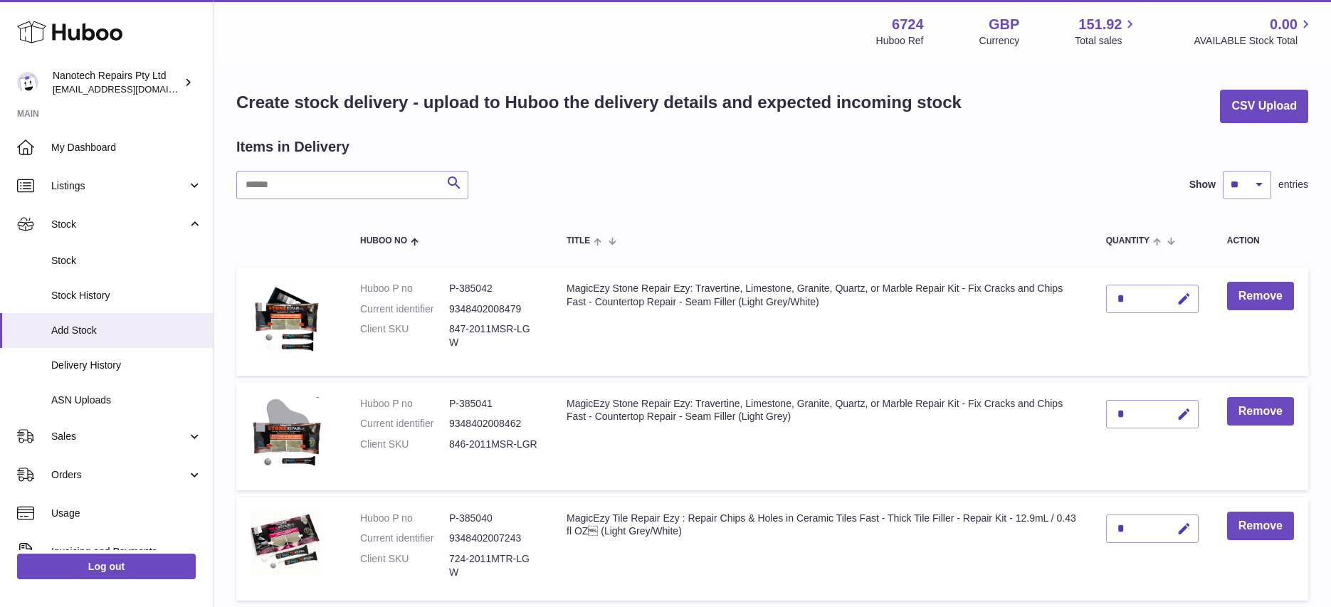
scroll to position [0, 0]
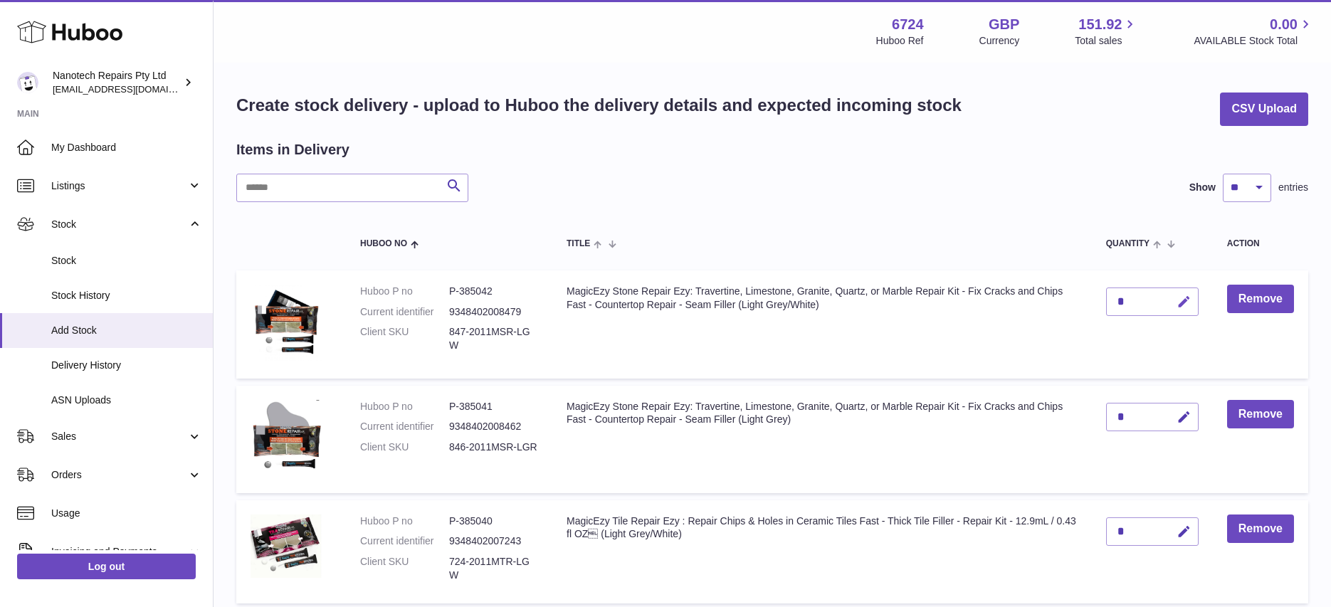
click at [1191, 298] on icon "button" at bounding box center [1184, 302] width 15 height 15
type input "*"
drag, startPoint x: 1187, startPoint y: 295, endPoint x: 1183, endPoint y: 331, distance: 36.6
click at [1187, 295] on icon "submit" at bounding box center [1184, 301] width 13 height 13
click at [1188, 412] on icon "button" at bounding box center [1184, 417] width 15 height 15
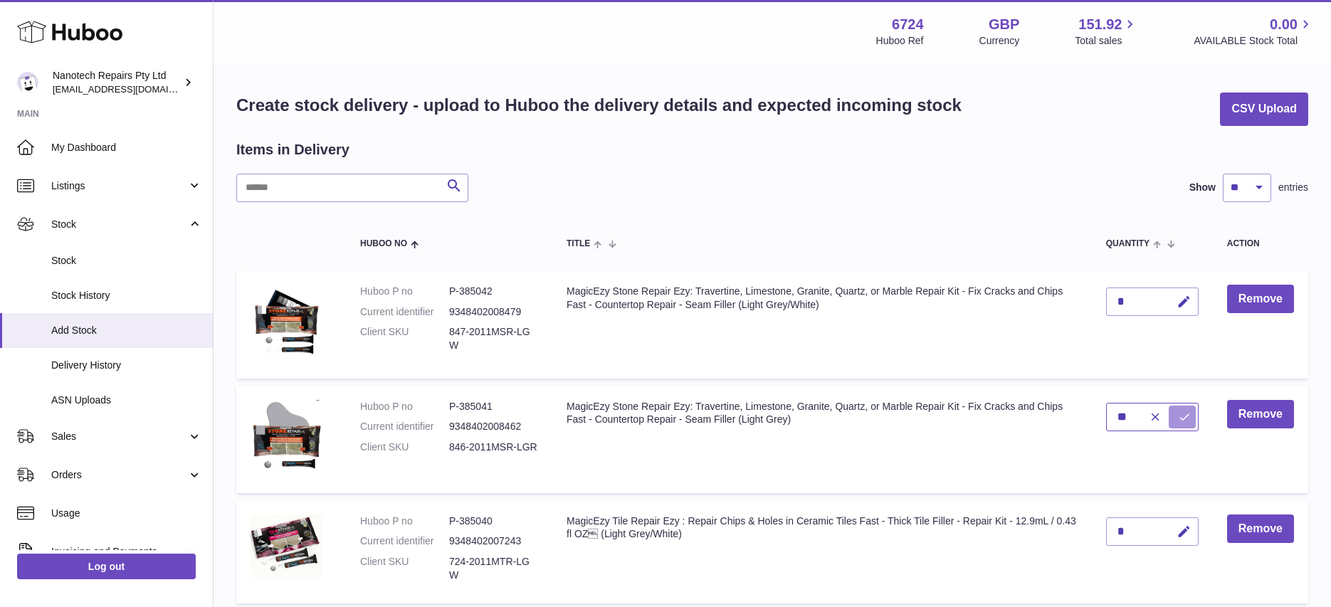
type input "**"
click at [1169, 406] on button "submit" at bounding box center [1182, 417] width 27 height 23
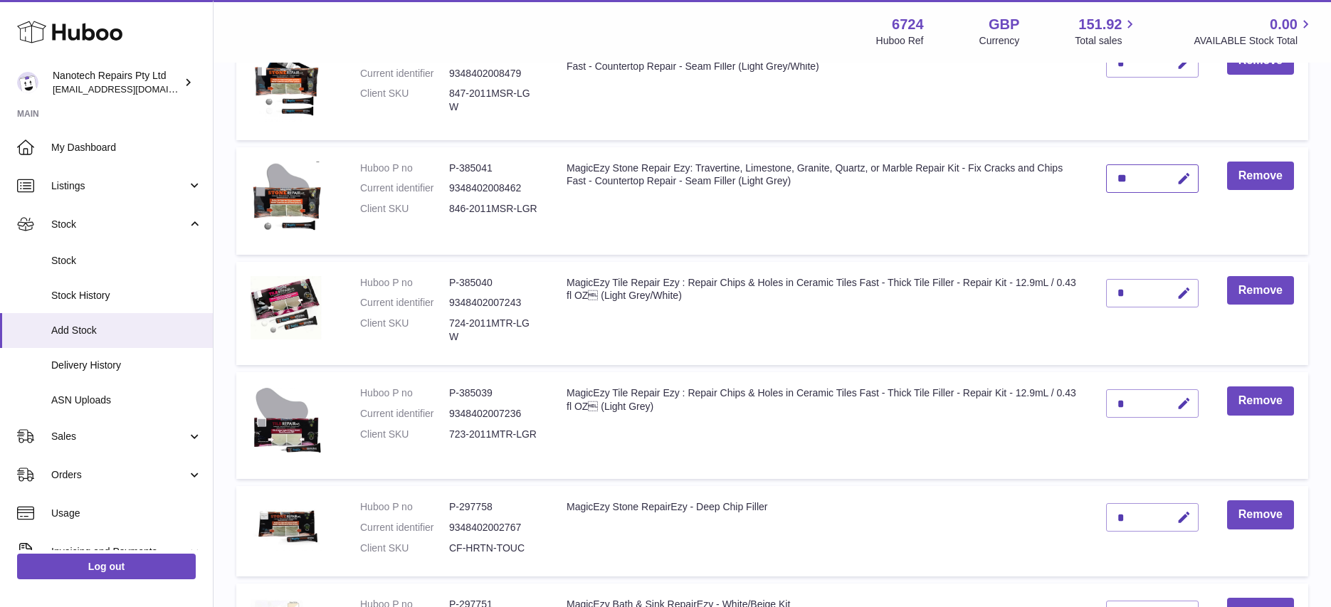
scroll to position [274, 0]
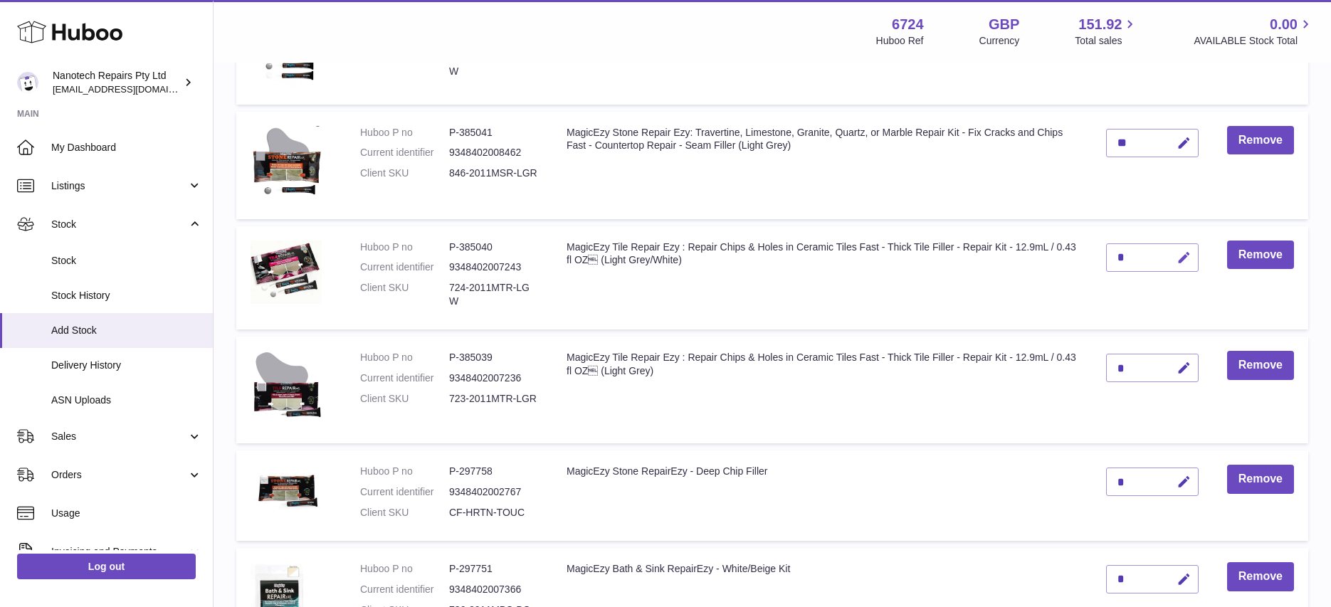
click at [1184, 258] on icon "button" at bounding box center [1184, 258] width 15 height 15
type input "**"
click at [1169, 246] on button "submit" at bounding box center [1182, 257] width 27 height 23
click at [1191, 358] on button "button" at bounding box center [1182, 368] width 33 height 29
type input "**"
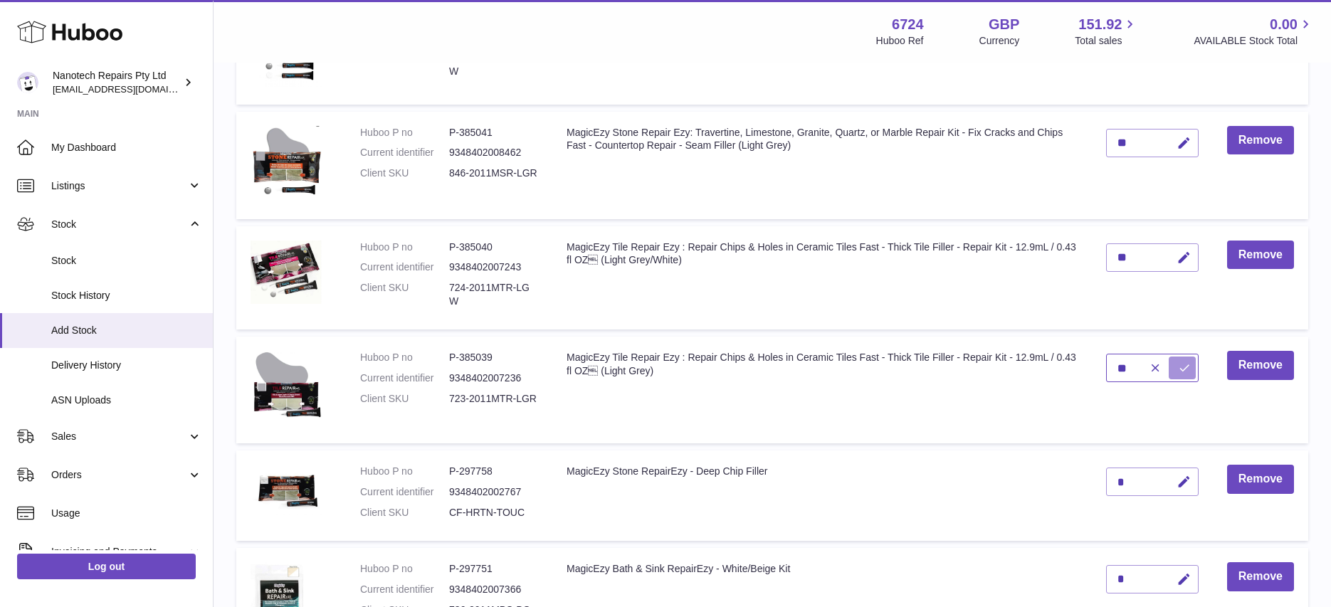
click at [1169, 357] on button "submit" at bounding box center [1182, 368] width 27 height 23
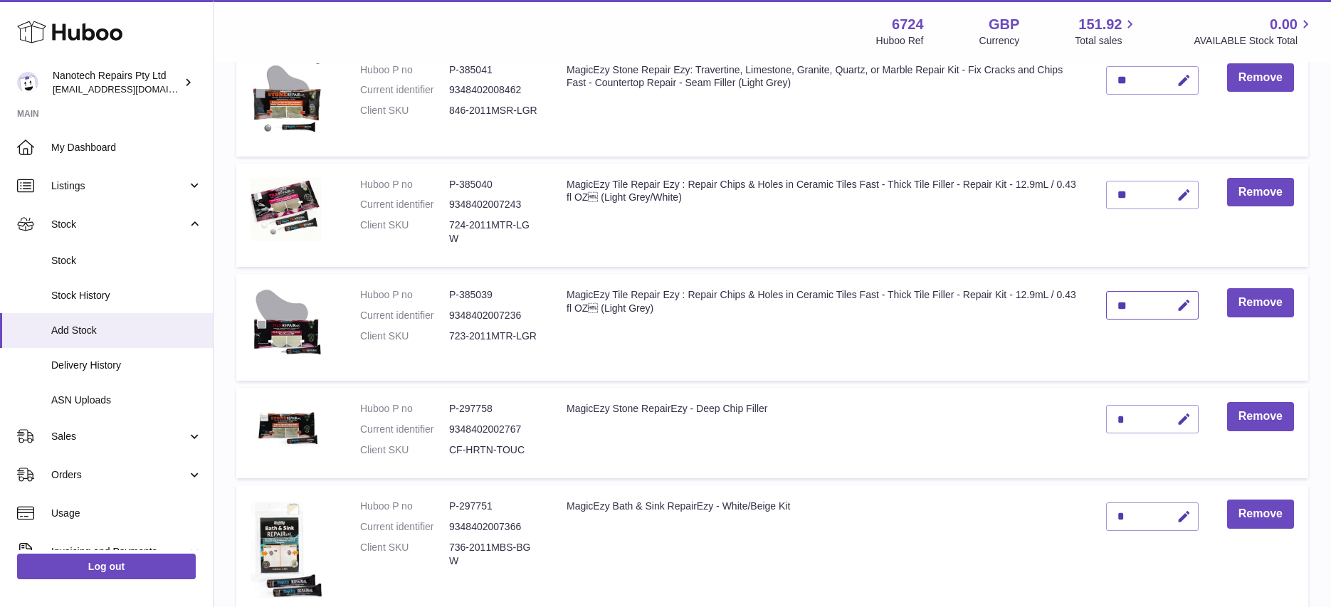
scroll to position [344, 0]
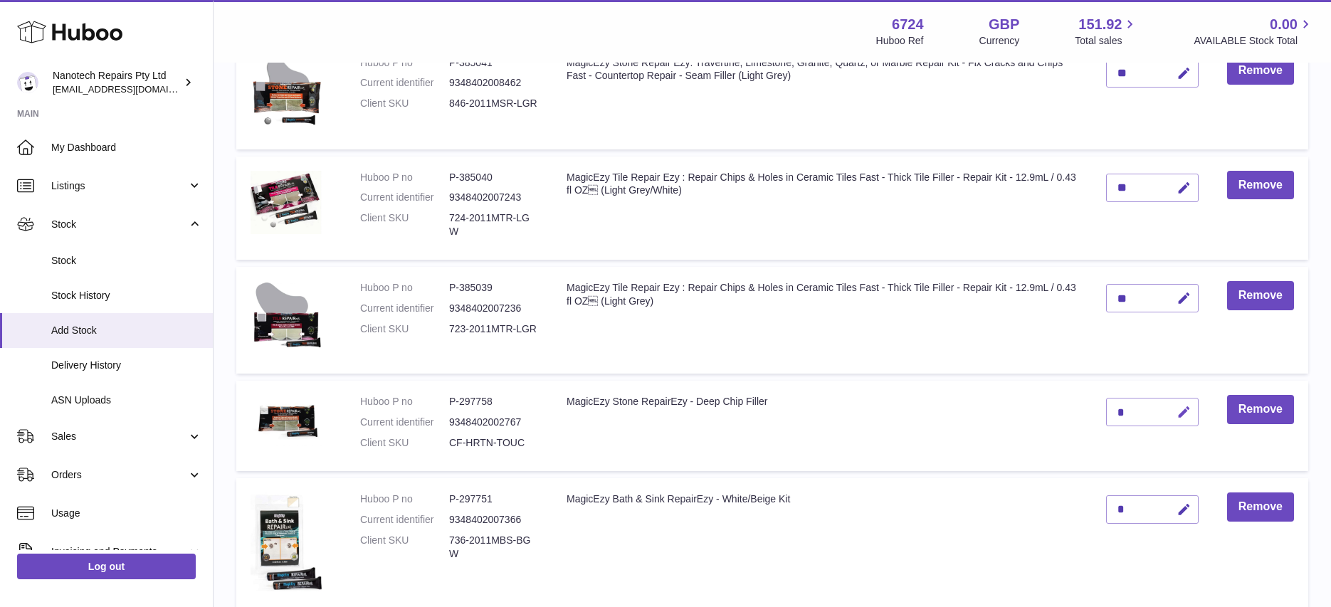
click at [1182, 407] on icon "button" at bounding box center [1184, 412] width 15 height 15
type input "*"
click at [1169, 401] on button "submit" at bounding box center [1182, 412] width 27 height 23
click at [1081, 457] on td "MagicEzy Stone RepairEzy - Deep Chip Filler" at bounding box center [822, 426] width 540 height 90
click at [1194, 502] on button "button" at bounding box center [1182, 510] width 33 height 29
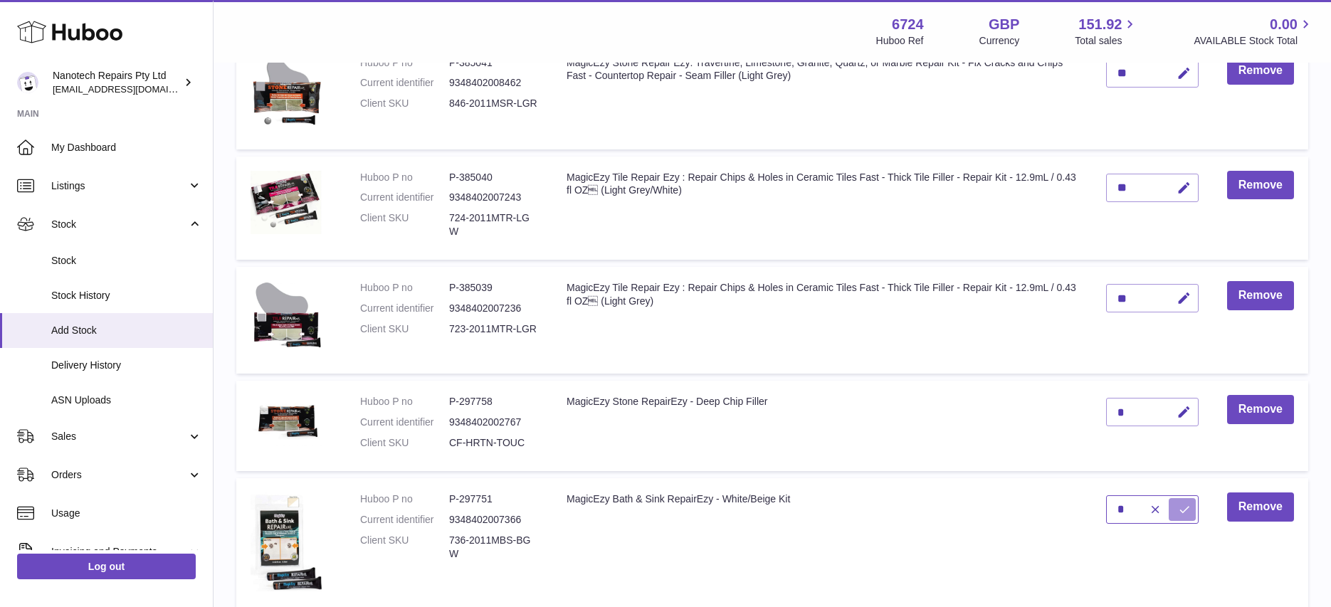
type input "*"
click at [1169, 498] on button "submit" at bounding box center [1182, 509] width 27 height 23
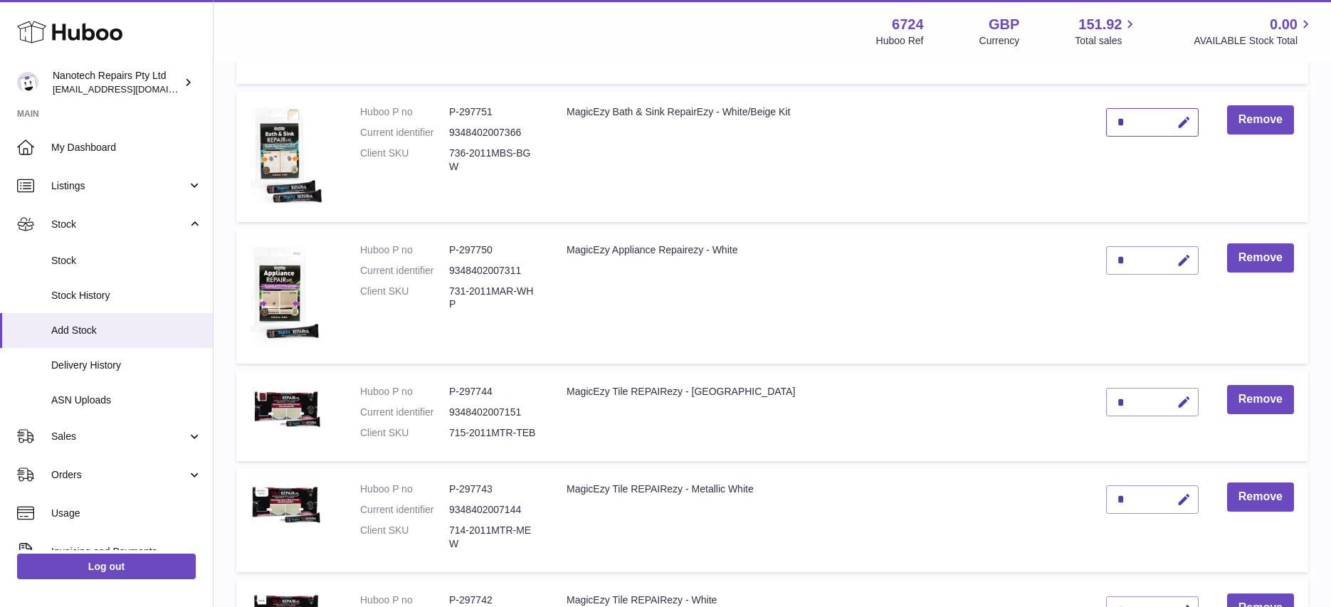
scroll to position [560, 0]
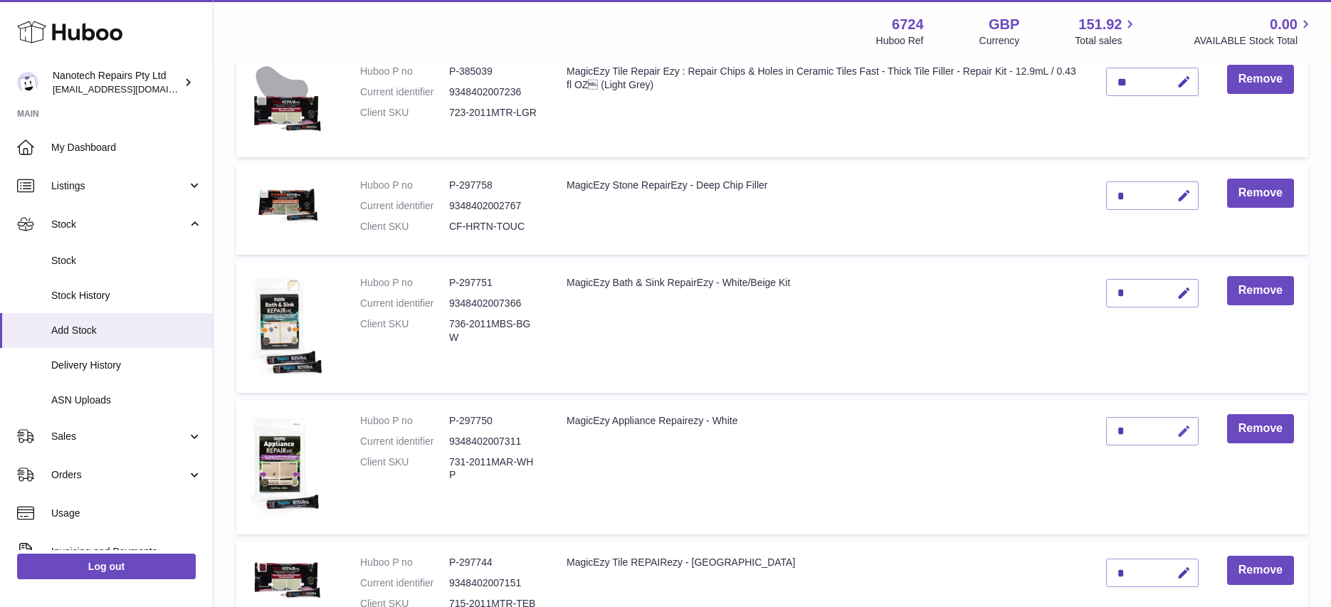
click at [1190, 424] on icon "button" at bounding box center [1184, 431] width 15 height 15
type input "*"
click at [1169, 420] on button "submit" at bounding box center [1182, 431] width 27 height 23
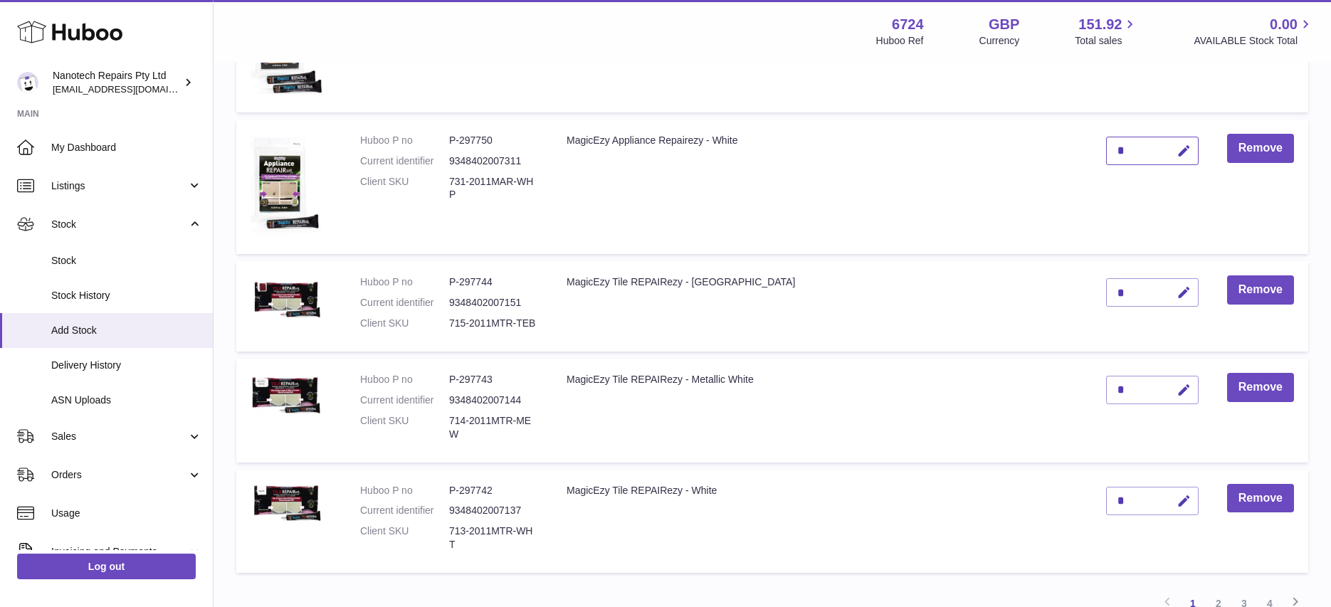
scroll to position [849, 0]
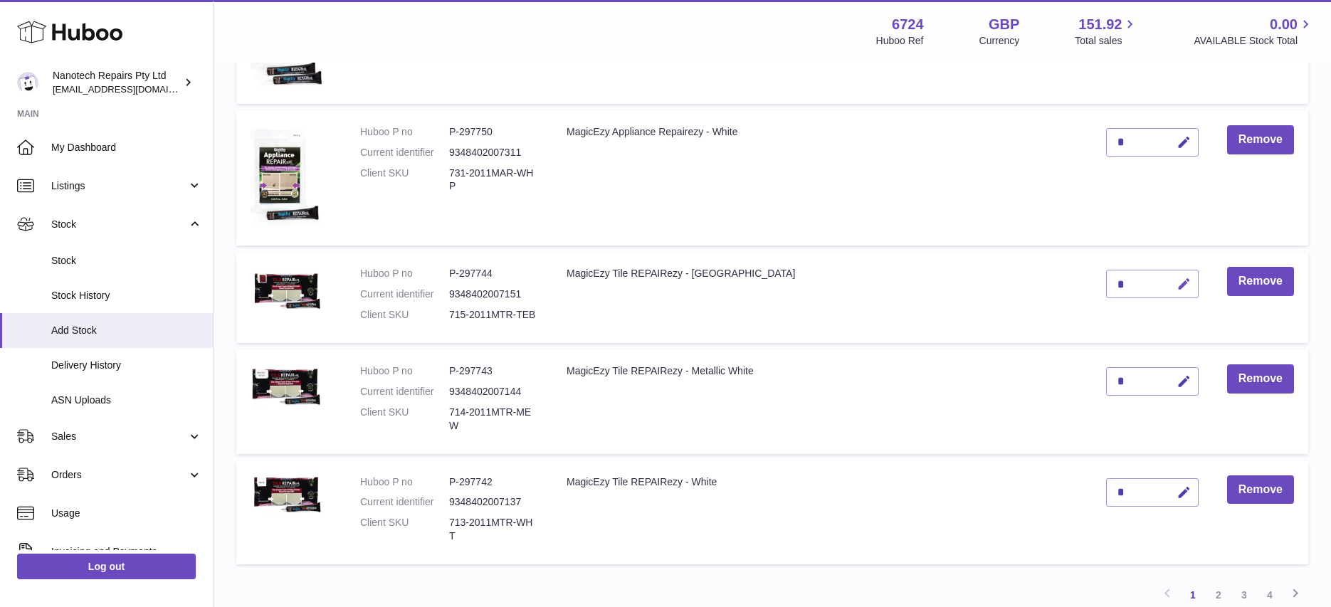
click at [1187, 277] on icon "button" at bounding box center [1184, 284] width 15 height 15
type input "**"
click at [1169, 273] on button "submit" at bounding box center [1182, 284] width 27 height 23
click at [1185, 375] on icon "button" at bounding box center [1184, 382] width 15 height 15
type input "**"
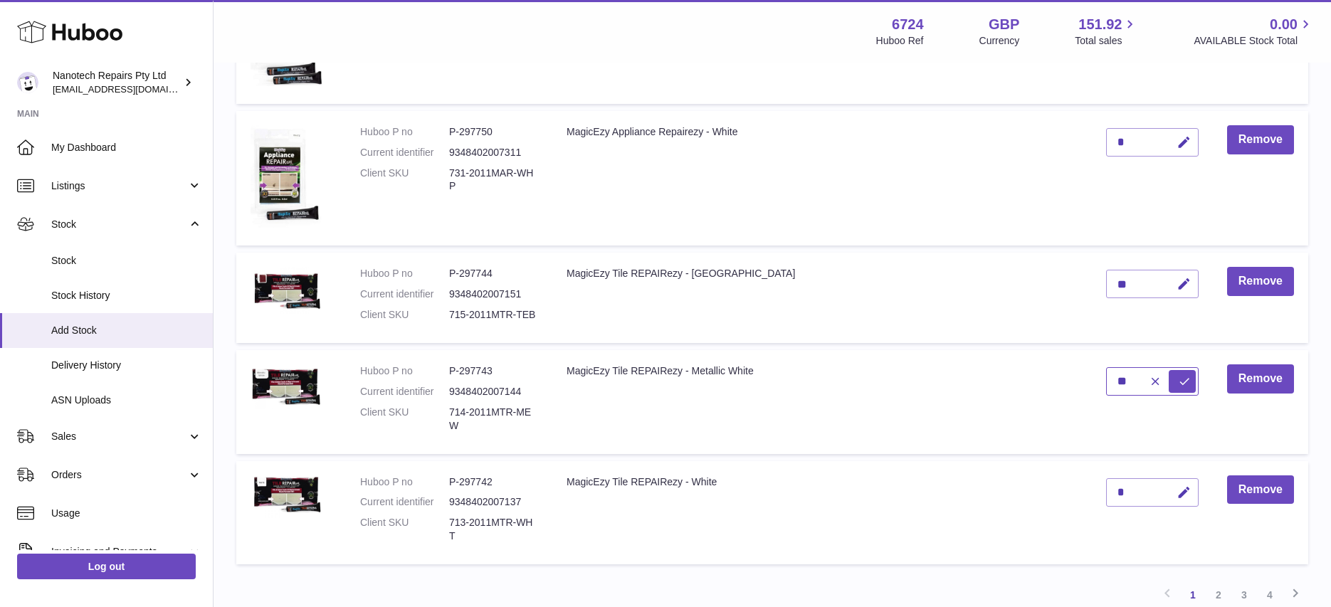
click at [1169, 370] on button "submit" at bounding box center [1182, 381] width 27 height 23
click at [1186, 486] on icon "button" at bounding box center [1184, 493] width 15 height 15
type input "**"
click at [1169, 481] on button "submit" at bounding box center [1182, 492] width 27 height 23
click at [1219, 582] on link "2" at bounding box center [1219, 595] width 26 height 26
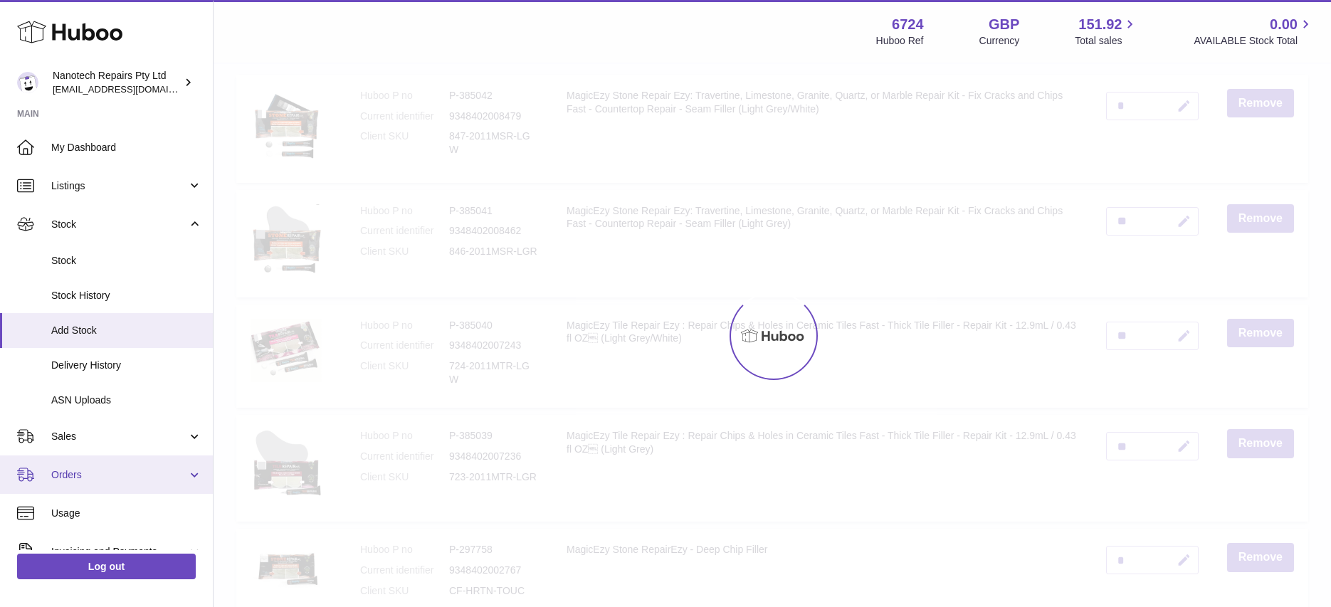
scroll to position [64, 0]
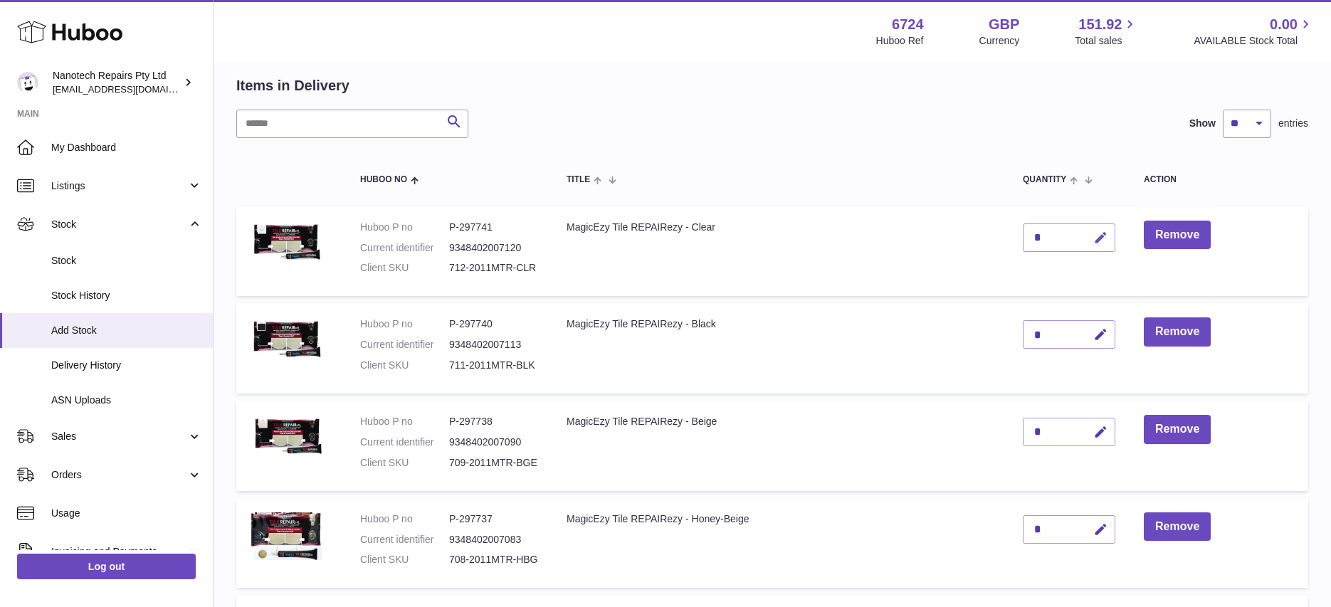
click at [1102, 234] on icon "button" at bounding box center [1101, 238] width 15 height 15
type input "**"
click at [1103, 236] on icon "submit" at bounding box center [1101, 237] width 13 height 13
click at [1115, 331] on td "*" at bounding box center [1069, 348] width 121 height 90
click at [1103, 334] on icon "button" at bounding box center [1101, 335] width 15 height 15
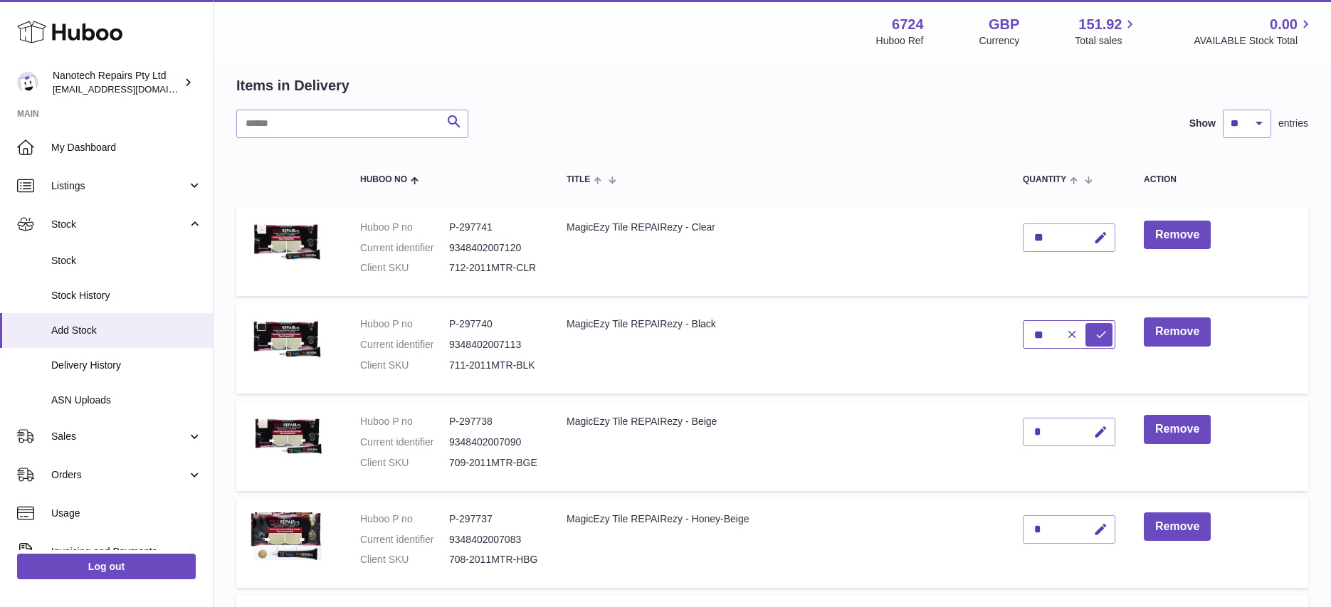
type input "**"
click at [1086, 323] on button "submit" at bounding box center [1099, 334] width 27 height 23
click at [1111, 431] on button "button" at bounding box center [1098, 432] width 33 height 29
type input "**"
click at [1086, 421] on button "submit" at bounding box center [1099, 432] width 27 height 23
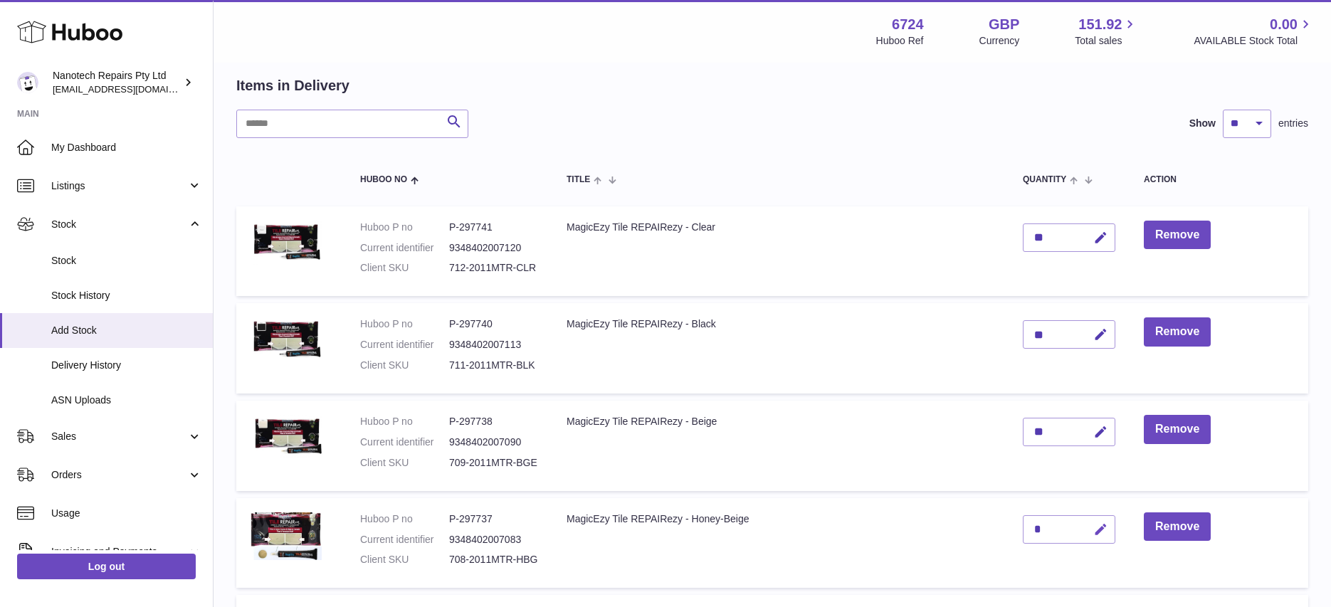
click at [1102, 533] on icon "button" at bounding box center [1101, 530] width 15 height 15
type input "***"
click at [1086, 518] on button "submit" at bounding box center [1099, 529] width 27 height 23
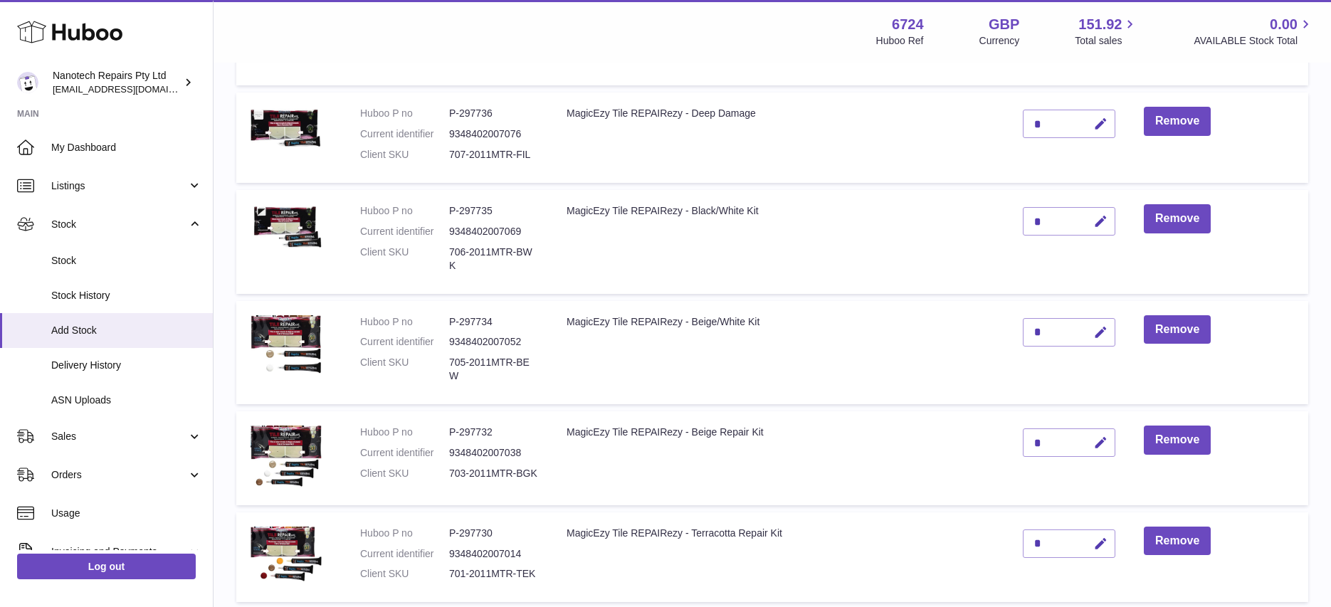
scroll to position [570, 0]
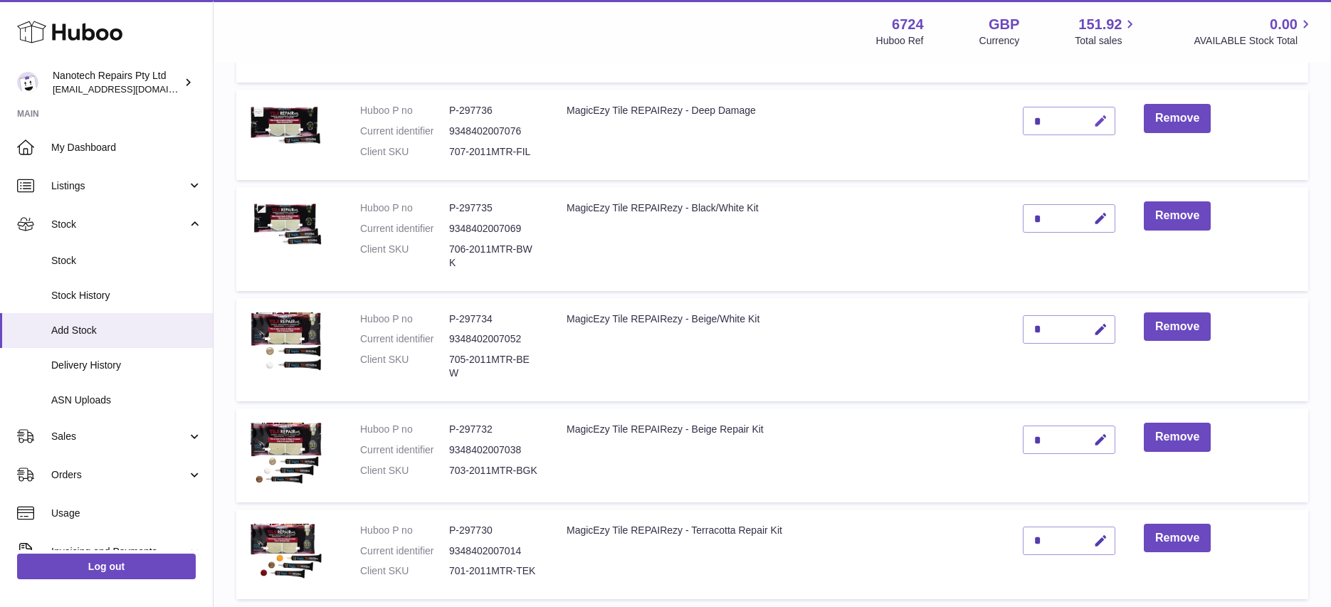
click at [1097, 122] on icon "button" at bounding box center [1101, 121] width 15 height 15
type input "**"
click at [1086, 110] on button "submit" at bounding box center [1099, 121] width 27 height 23
click at [1091, 220] on button "button" at bounding box center [1098, 218] width 33 height 29
type input "**"
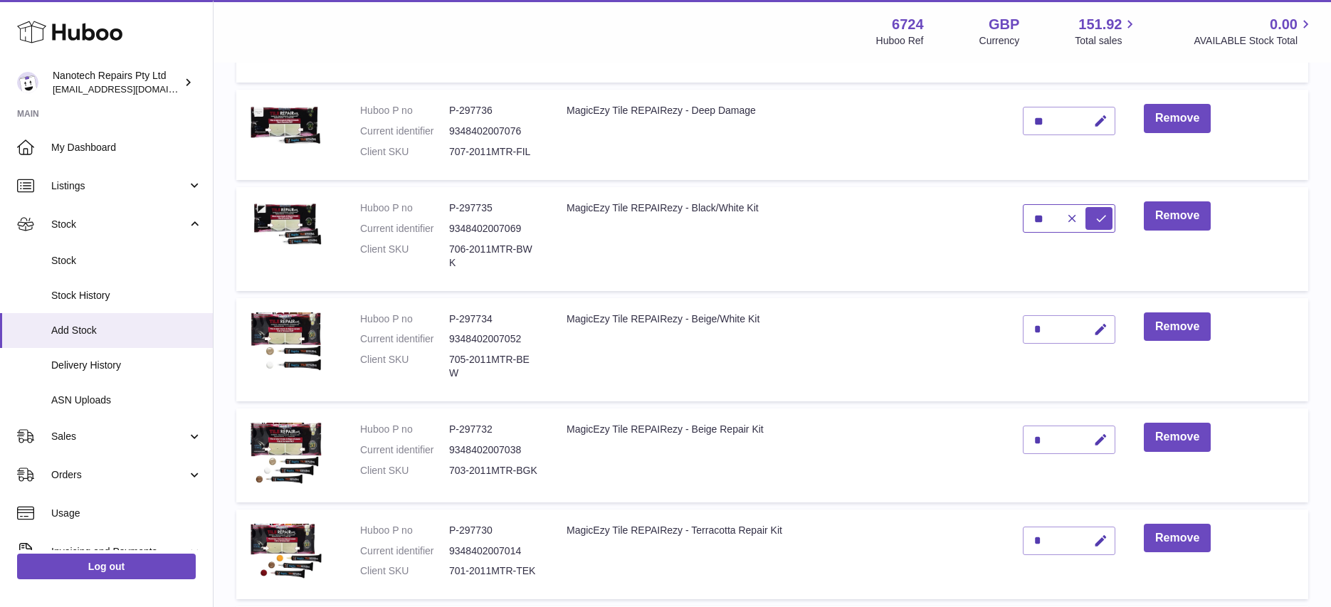
click at [1086, 207] on button "submit" at bounding box center [1099, 218] width 27 height 23
click at [1103, 323] on icon "button" at bounding box center [1101, 330] width 15 height 15
type input "***"
click at [1086, 318] on button "submit" at bounding box center [1099, 329] width 27 height 23
click at [1102, 433] on icon "button" at bounding box center [1101, 440] width 15 height 15
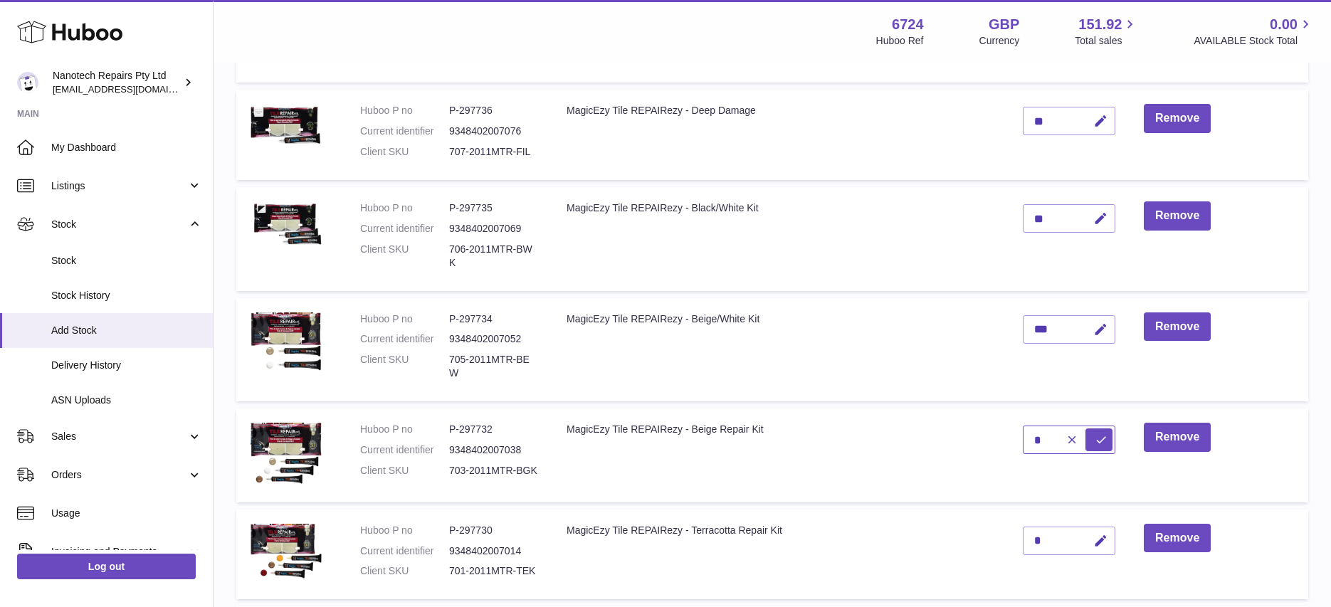
type input "*"
click at [1086, 429] on button "submit" at bounding box center [1099, 440] width 27 height 23
click at [1103, 534] on icon "button" at bounding box center [1101, 541] width 15 height 15
type input "*"
click at [1086, 530] on button "submit" at bounding box center [1099, 541] width 27 height 23
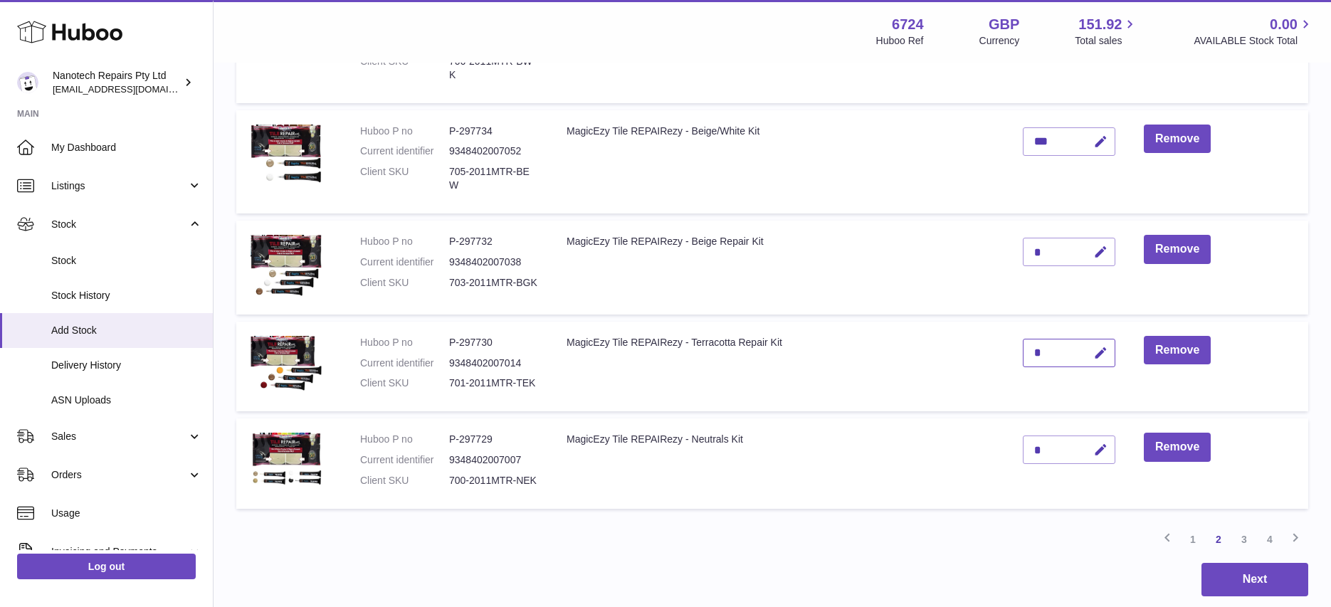
scroll to position [770, 0]
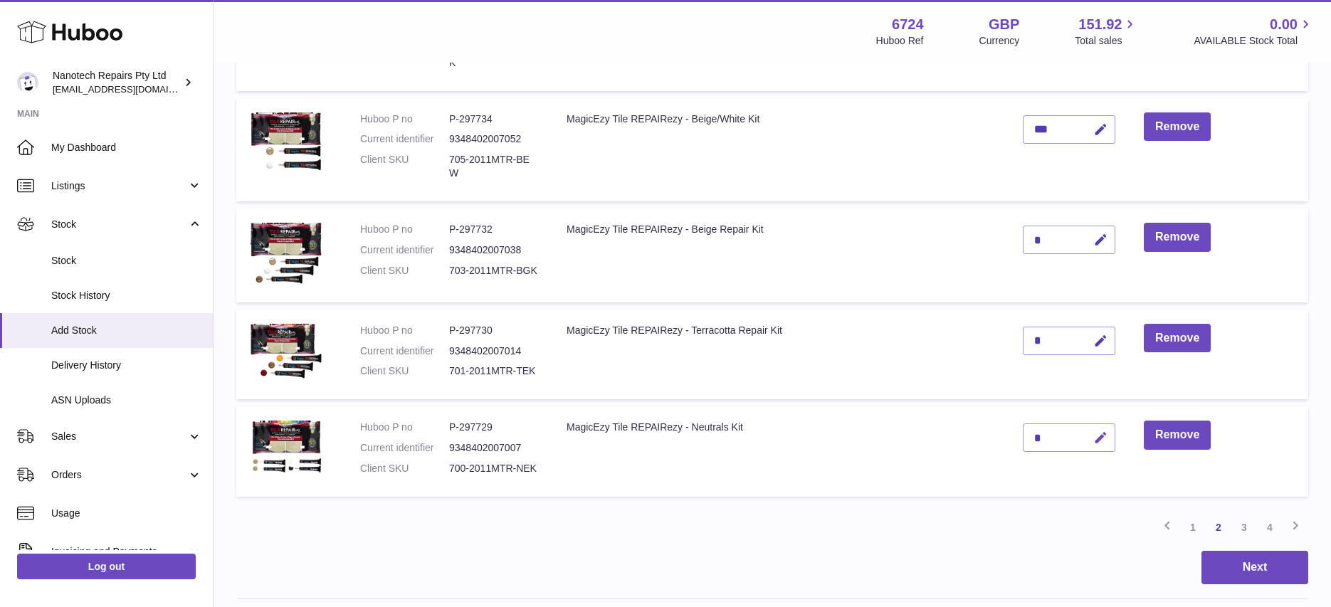
click at [1101, 431] on icon "button" at bounding box center [1101, 438] width 15 height 15
type input "**"
click at [1086, 426] on button "submit" at bounding box center [1099, 437] width 27 height 23
click at [1241, 515] on link "3" at bounding box center [1245, 528] width 26 height 26
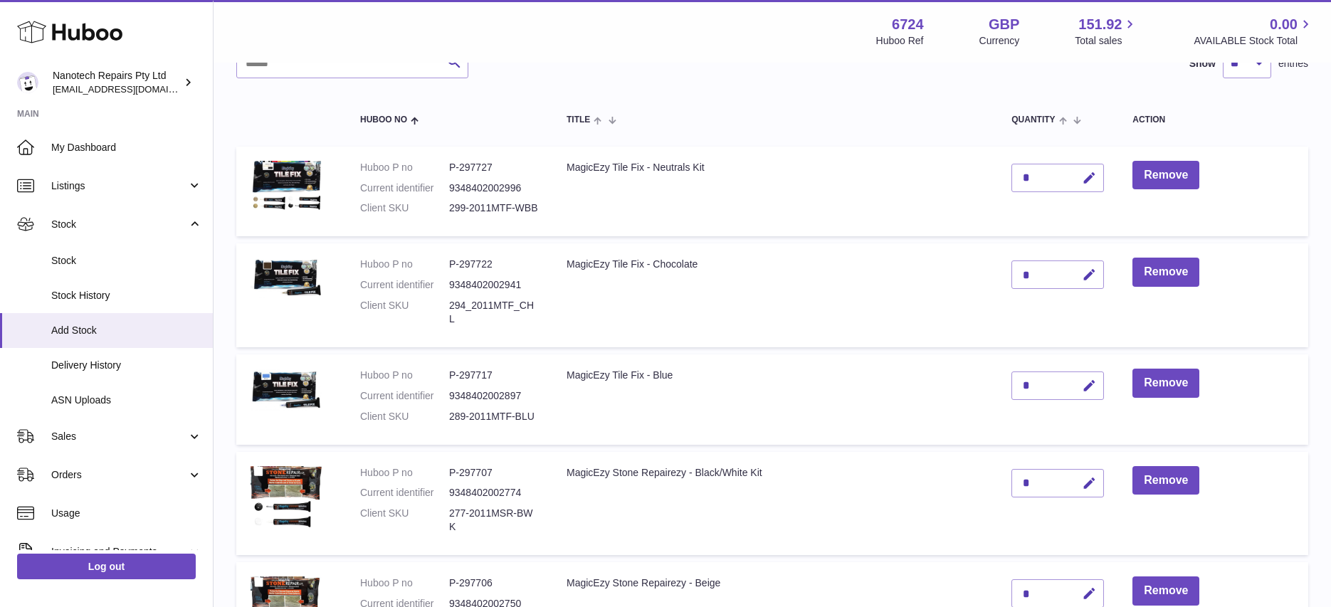
scroll to position [132, 0]
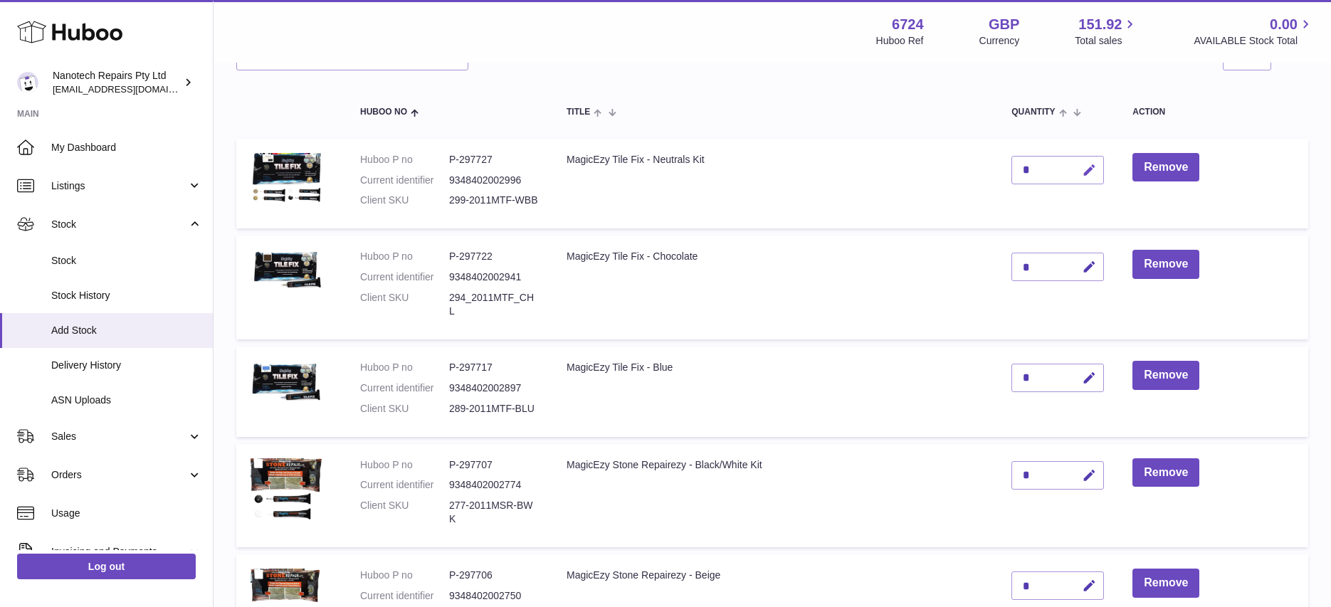
click at [1092, 169] on icon "button" at bounding box center [1089, 170] width 15 height 15
type input "**"
click at [1074, 159] on button "submit" at bounding box center [1087, 170] width 27 height 23
click at [1090, 269] on icon "button" at bounding box center [1089, 267] width 15 height 15
type input "**"
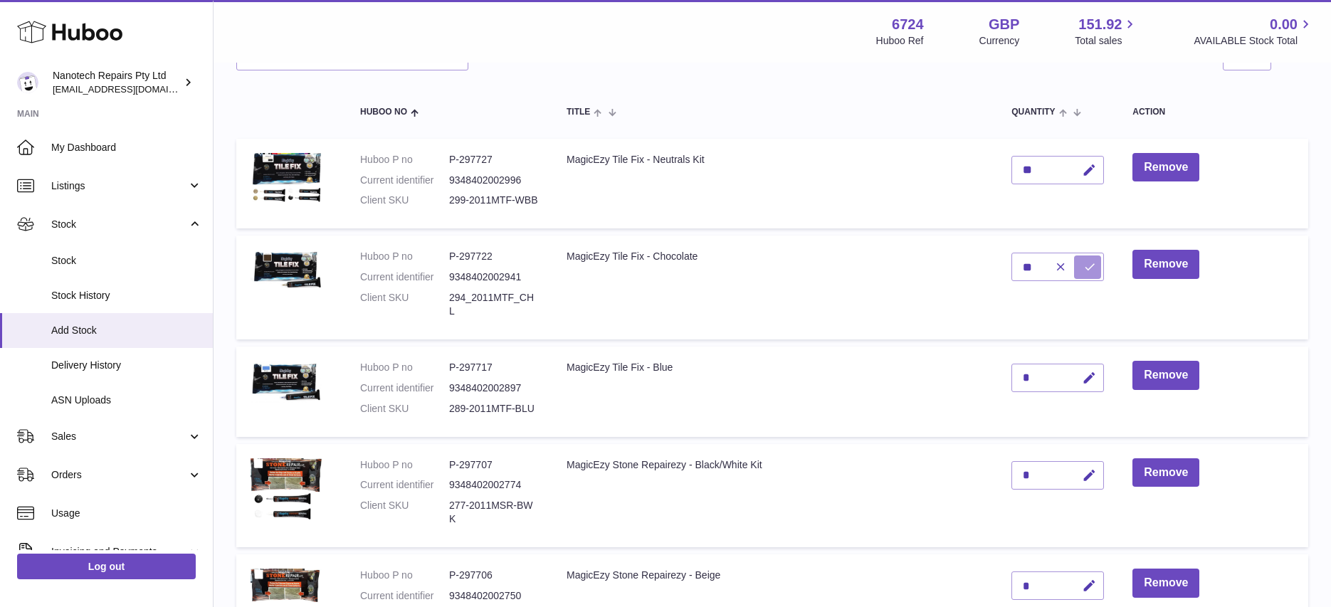
click at [1086, 263] on icon "submit" at bounding box center [1090, 267] width 13 height 13
click at [1092, 377] on icon "button" at bounding box center [1089, 378] width 15 height 15
type input "*"
click at [1074, 367] on button "submit" at bounding box center [1087, 378] width 27 height 23
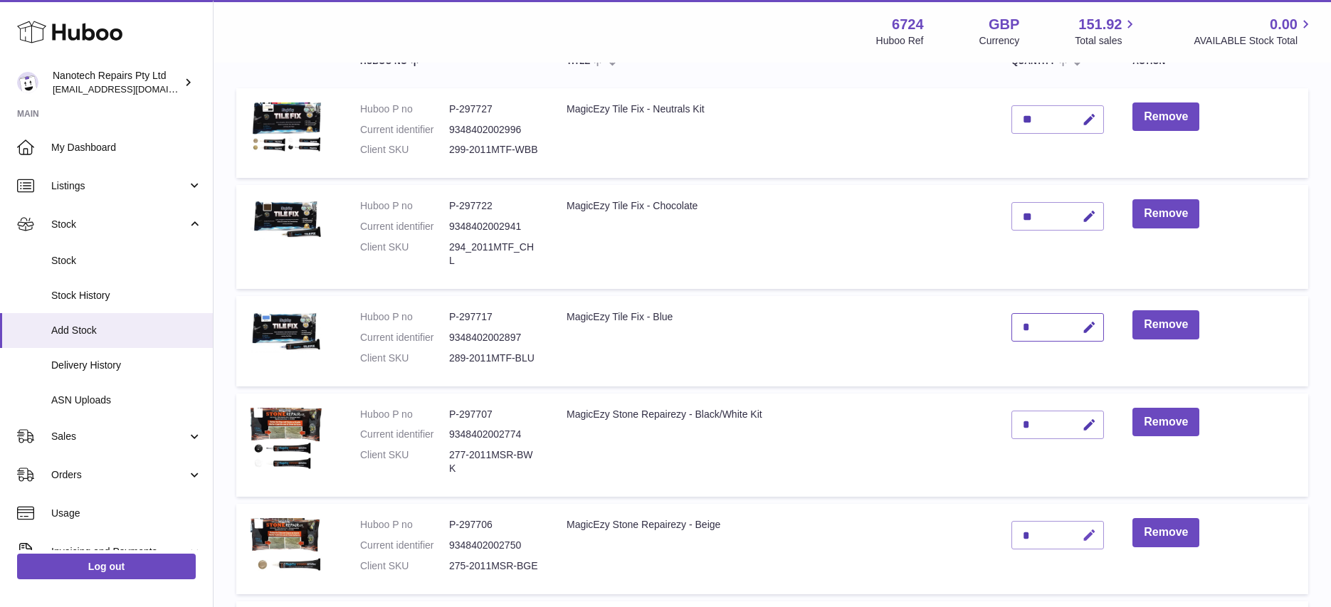
scroll to position [358, 0]
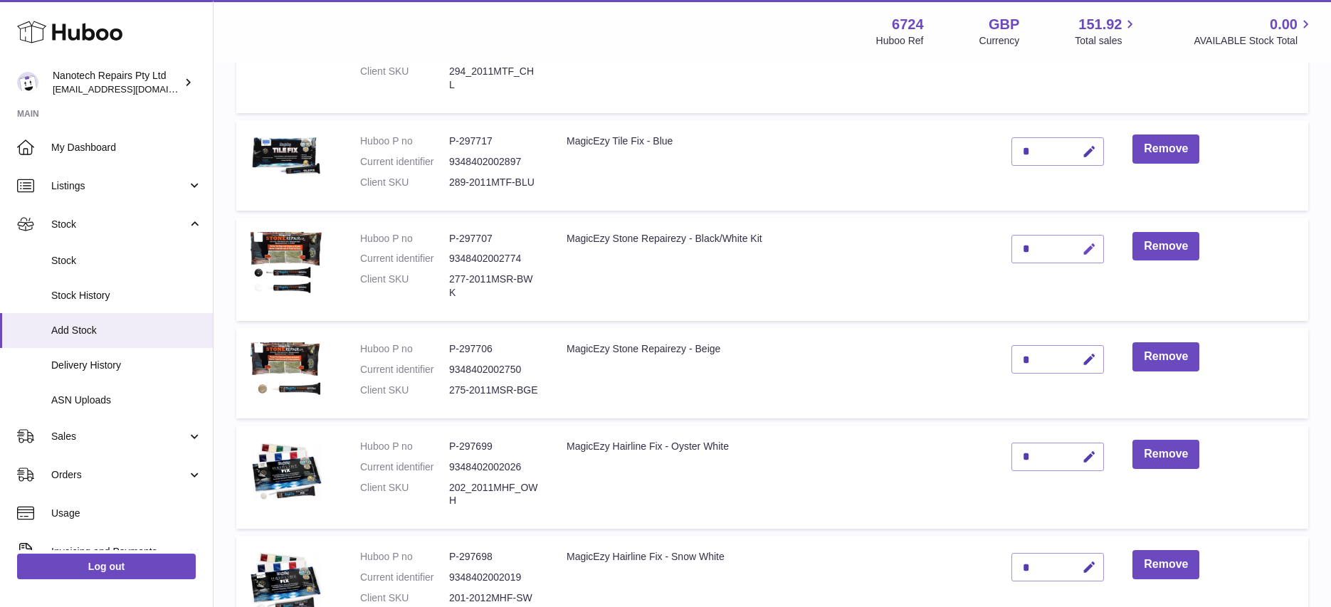
click at [1097, 248] on icon "button" at bounding box center [1089, 249] width 15 height 15
type input "*"
click at [1074, 238] on button "submit" at bounding box center [1087, 249] width 27 height 23
click at [1089, 362] on icon "button" at bounding box center [1089, 359] width 15 height 15
type input "**"
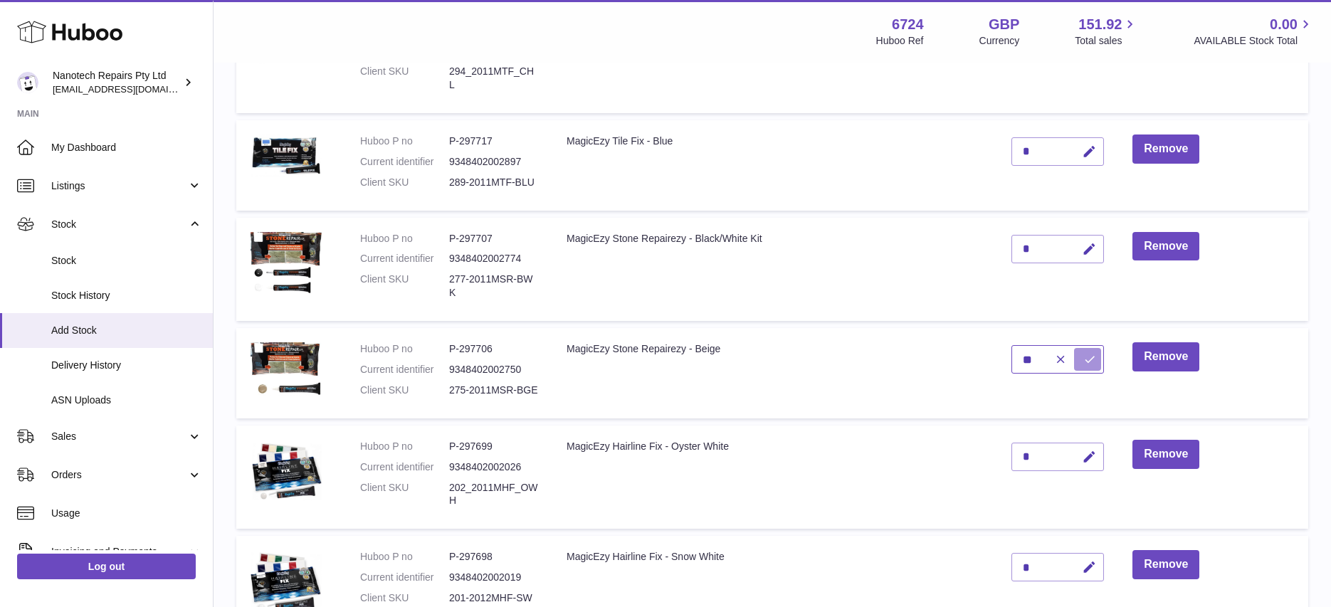
click at [1074, 348] on button "submit" at bounding box center [1087, 359] width 27 height 23
click at [1087, 461] on icon "button" at bounding box center [1089, 457] width 15 height 15
type input "*"
click at [1095, 464] on button "submit" at bounding box center [1087, 457] width 27 height 23
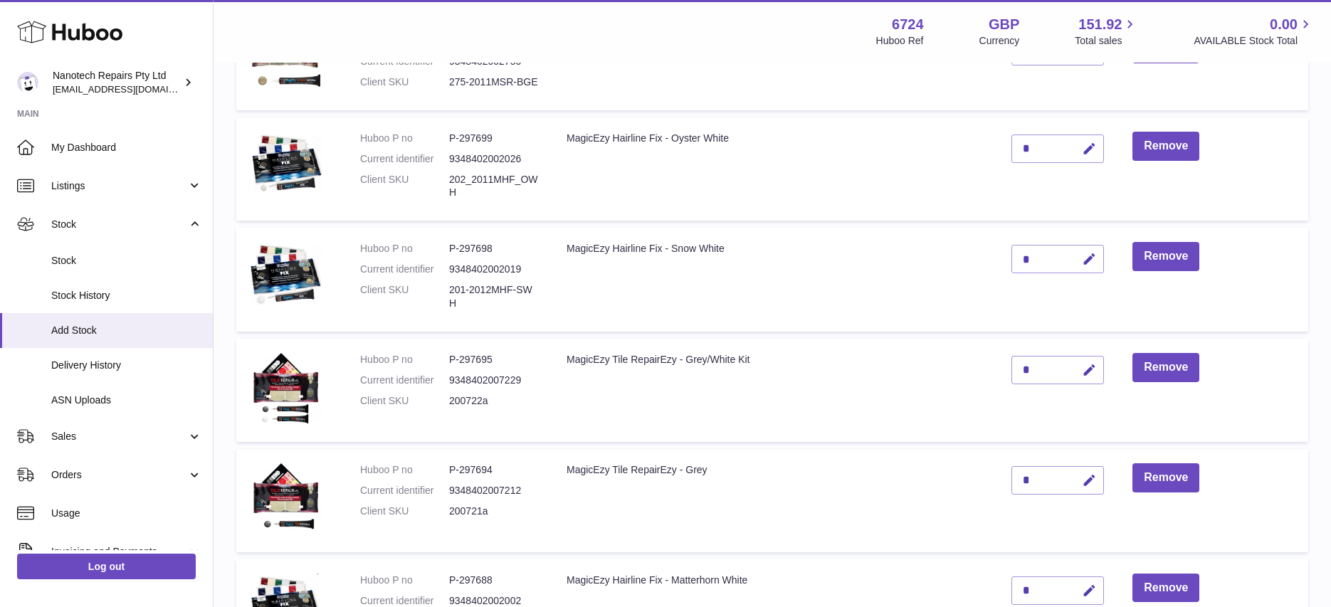
scroll to position [674, 0]
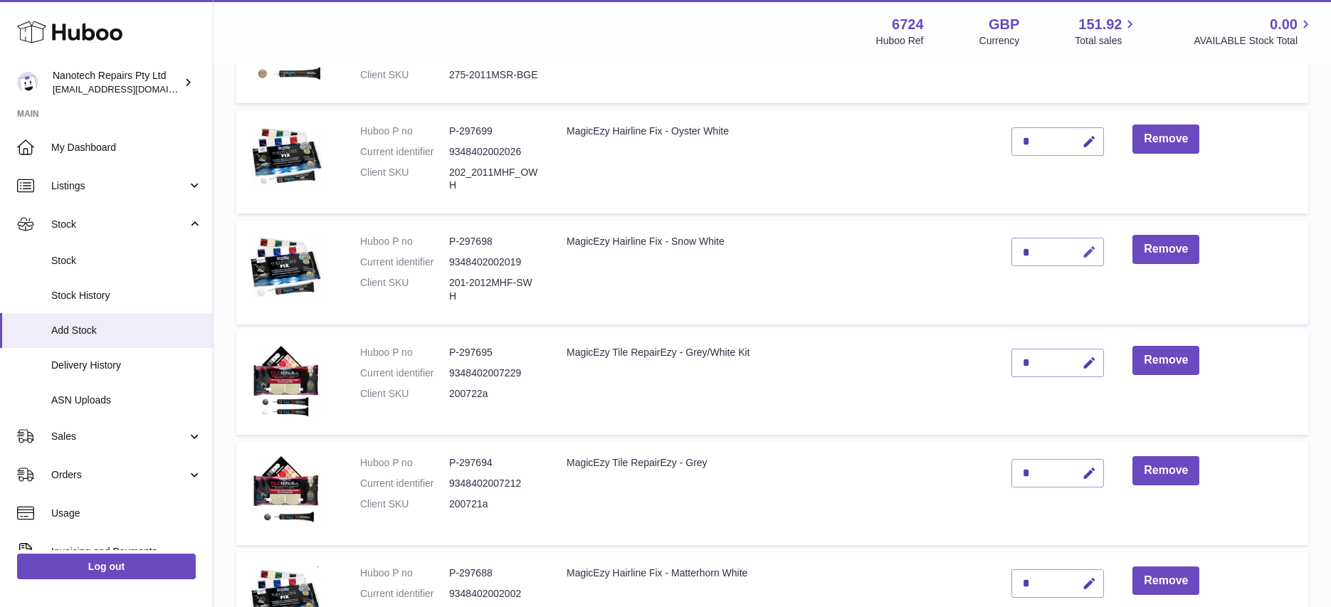
click at [1090, 249] on icon "button" at bounding box center [1089, 252] width 15 height 15
type input "**"
click at [1089, 362] on icon "button" at bounding box center [1089, 363] width 15 height 15
type input "**"
click at [1084, 362] on icon "submit" at bounding box center [1090, 363] width 13 height 13
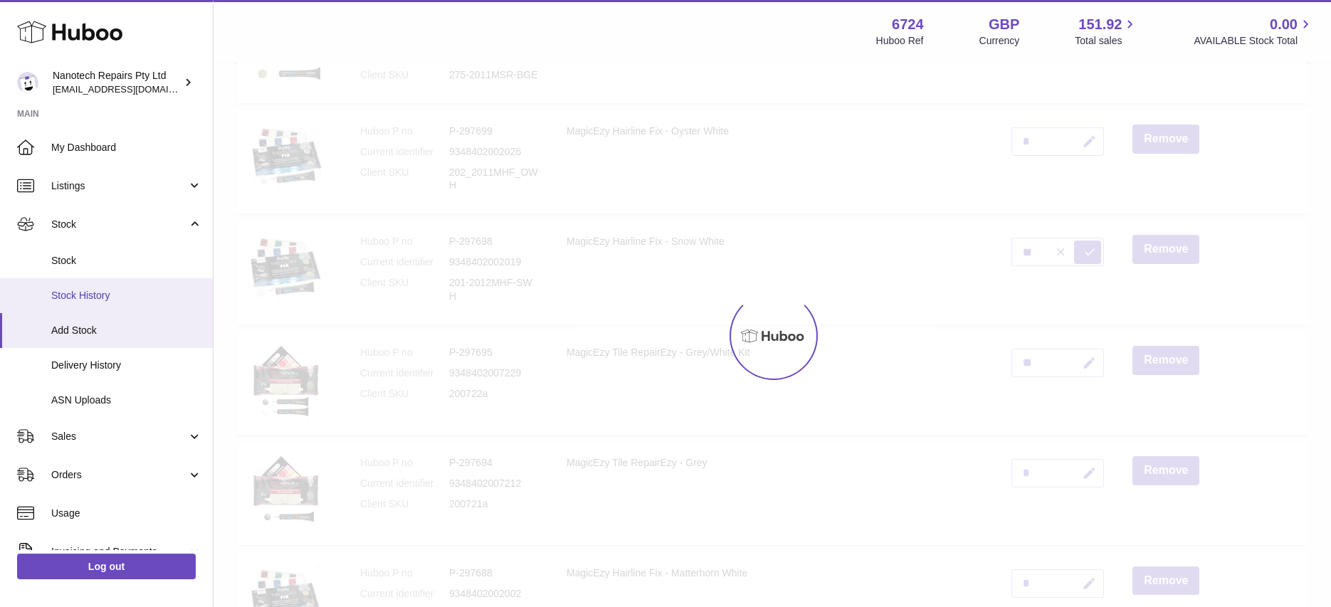
type input "*"
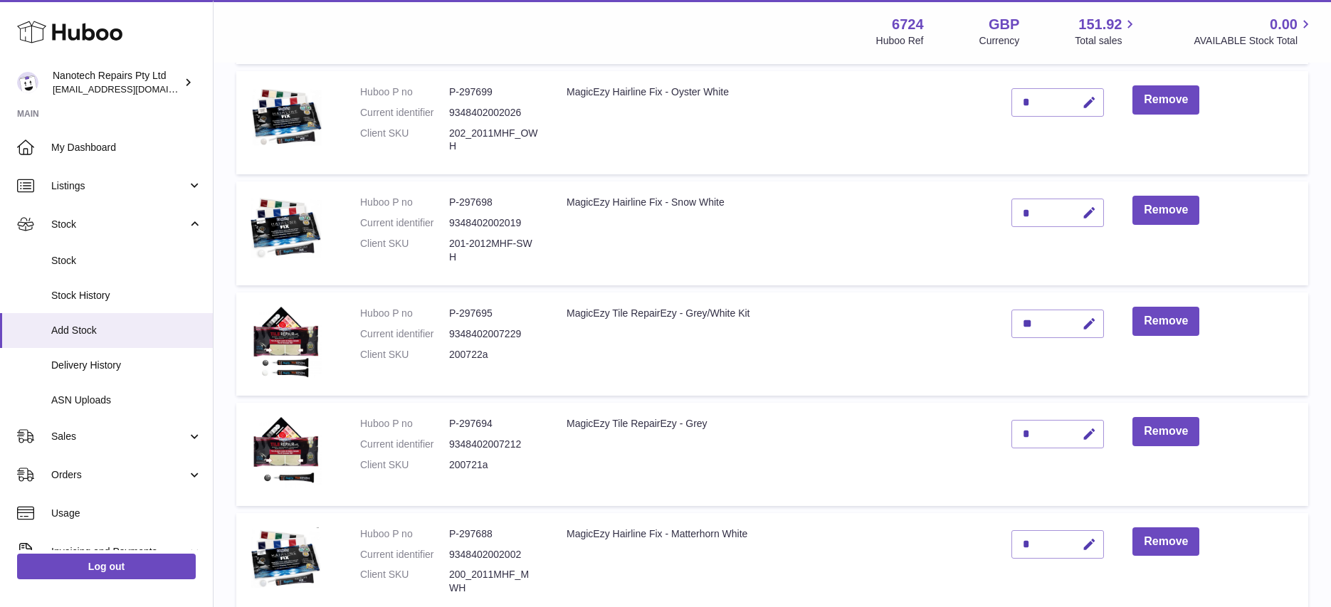
scroll to position [797, 0]
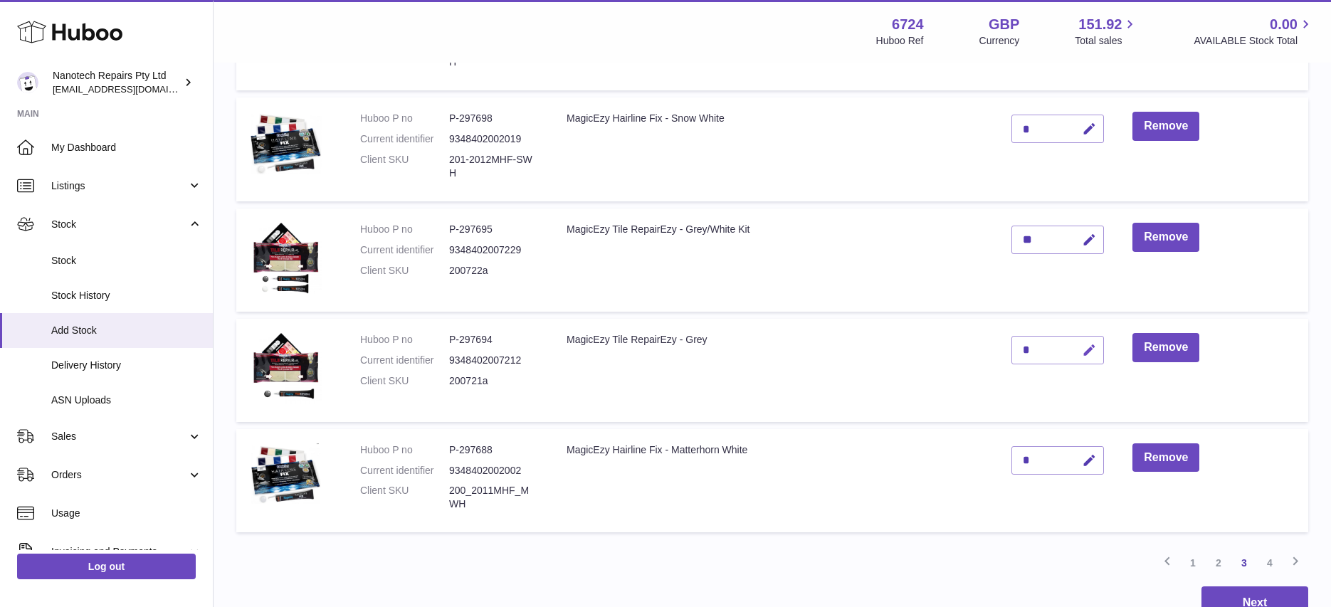
click at [1090, 355] on icon "button" at bounding box center [1089, 350] width 15 height 15
type input "**"
click at [1074, 339] on button "submit" at bounding box center [1087, 350] width 27 height 23
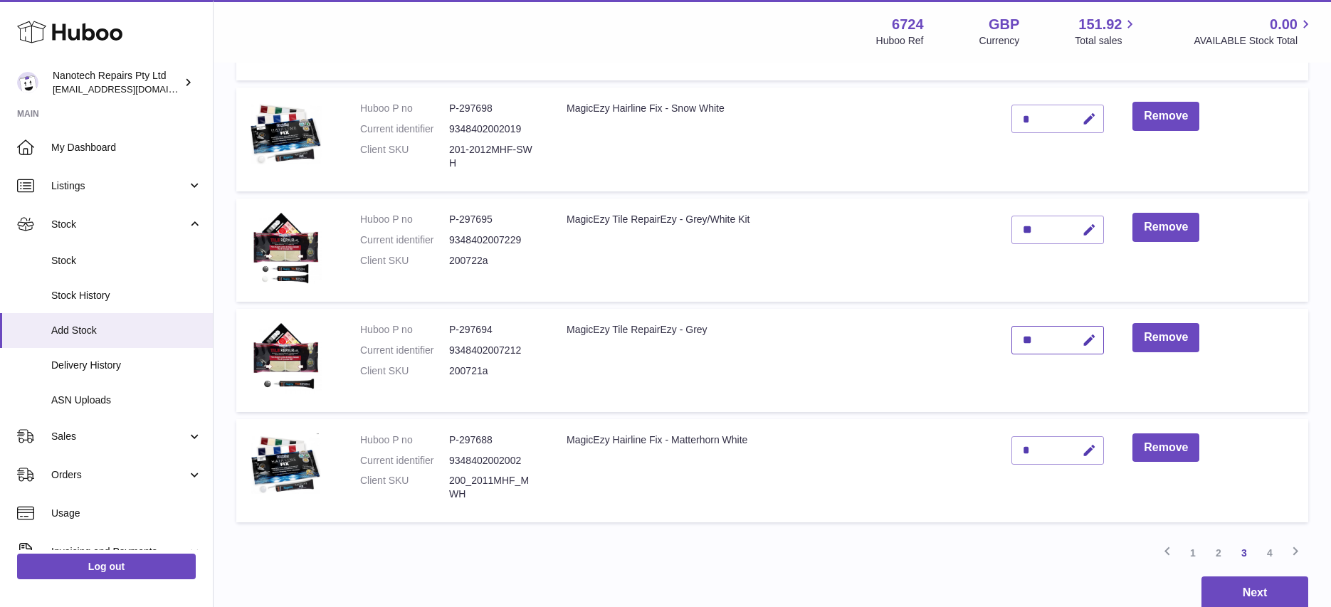
scroll to position [931, 0]
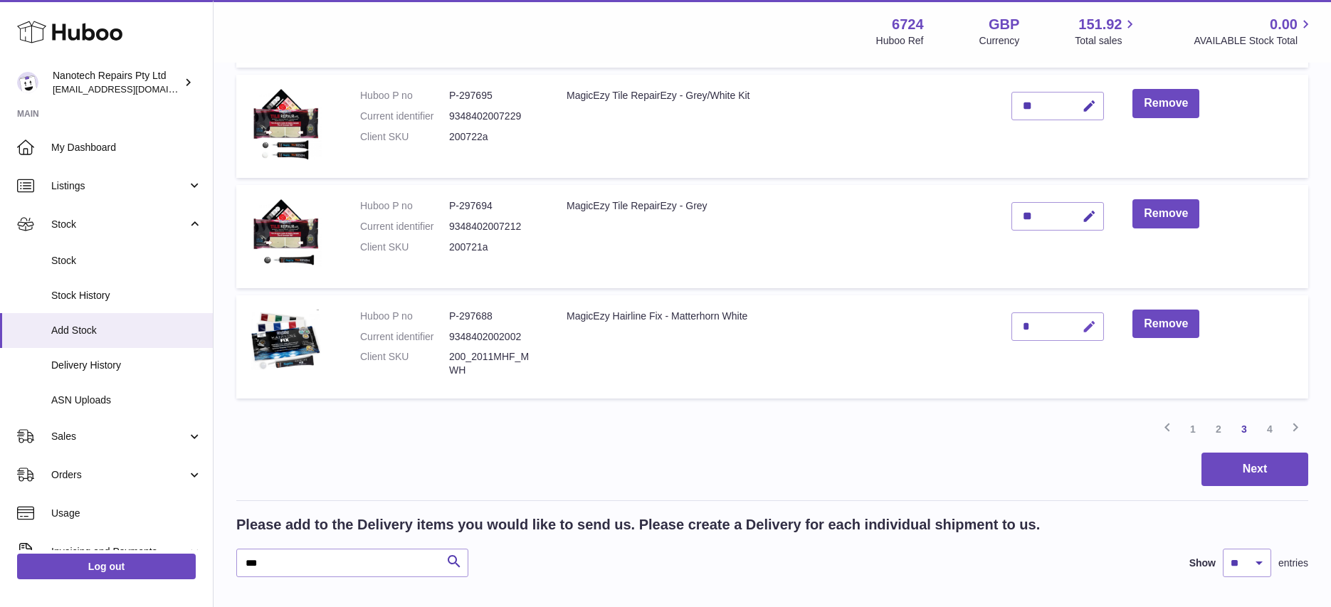
click at [1087, 321] on icon "button" at bounding box center [1089, 327] width 15 height 15
type input "*"
click at [1074, 315] on button "submit" at bounding box center [1087, 326] width 27 height 23
click at [1269, 430] on link "4" at bounding box center [1270, 430] width 26 height 26
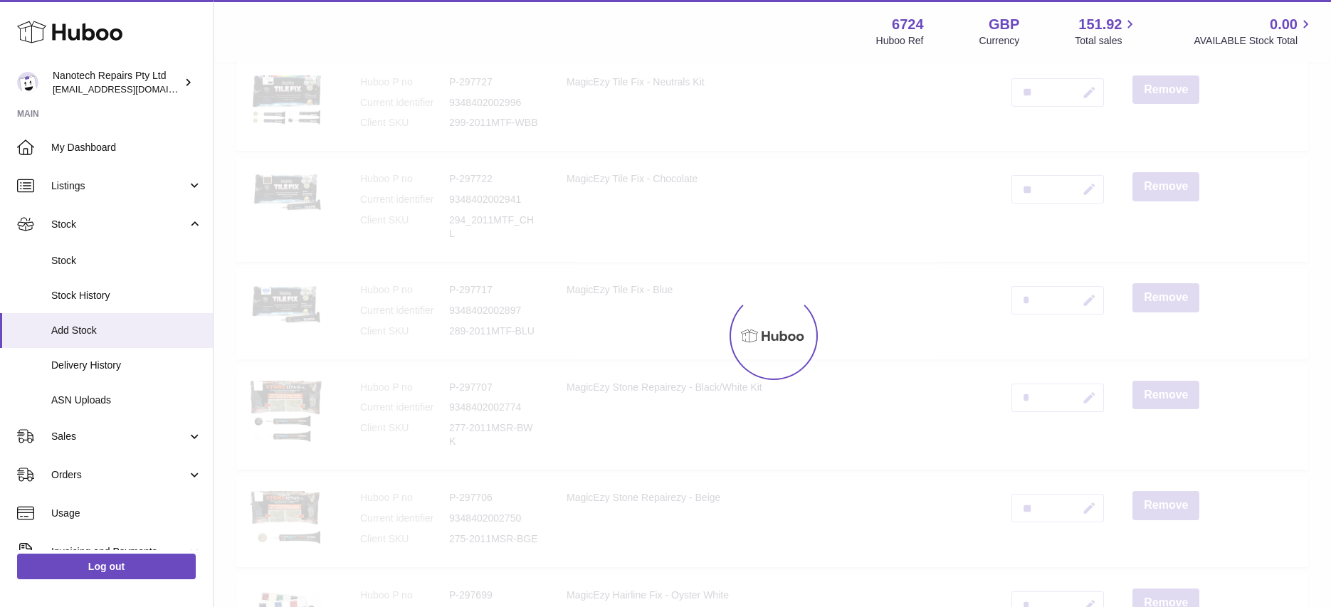
scroll to position [64, 0]
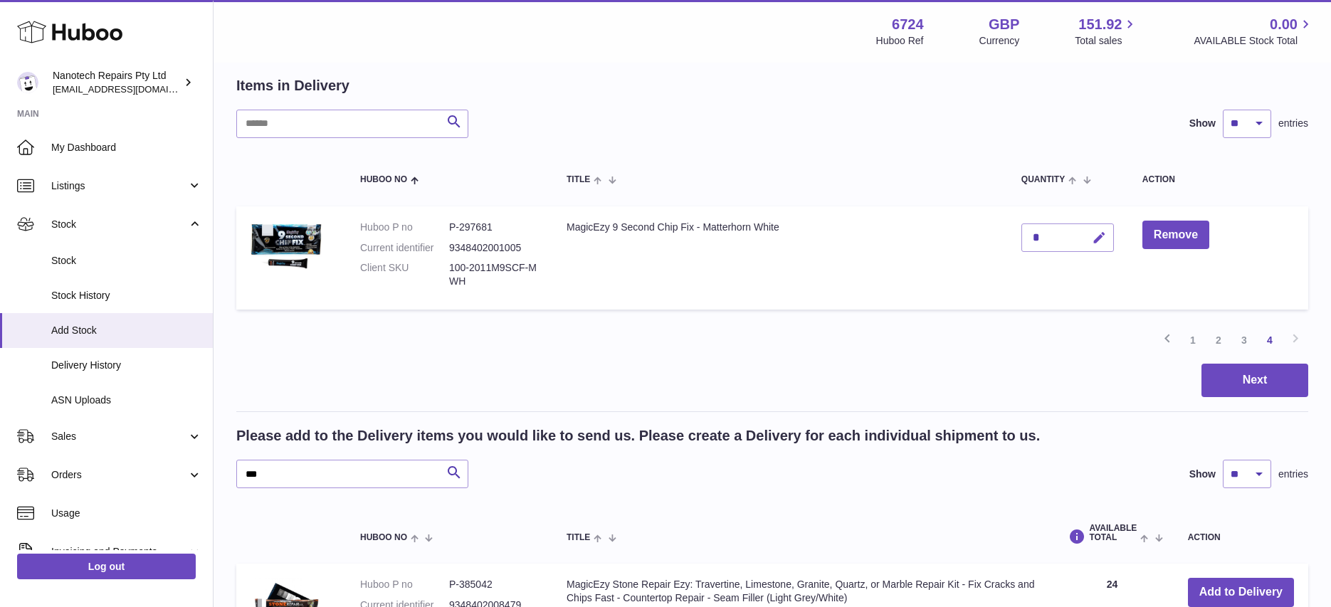
click at [1101, 236] on icon "button" at bounding box center [1099, 238] width 15 height 15
type input "*"
click at [1096, 236] on icon "submit" at bounding box center [1100, 237] width 13 height 13
click at [1240, 340] on link "3" at bounding box center [1245, 341] width 26 height 26
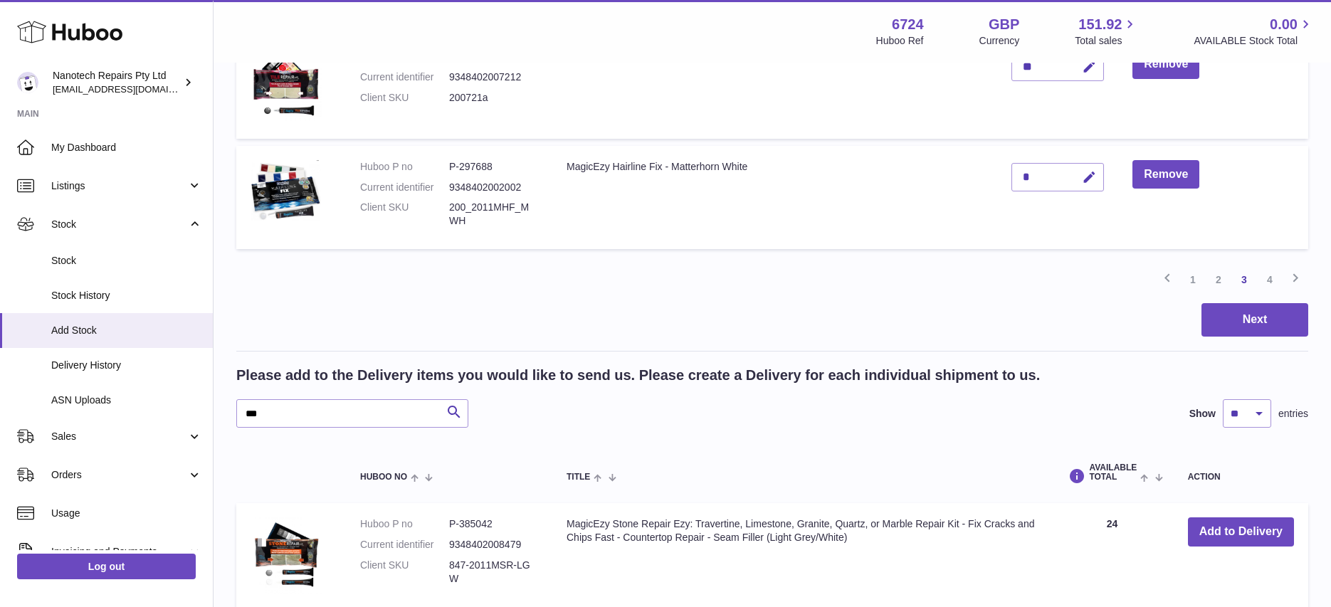
scroll to position [1143, 0]
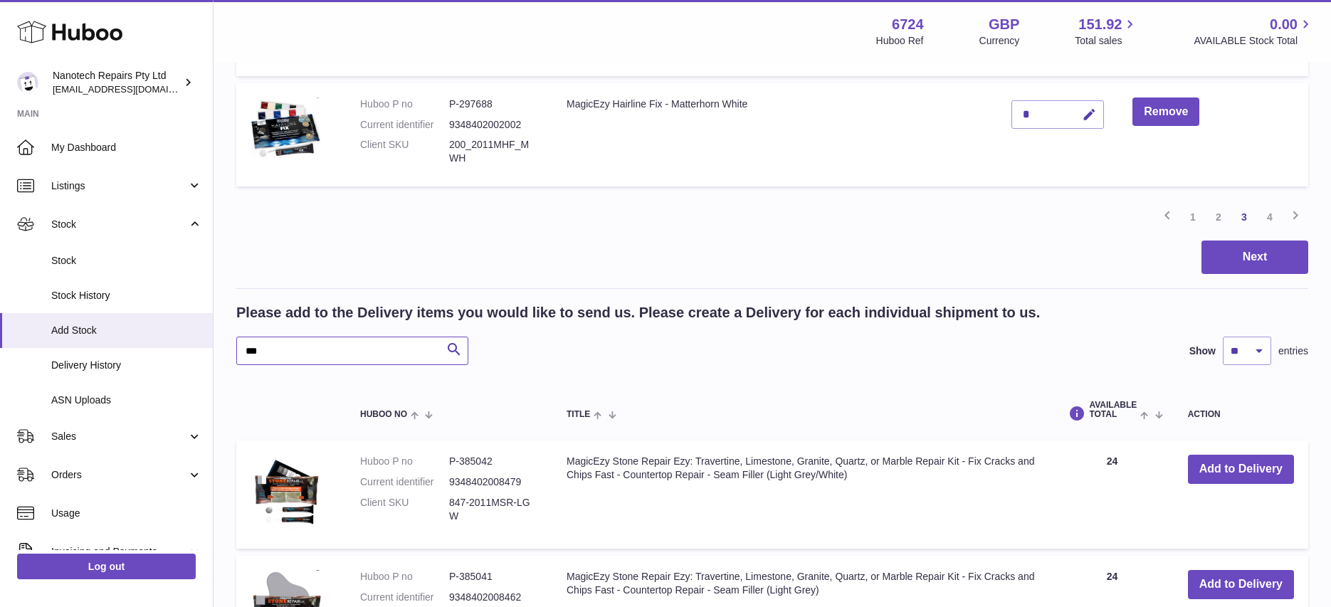
click at [295, 360] on input "***" at bounding box center [352, 351] width 232 height 28
drag, startPoint x: 279, startPoint y: 352, endPoint x: 207, endPoint y: 342, distance: 72.5
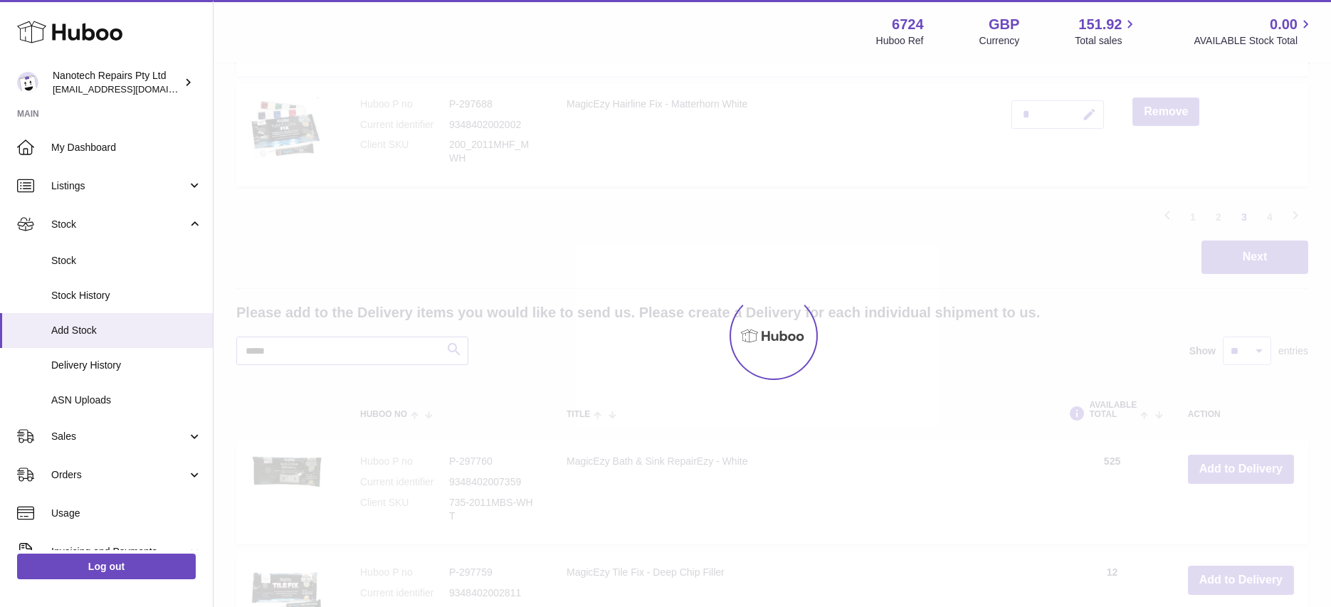
type input "*****"
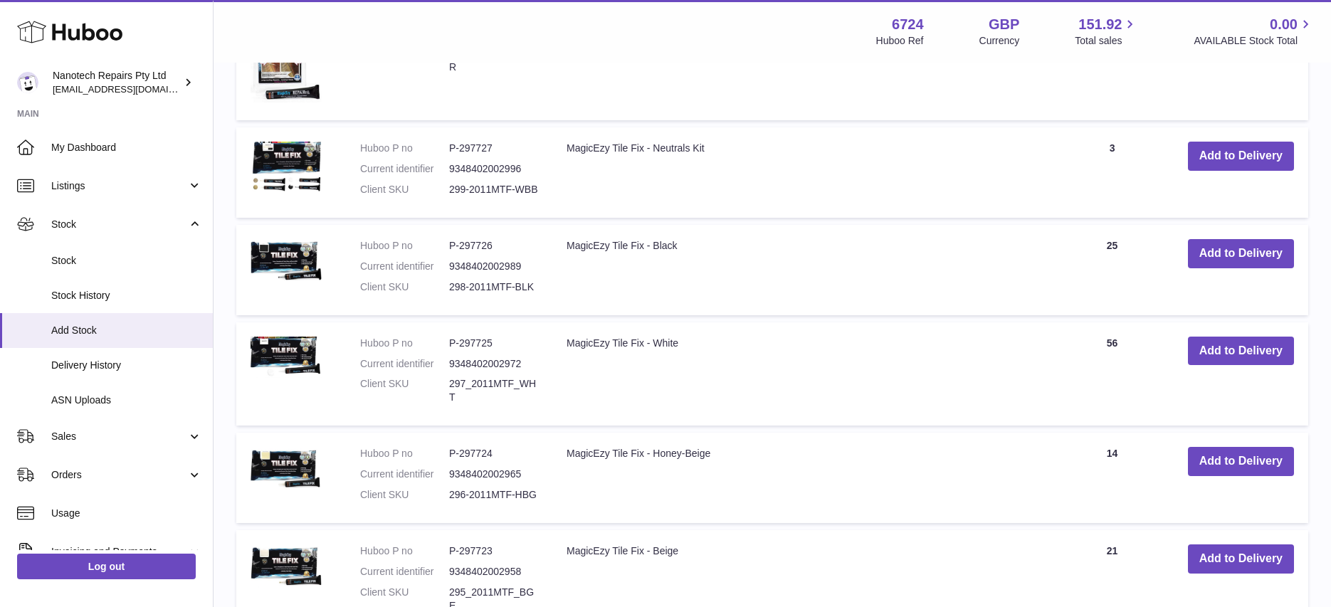
scroll to position [1692, 0]
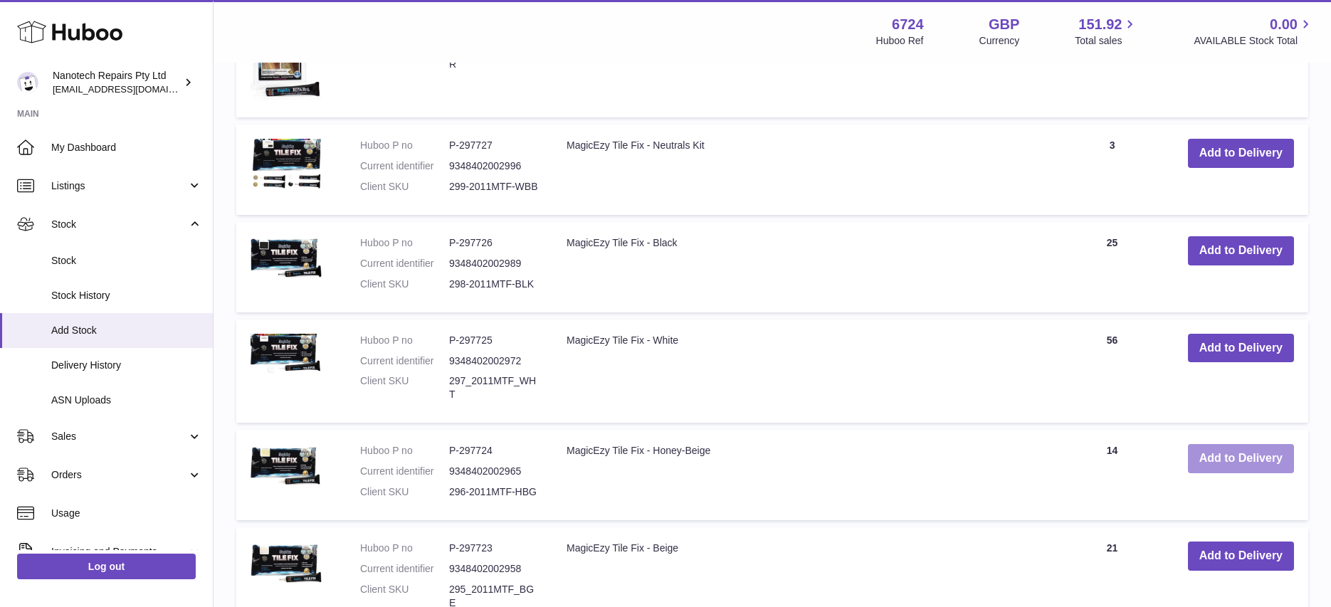
click at [1253, 465] on button "Add to Delivery" at bounding box center [1241, 458] width 106 height 29
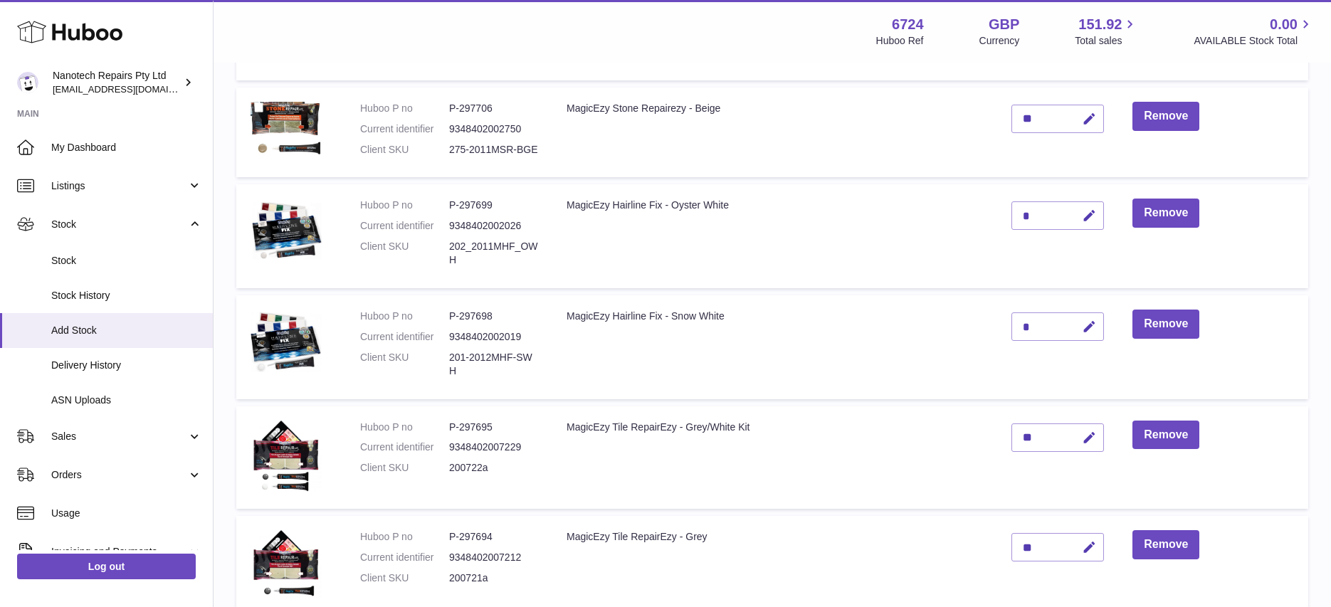
scroll to position [539, 0]
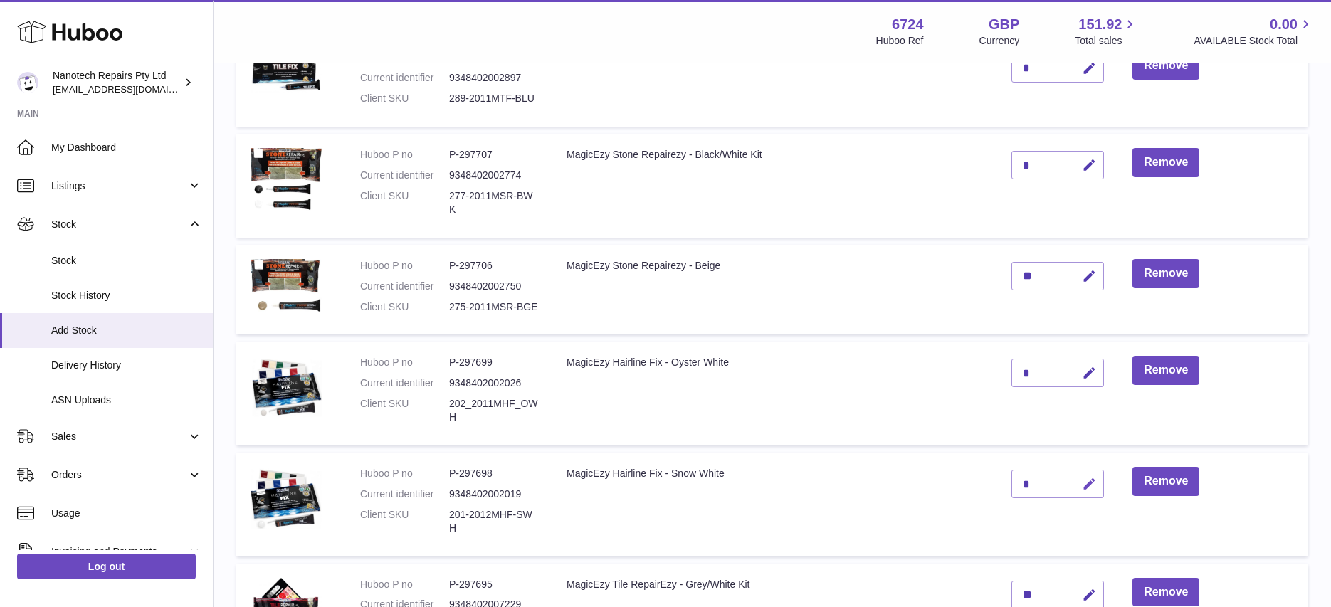
click at [1093, 485] on icon "button" at bounding box center [1089, 484] width 15 height 15
type input "**"
click at [1074, 473] on button "submit" at bounding box center [1087, 484] width 27 height 23
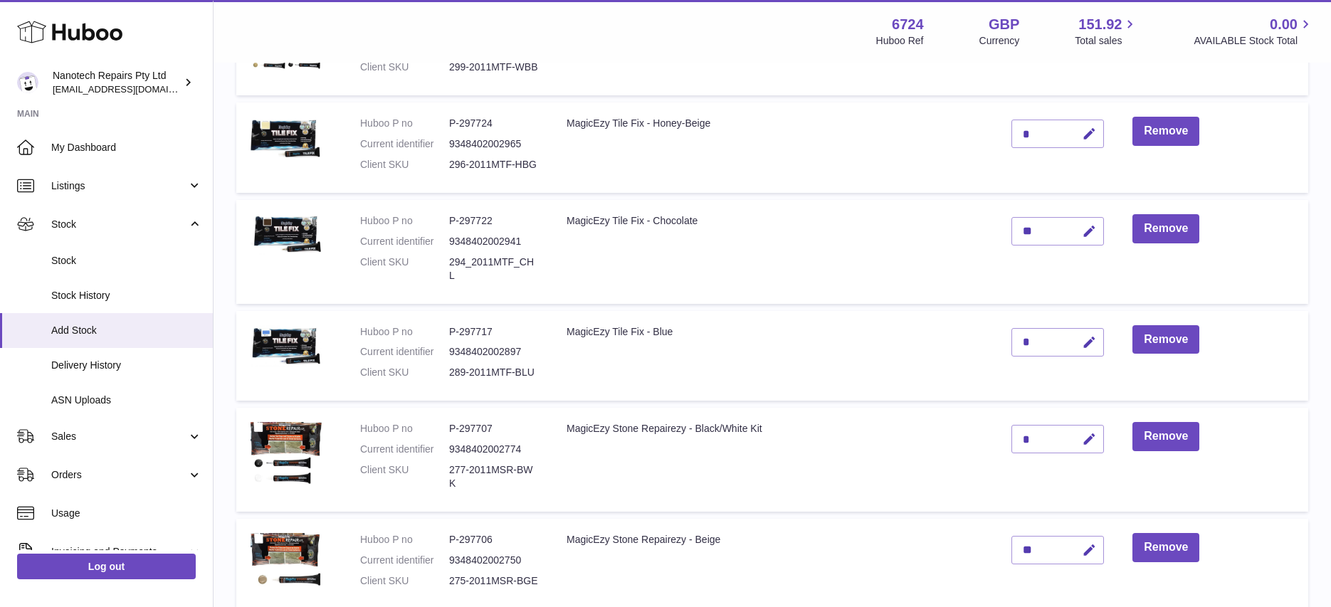
scroll to position [200, 0]
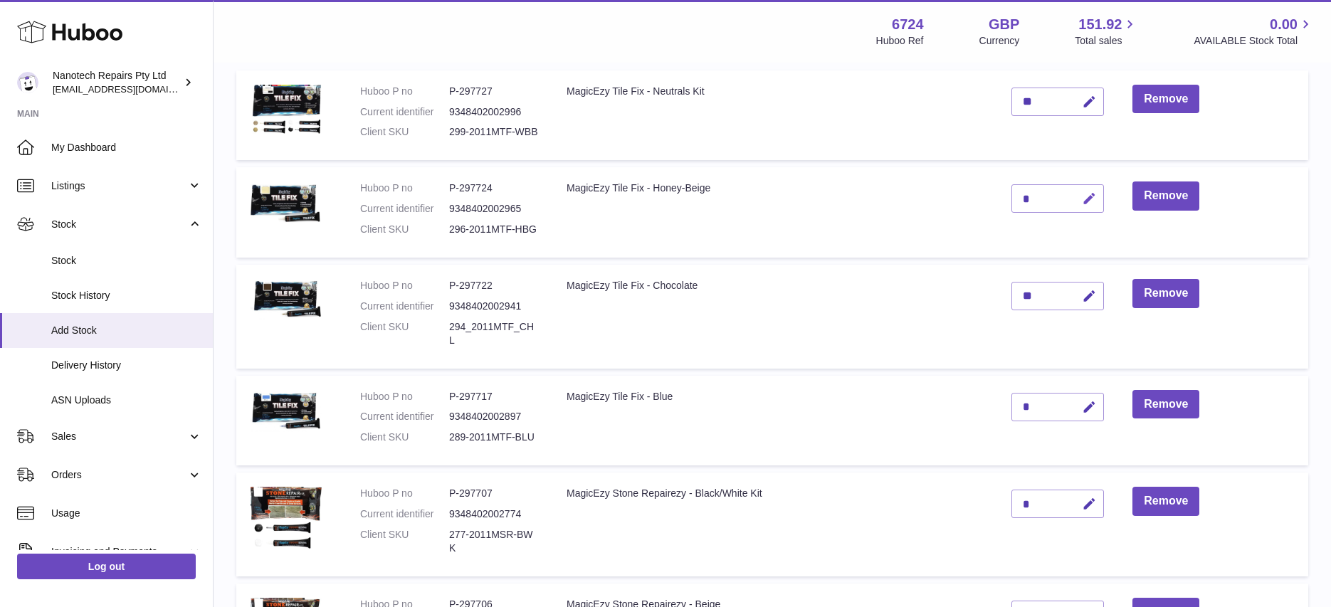
click at [1089, 199] on icon "button" at bounding box center [1089, 199] width 15 height 15
type input "**"
click at [1096, 195] on icon "submit" at bounding box center [1090, 198] width 13 height 13
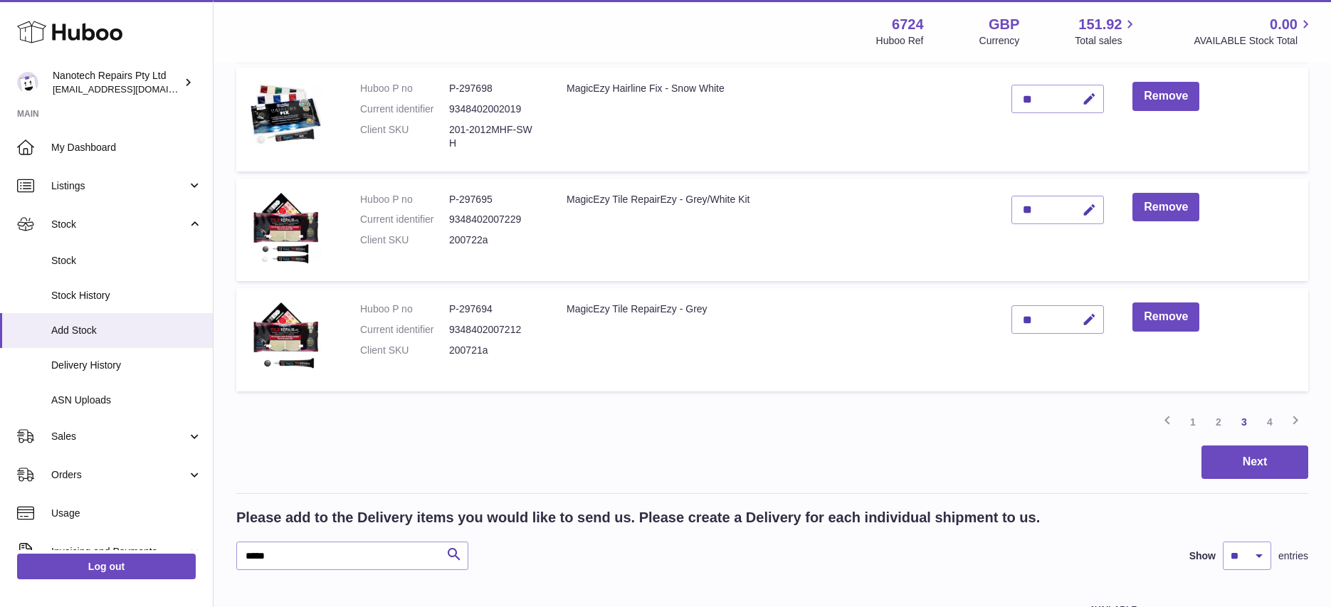
scroll to position [980, 0]
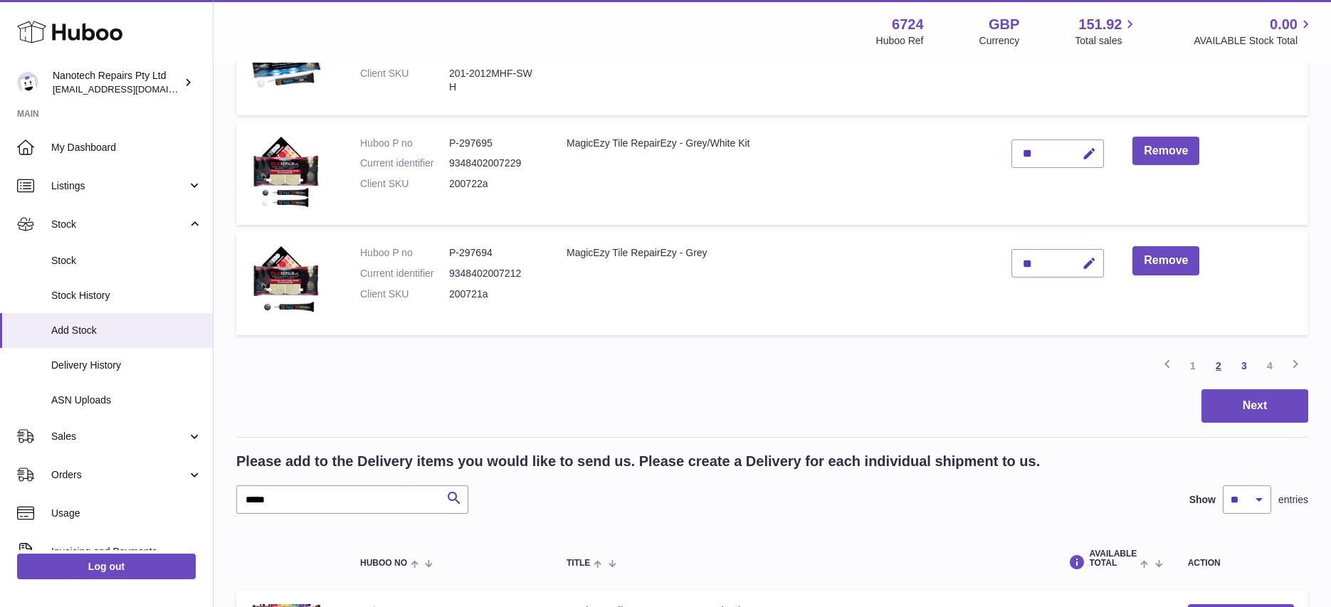
click at [1217, 366] on link "2" at bounding box center [1219, 366] width 26 height 26
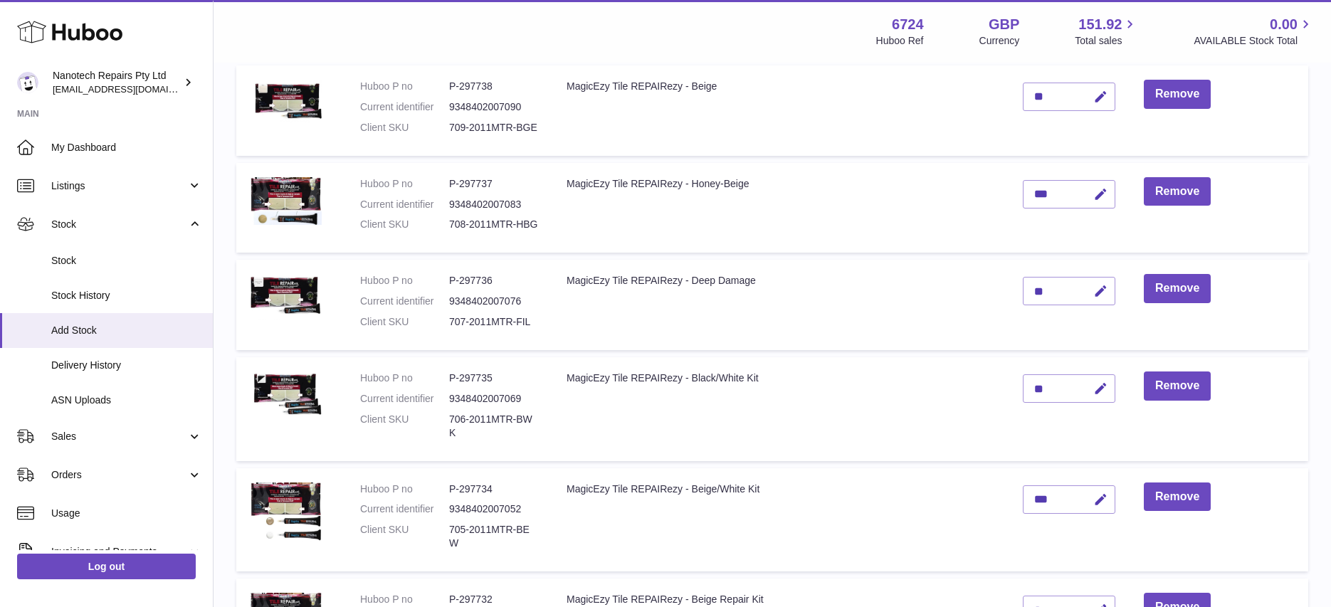
scroll to position [397, 0]
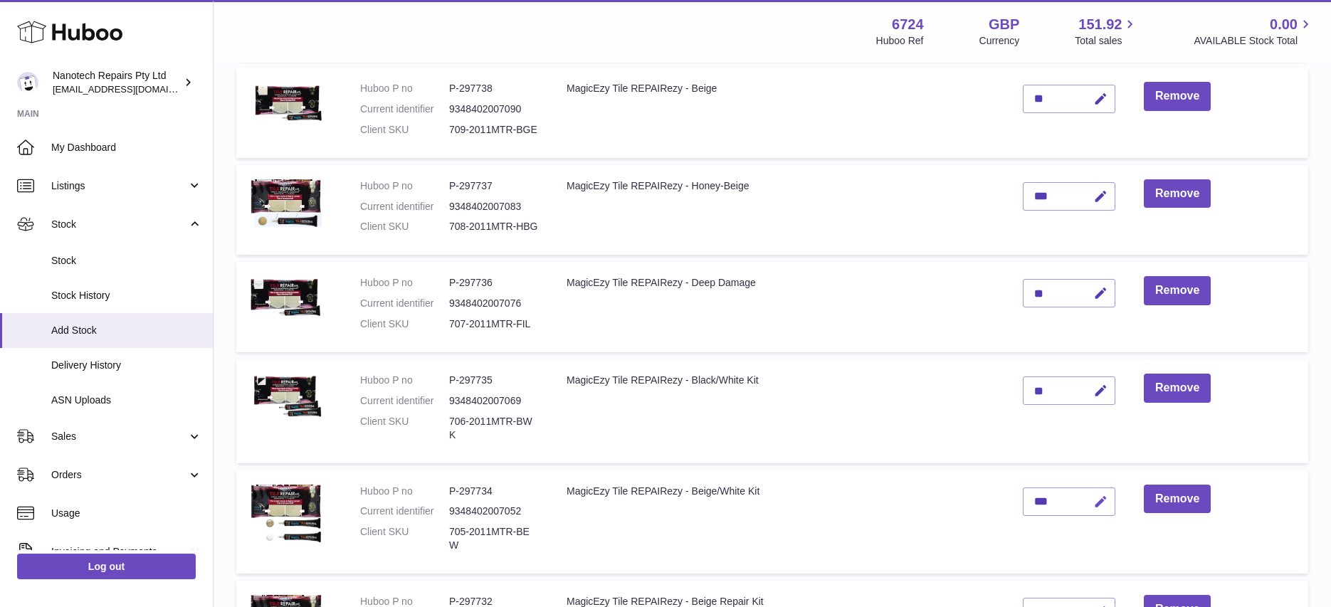
click at [1102, 495] on icon "button" at bounding box center [1101, 502] width 15 height 15
type input "**"
click at [1086, 491] on button "submit" at bounding box center [1099, 502] width 27 height 23
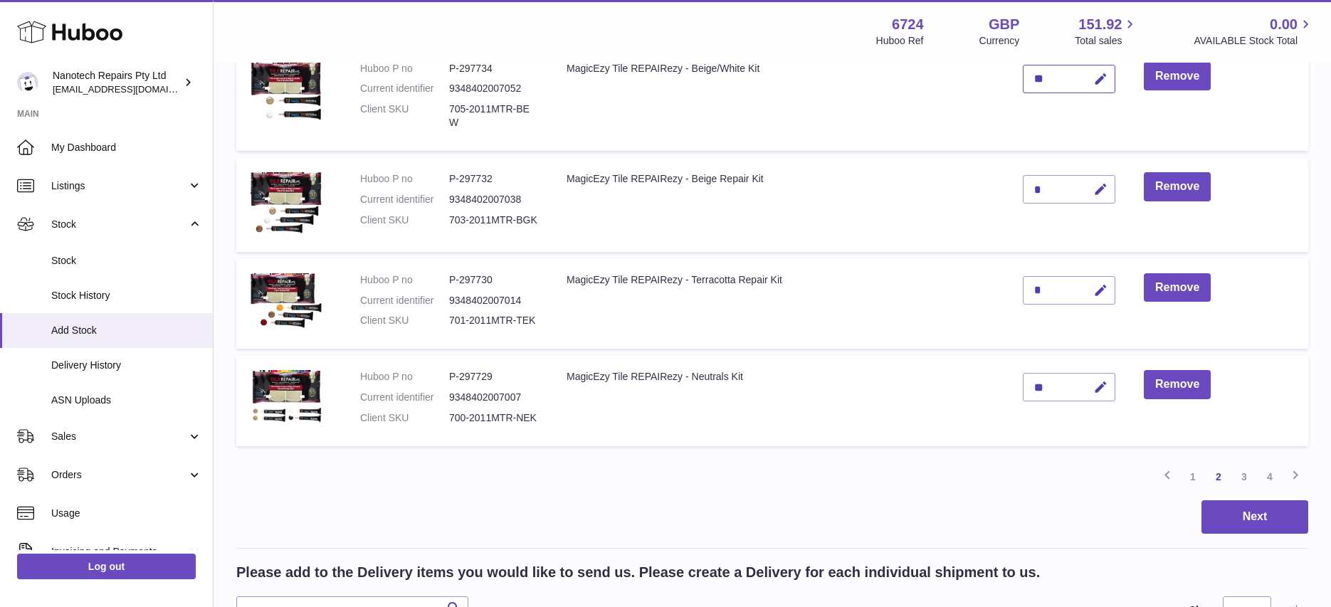
scroll to position [883, 0]
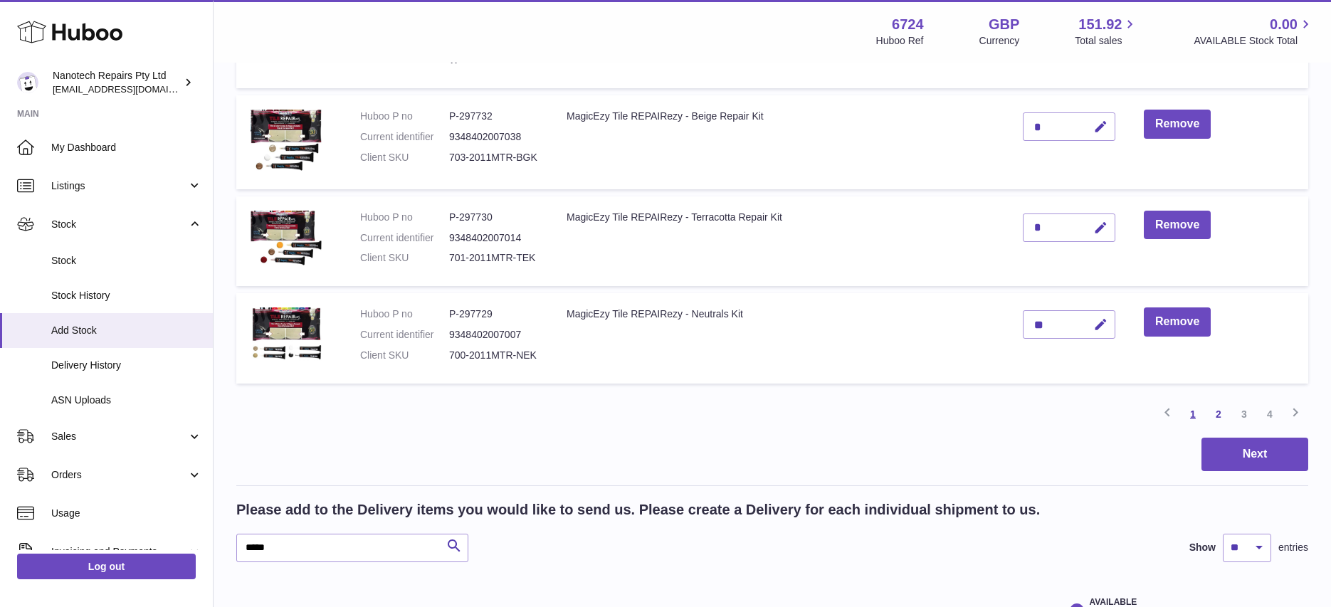
click at [1196, 402] on link "1" at bounding box center [1193, 415] width 26 height 26
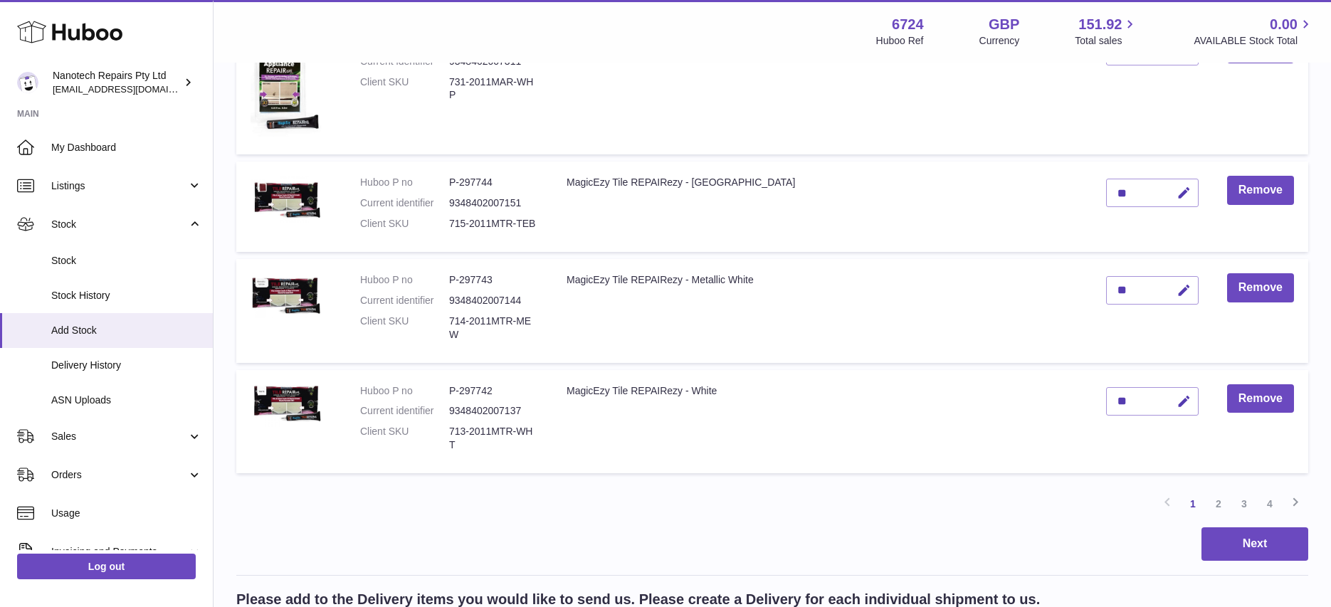
scroll to position [947, 0]
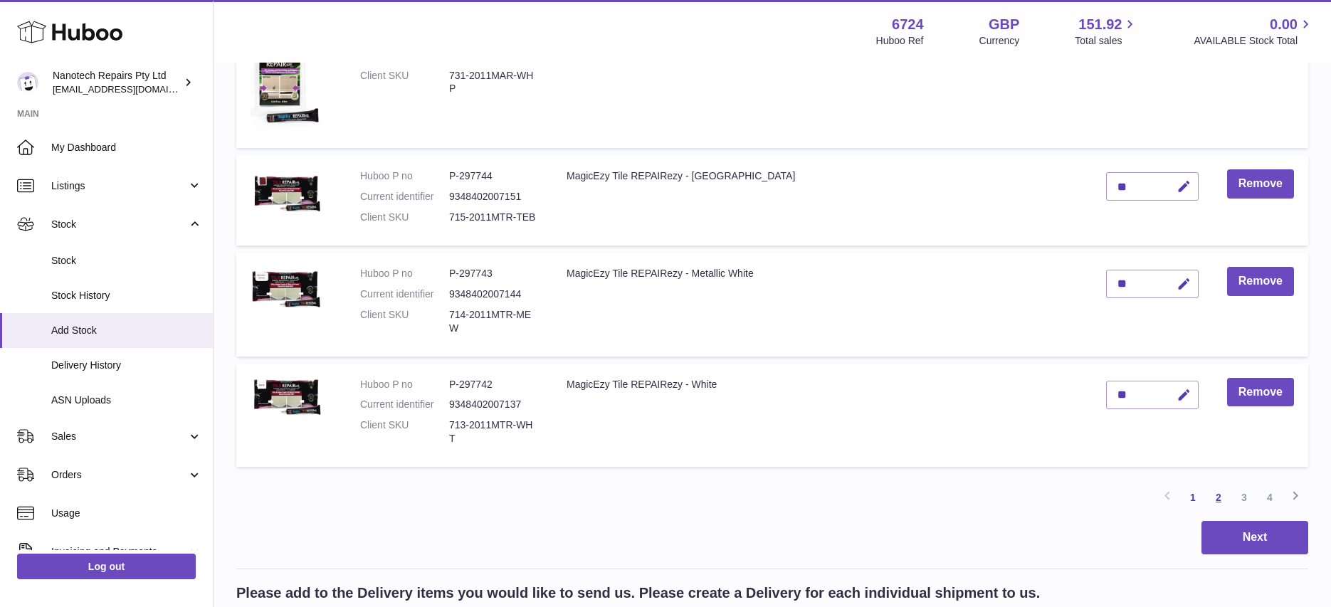
click at [1220, 485] on link "2" at bounding box center [1219, 498] width 26 height 26
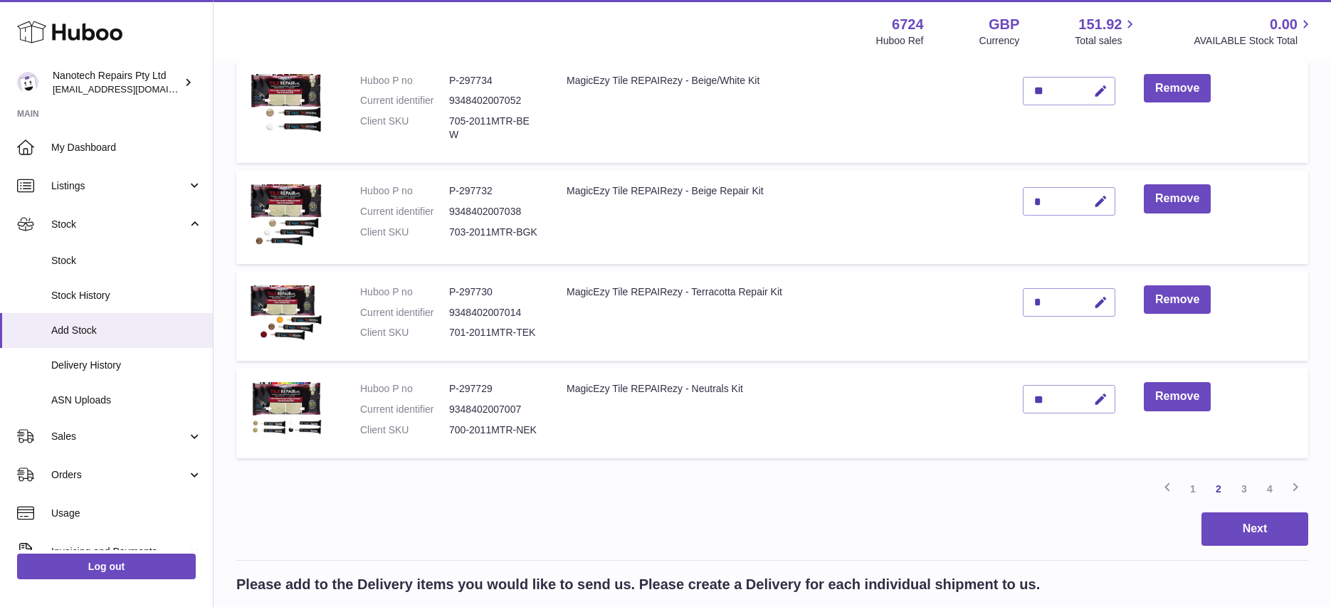
scroll to position [809, 0]
click at [1247, 476] on link "3" at bounding box center [1245, 489] width 26 height 26
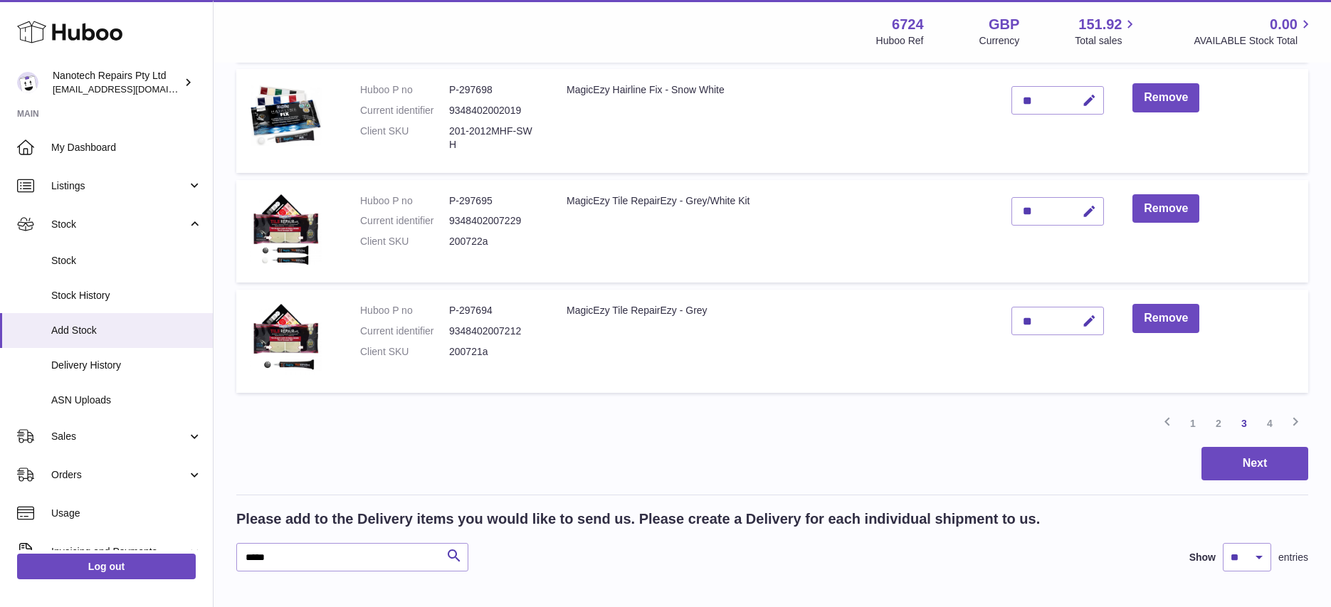
scroll to position [926, 0]
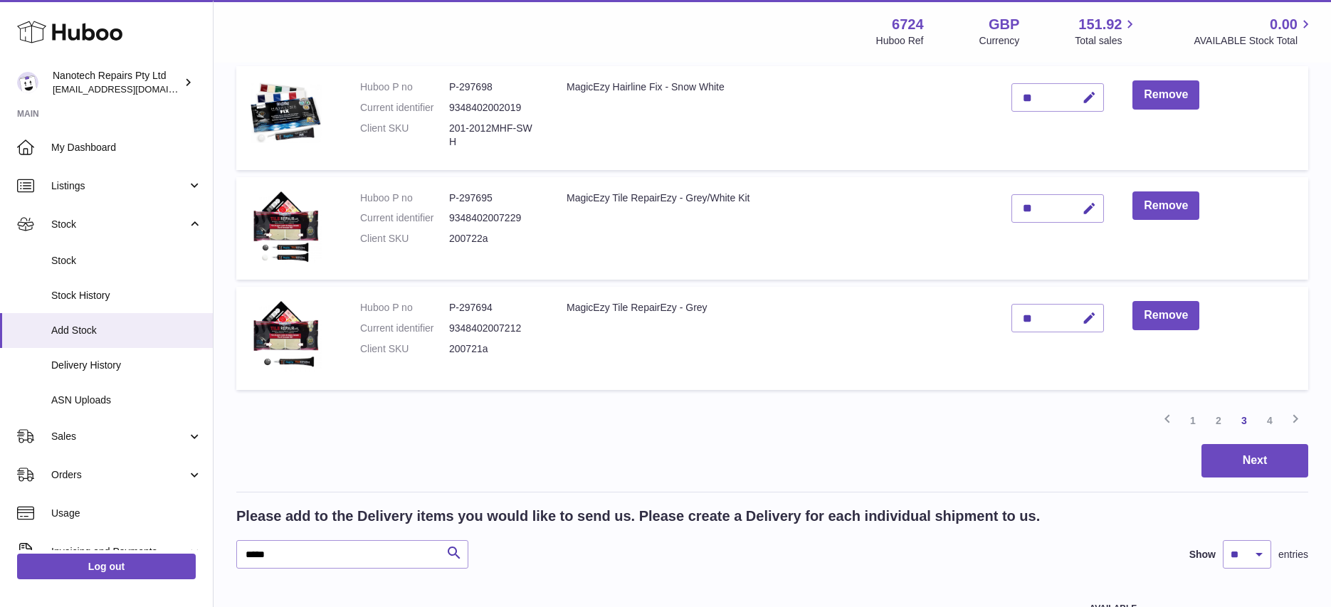
drag, startPoint x: 1273, startPoint y: 421, endPoint x: 899, endPoint y: 444, distance: 374.5
click at [1273, 421] on link "4" at bounding box center [1270, 421] width 26 height 26
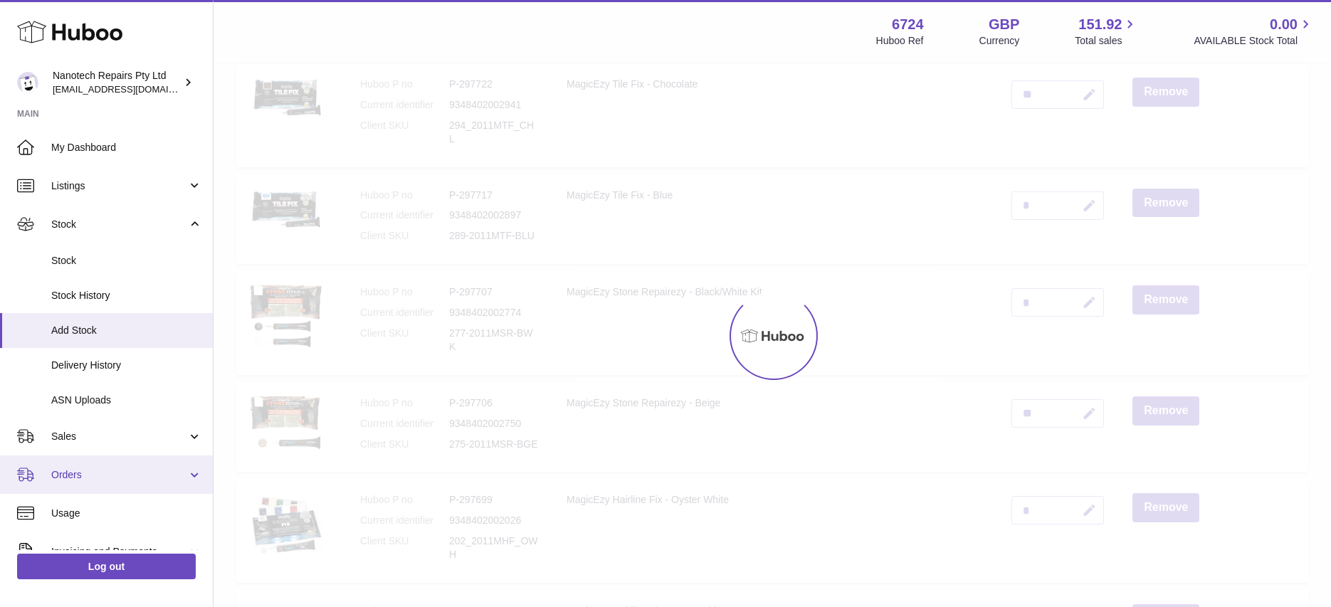
scroll to position [64, 0]
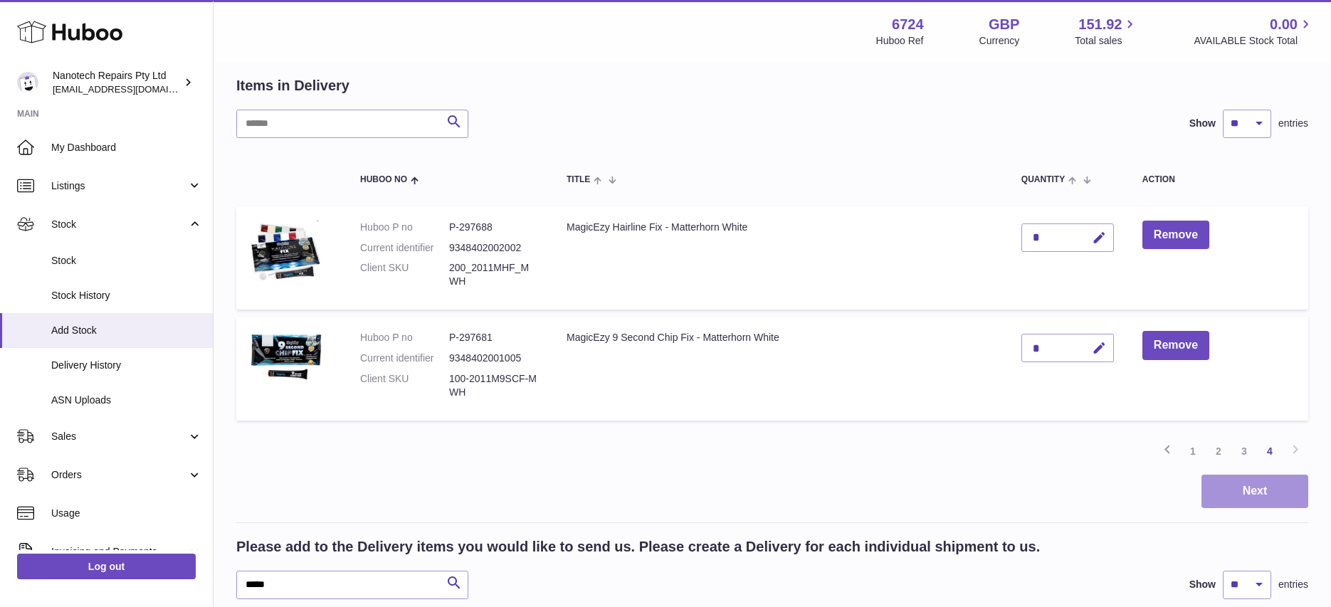
click at [1245, 491] on button "Next" at bounding box center [1255, 491] width 107 height 33
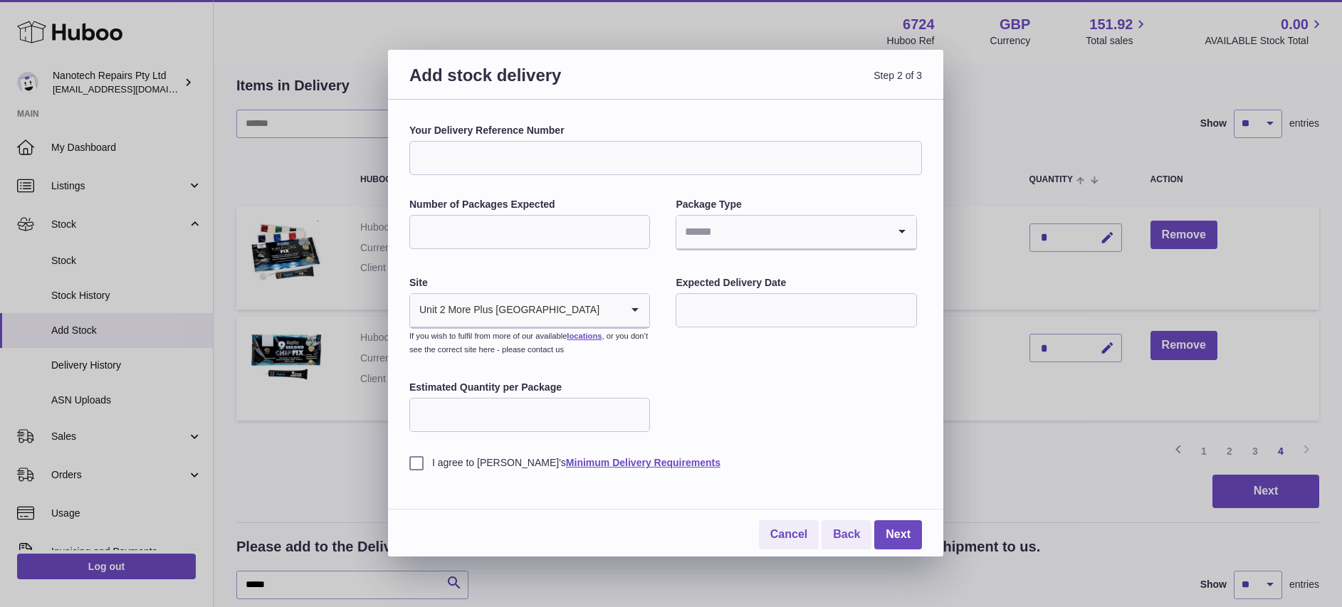
click at [489, 150] on input "Your Delivery Reference Number" at bounding box center [665, 158] width 513 height 34
type input "**********"
click at [508, 236] on input "Number of Packages Expected" at bounding box center [529, 232] width 241 height 34
type input "*"
click at [760, 244] on input "Search for option" at bounding box center [781, 232] width 211 height 33
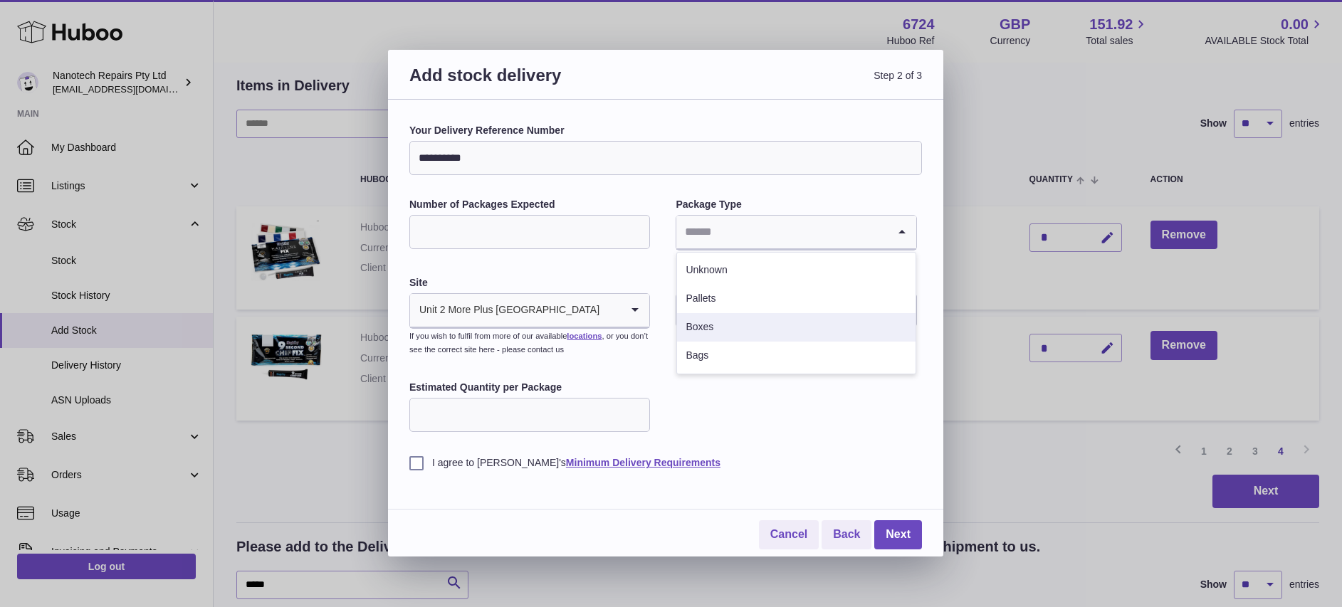
drag, startPoint x: 760, startPoint y: 318, endPoint x: 723, endPoint y: 333, distance: 40.6
click at [760, 318] on li "Boxes" at bounding box center [796, 327] width 238 height 28
click at [419, 464] on label "I agree to Huboo's Minimum Delivery Requirements" at bounding box center [665, 463] width 513 height 14
click at [899, 533] on link "Next" at bounding box center [898, 534] width 48 height 29
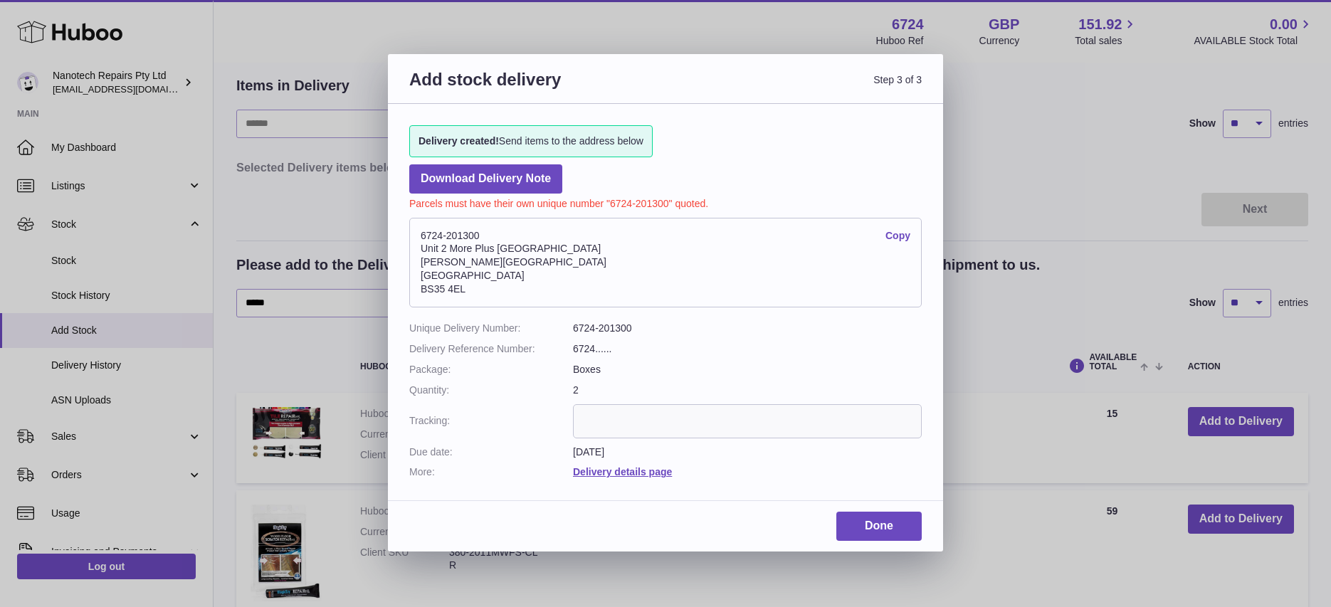
drag, startPoint x: 483, startPoint y: 297, endPoint x: 412, endPoint y: 235, distance: 94.9
click at [412, 235] on address "6724-201300 Copy Unit 2 More Plus Central Park Hudson Ave Severn Beach BS35 4EL" at bounding box center [665, 263] width 513 height 90
copy address "6724-201300 Copy Unit 2 More Plus Central Park Hudson Ave Severn Beach BS35 4EL"
click at [884, 523] on link "Done" at bounding box center [879, 526] width 85 height 29
click at [889, 523] on link "Done" at bounding box center [879, 526] width 85 height 29
